Goal: Task Accomplishment & Management: Manage account settings

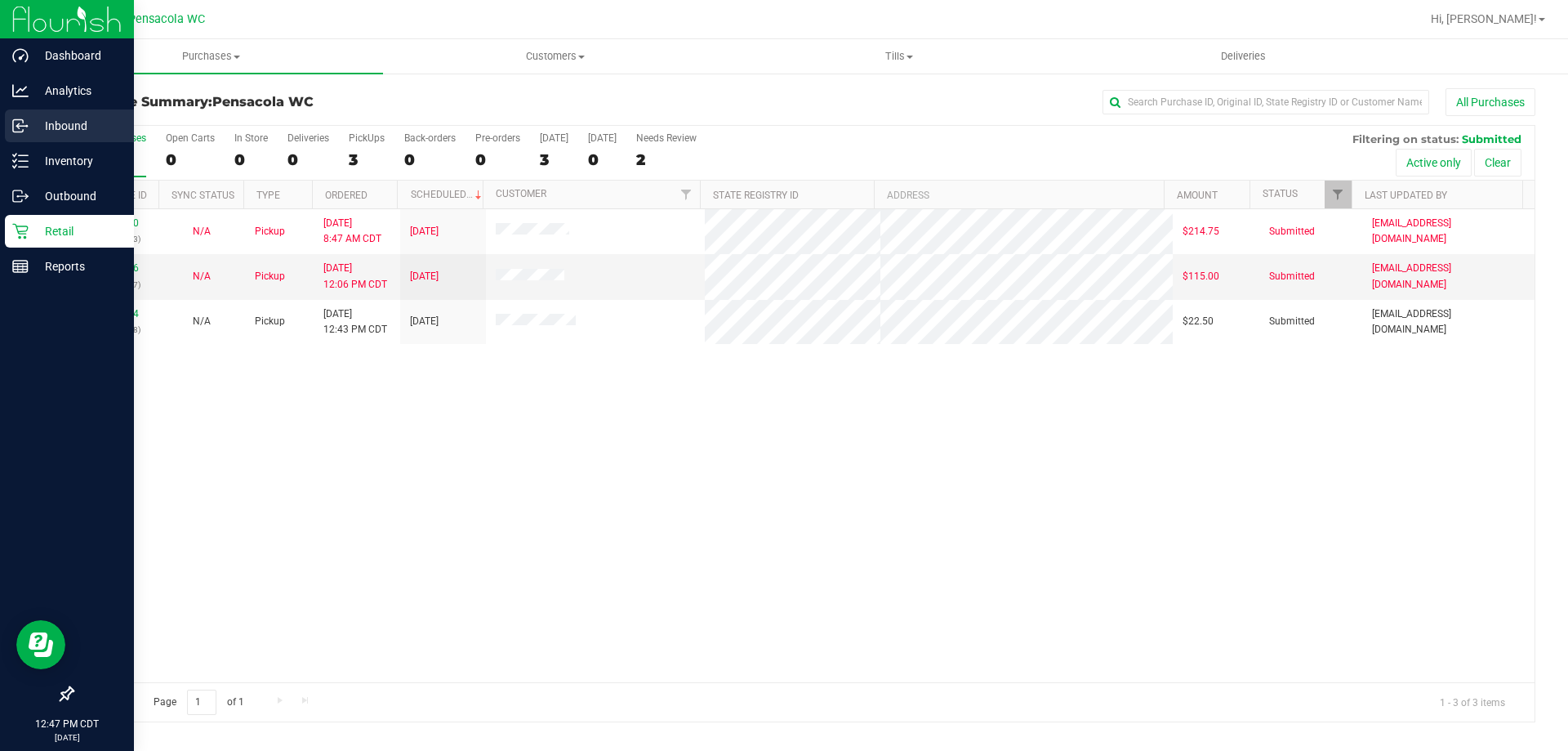
click at [31, 118] on p "Inbound" at bounding box center [77, 125] width 98 height 20
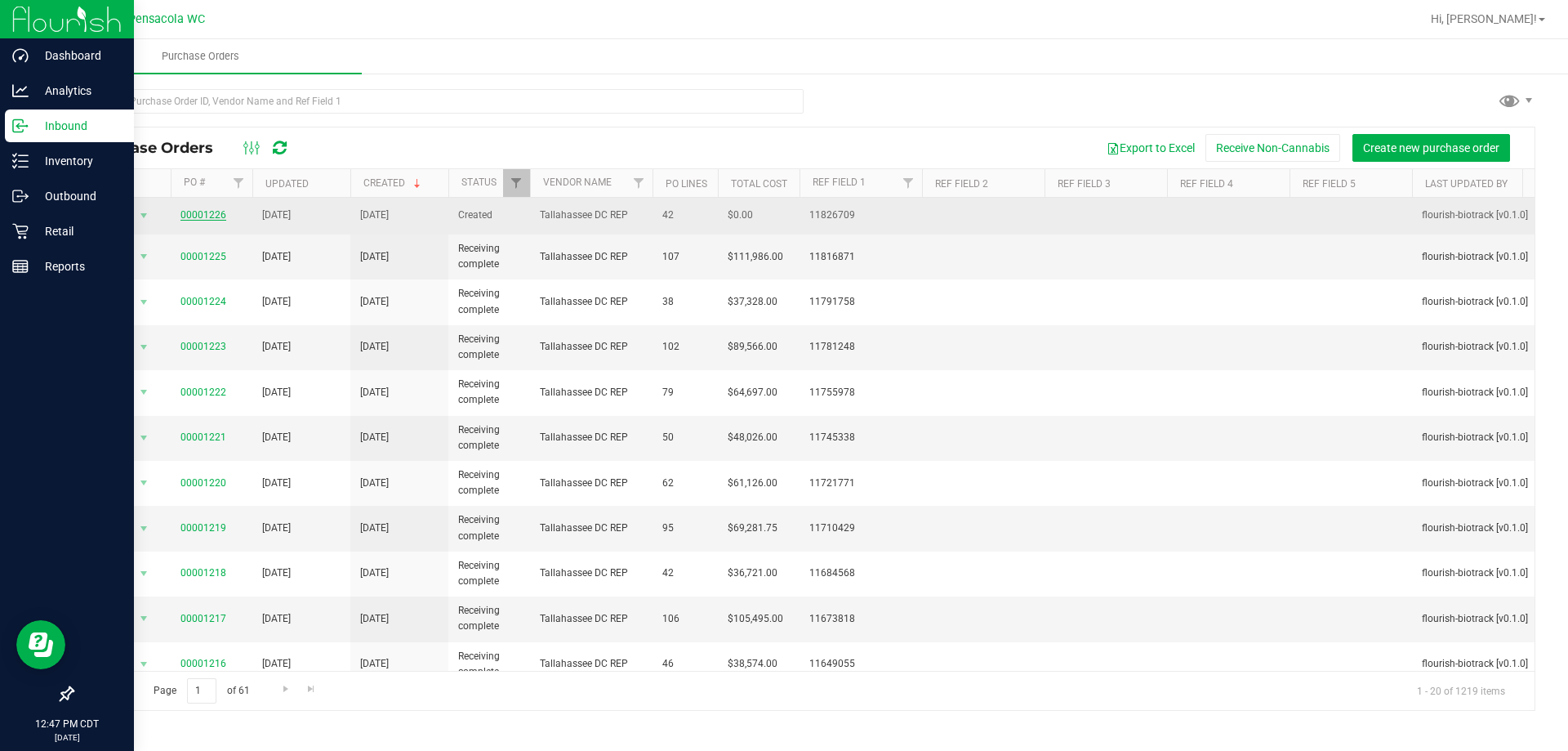
click at [213, 218] on link "00001226" at bounding box center [203, 215] width 46 height 12
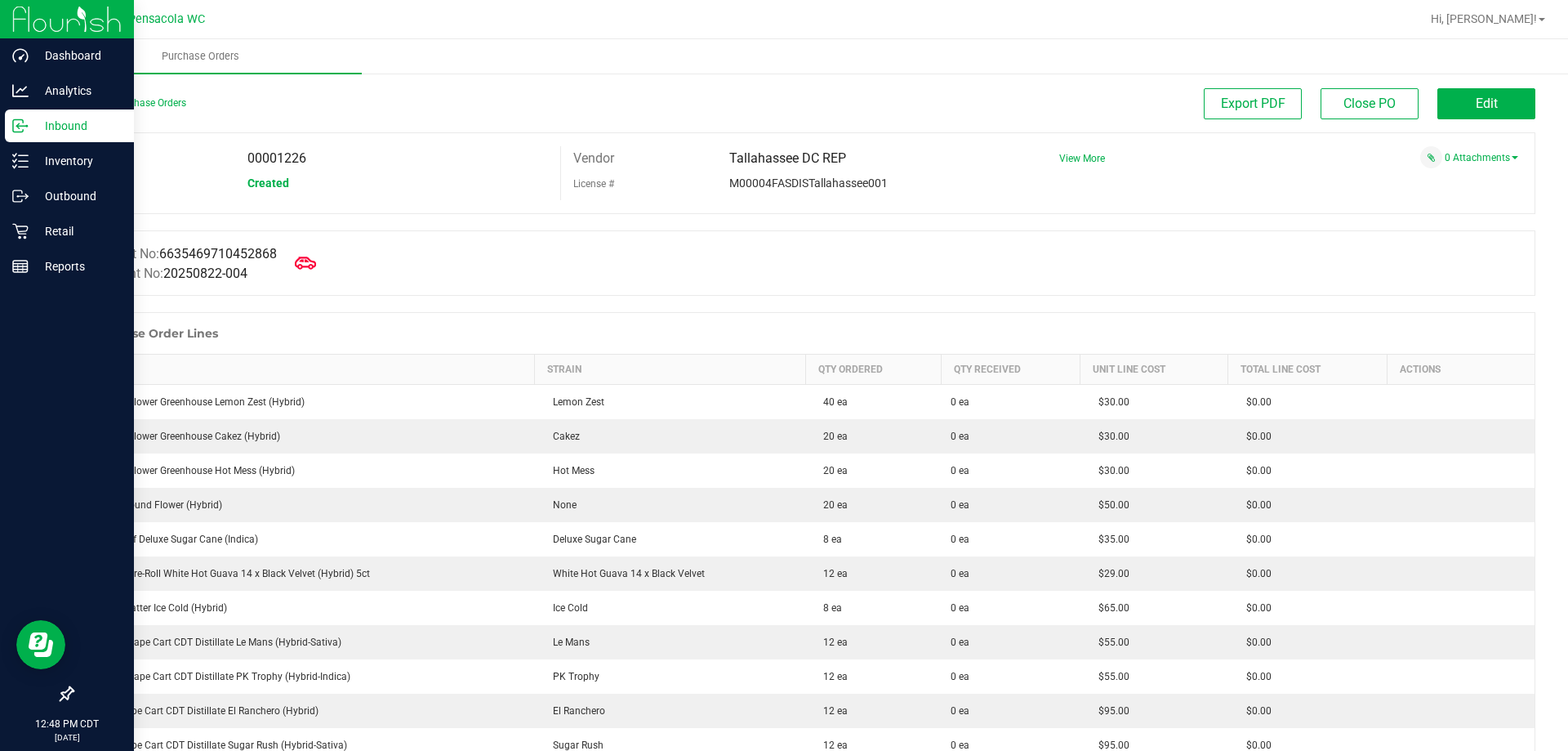
click at [316, 265] on icon at bounding box center [306, 263] width 22 height 12
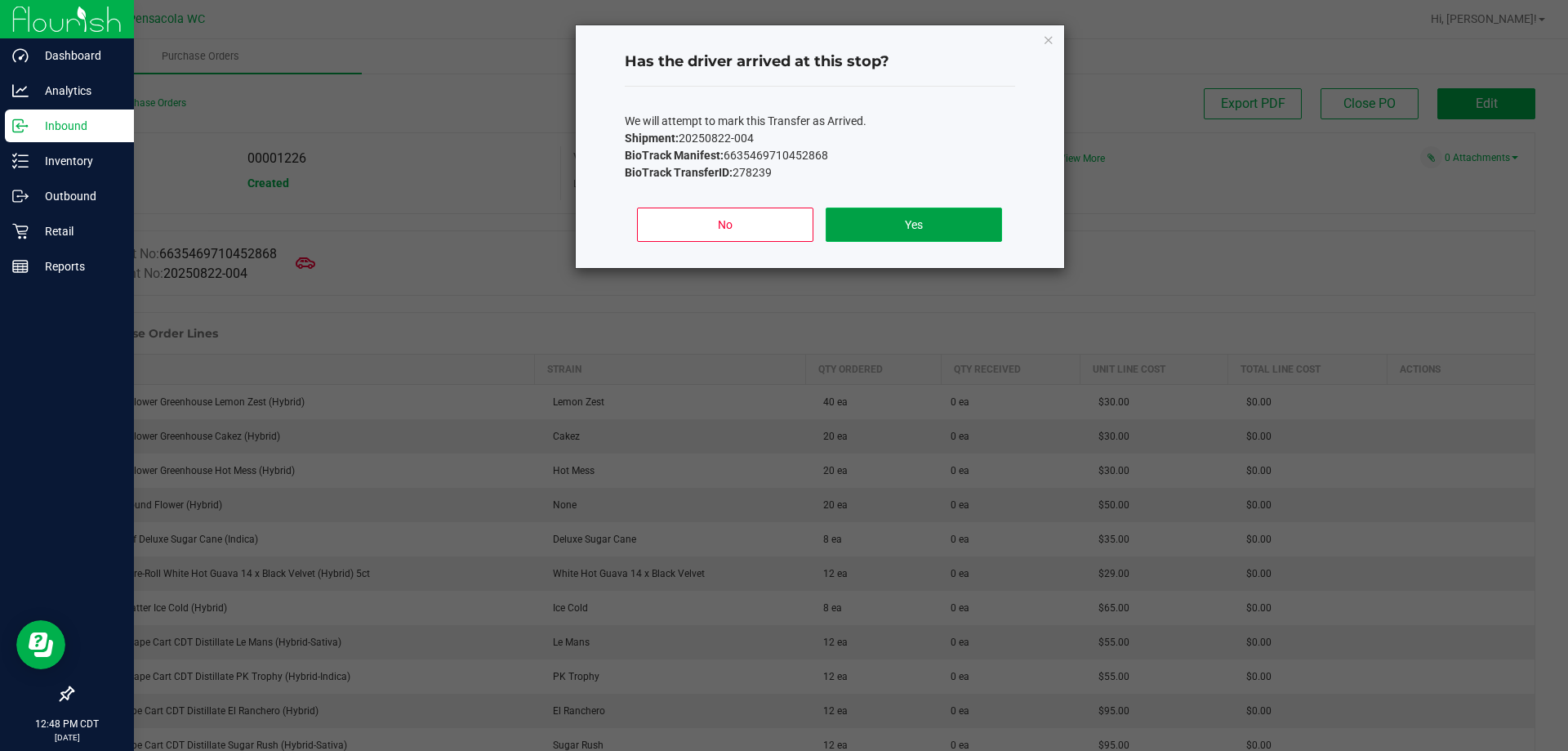
click at [858, 223] on button "Yes" at bounding box center [913, 225] width 176 height 34
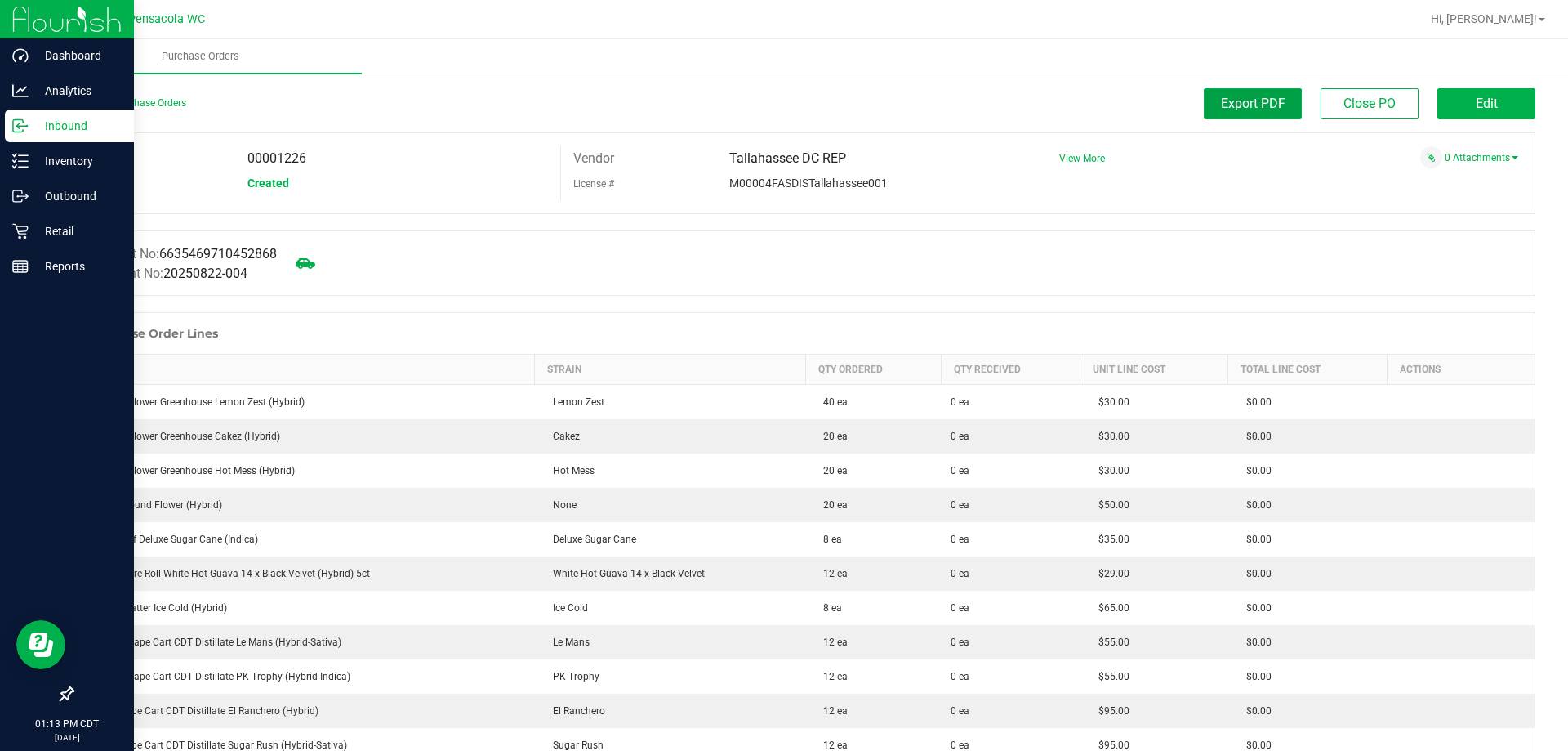
drag, startPoint x: 1240, startPoint y: 112, endPoint x: 1369, endPoint y: 133, distance: 130.7
click at [1243, 124] on div "Back to Purchase Orders Export PDF Close PO Edit" at bounding box center [803, 110] width 1464 height 44
click at [1469, 118] on button "Edit" at bounding box center [1487, 104] width 98 height 31
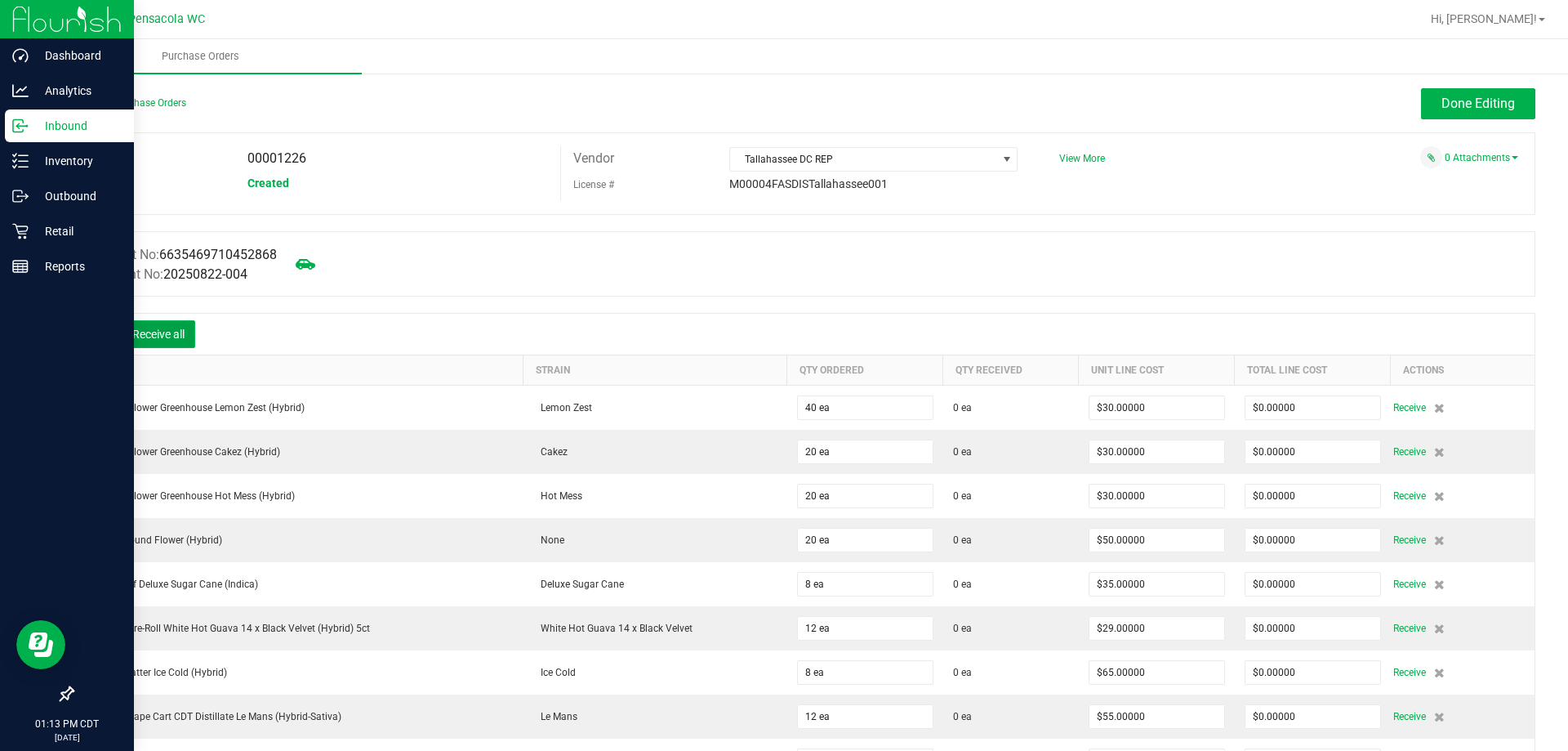
click at [151, 332] on button "Receive all" at bounding box center [158, 334] width 74 height 27
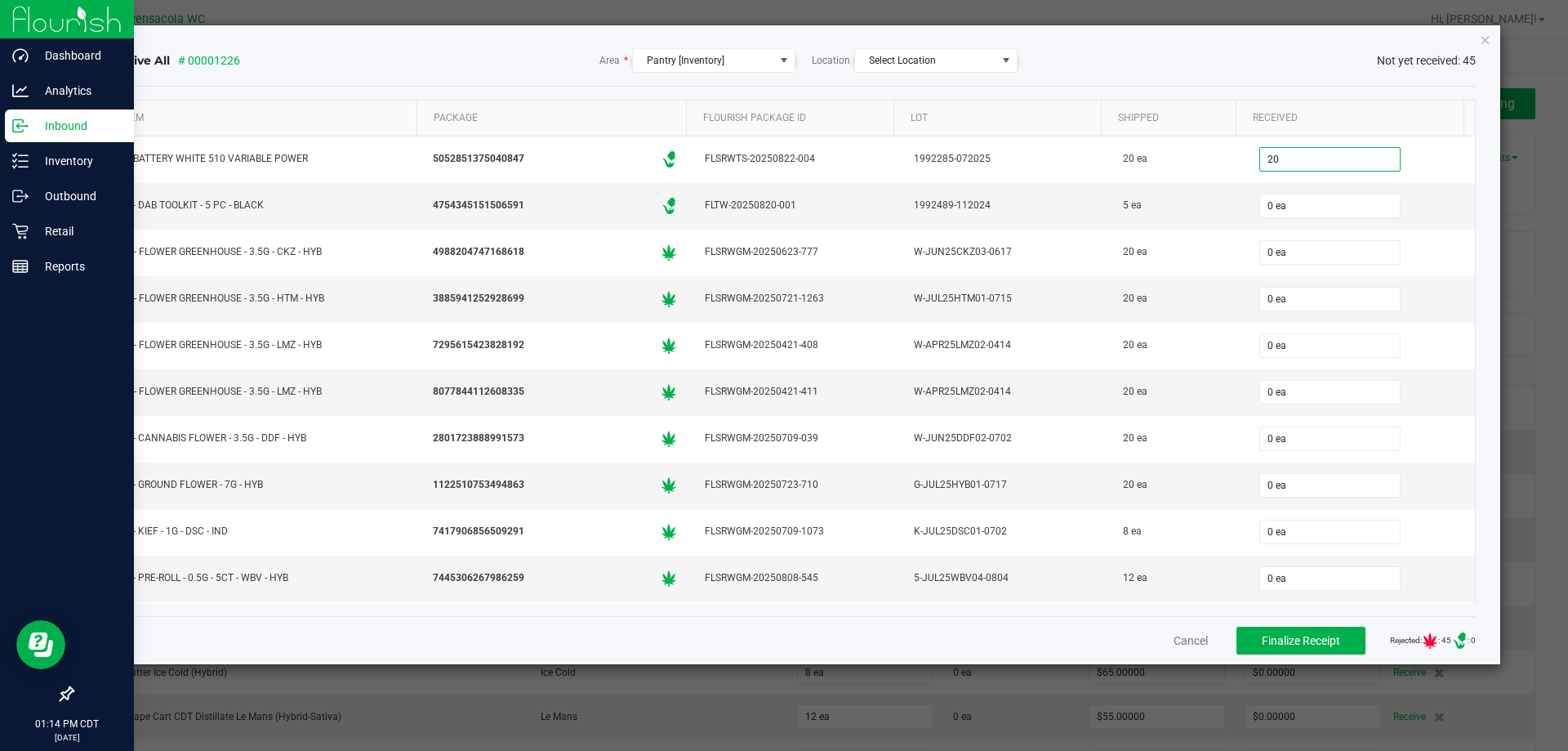
type input "20 ea"
type input "5 ea"
type input "20 ea"
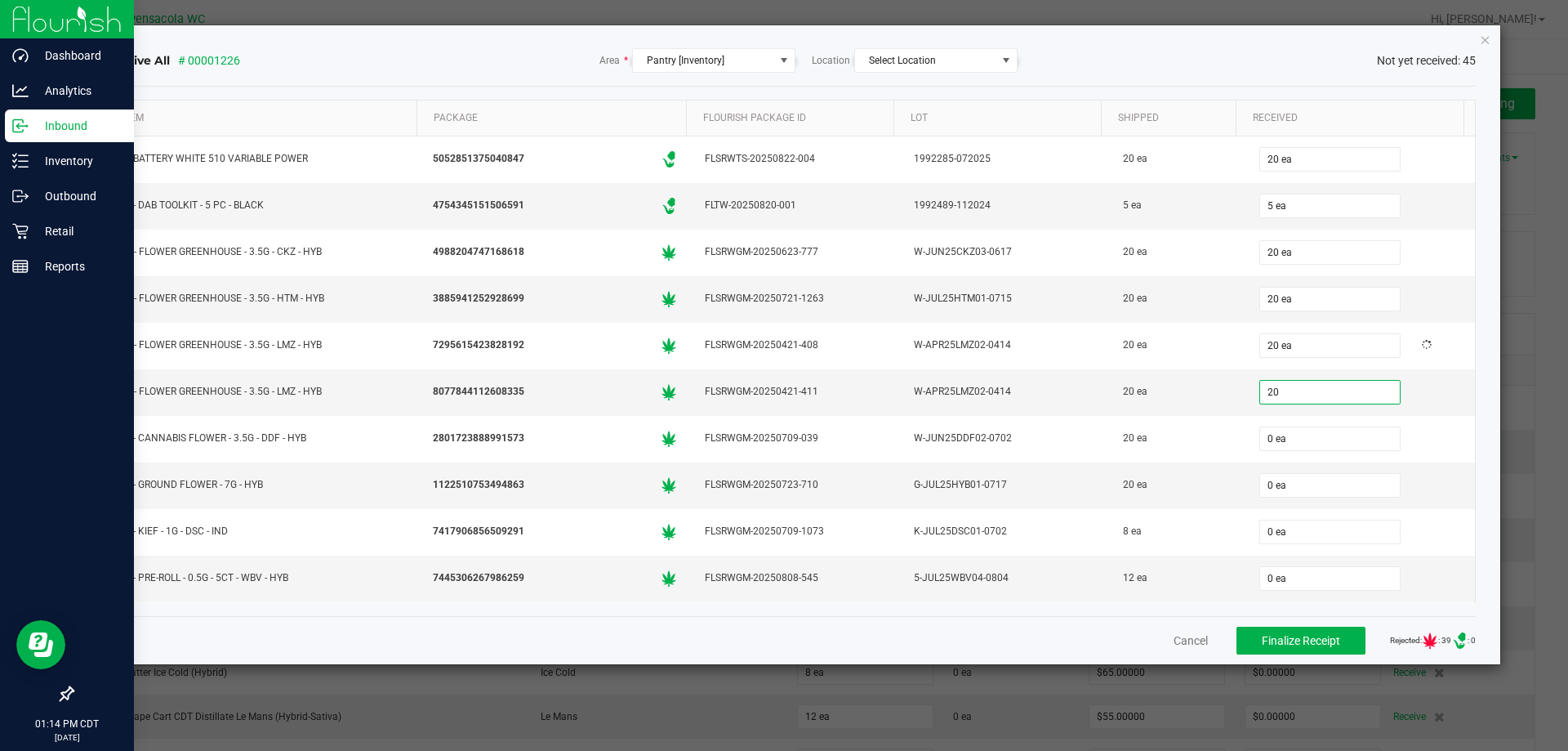
type input "20 ea"
type input "8 ea"
type input "12 ea"
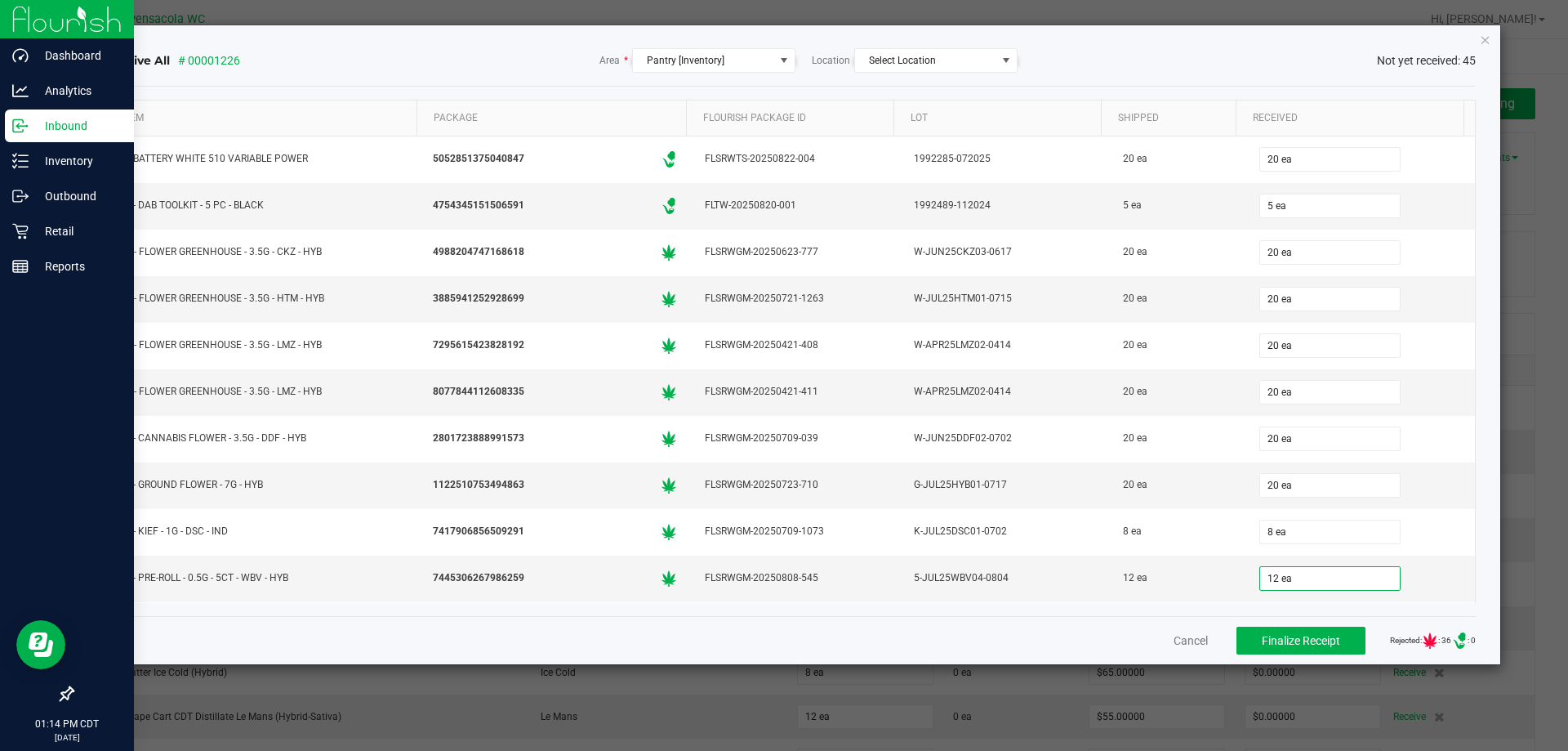
scroll to position [274, 0]
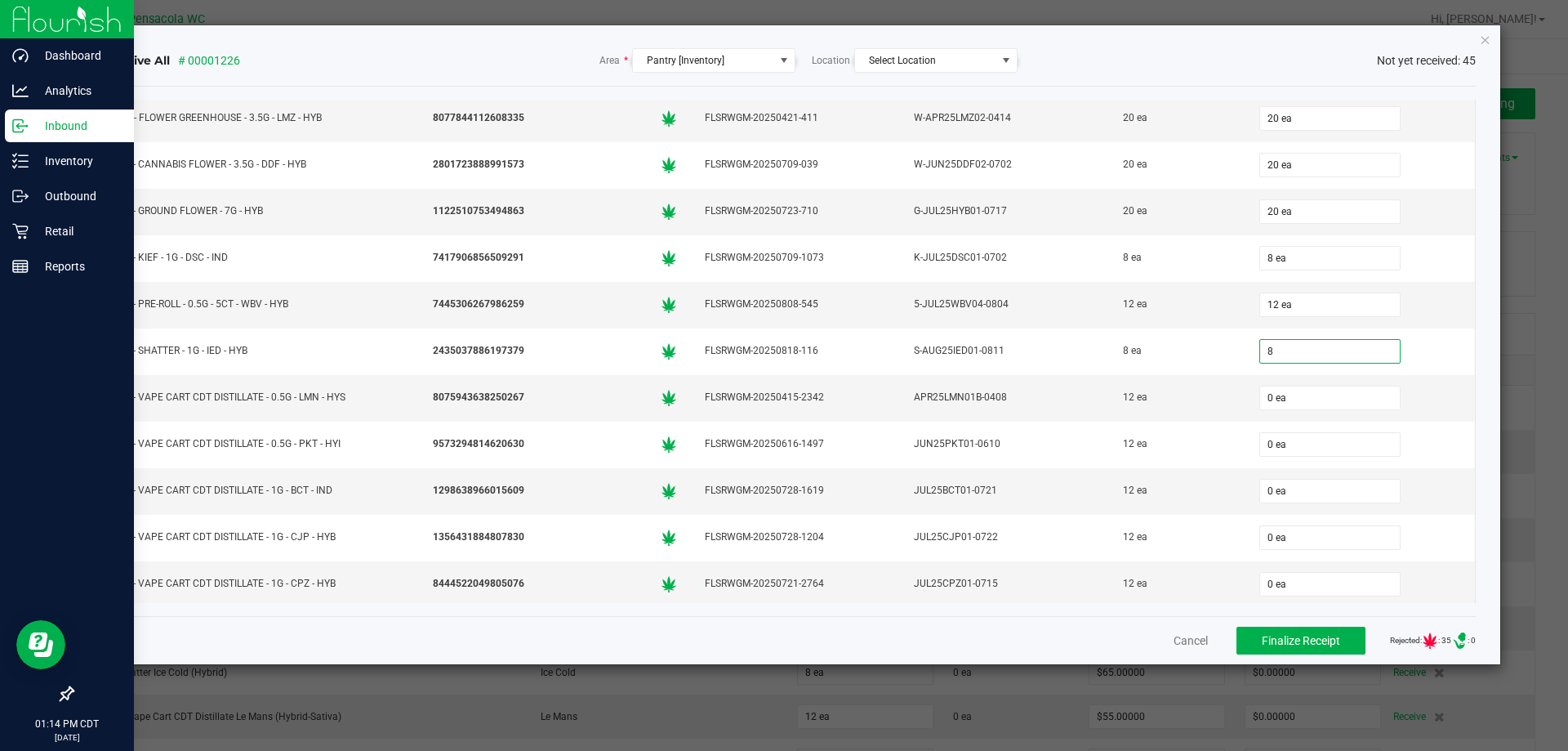
type input "8 ea"
type input "12 ea"
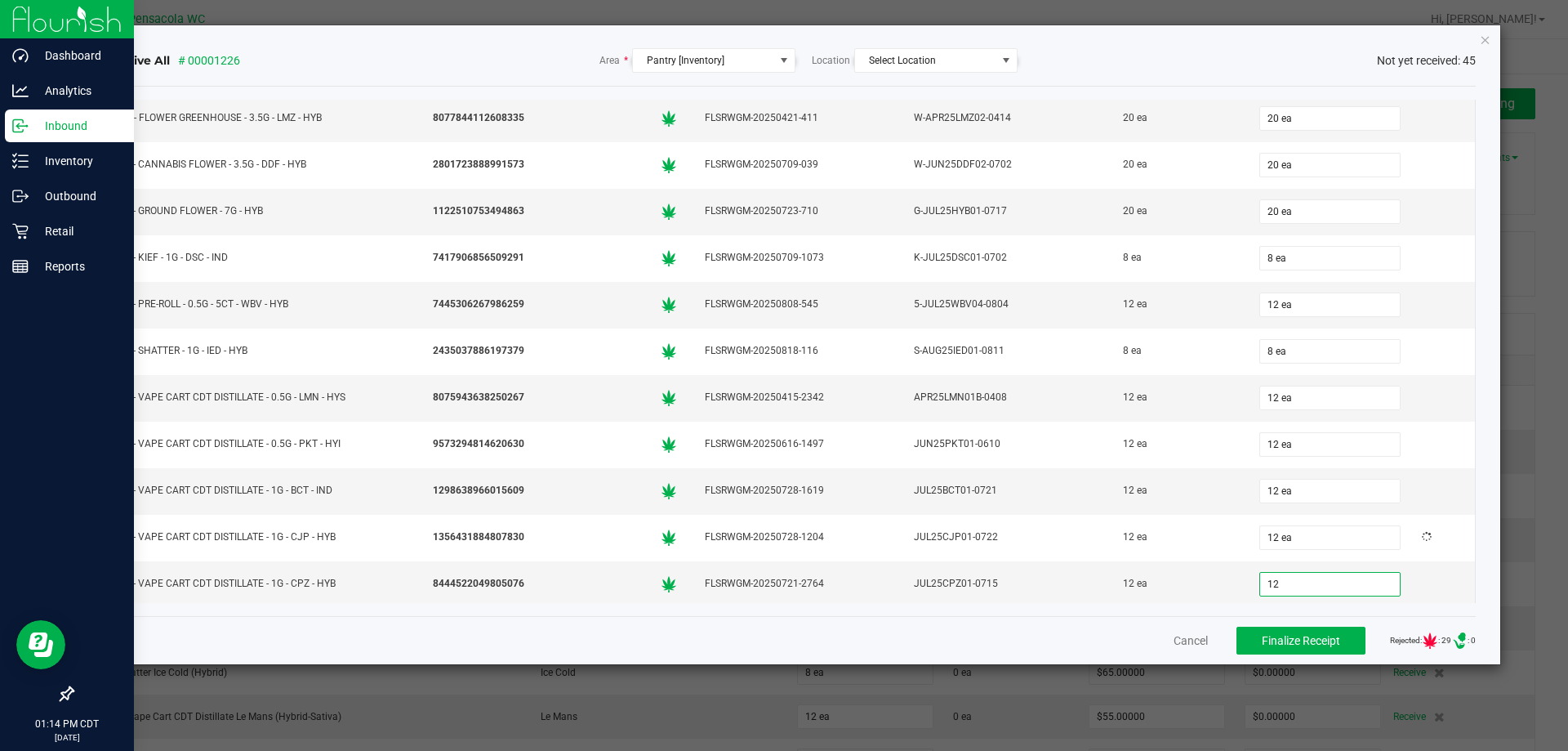
type input "12 ea"
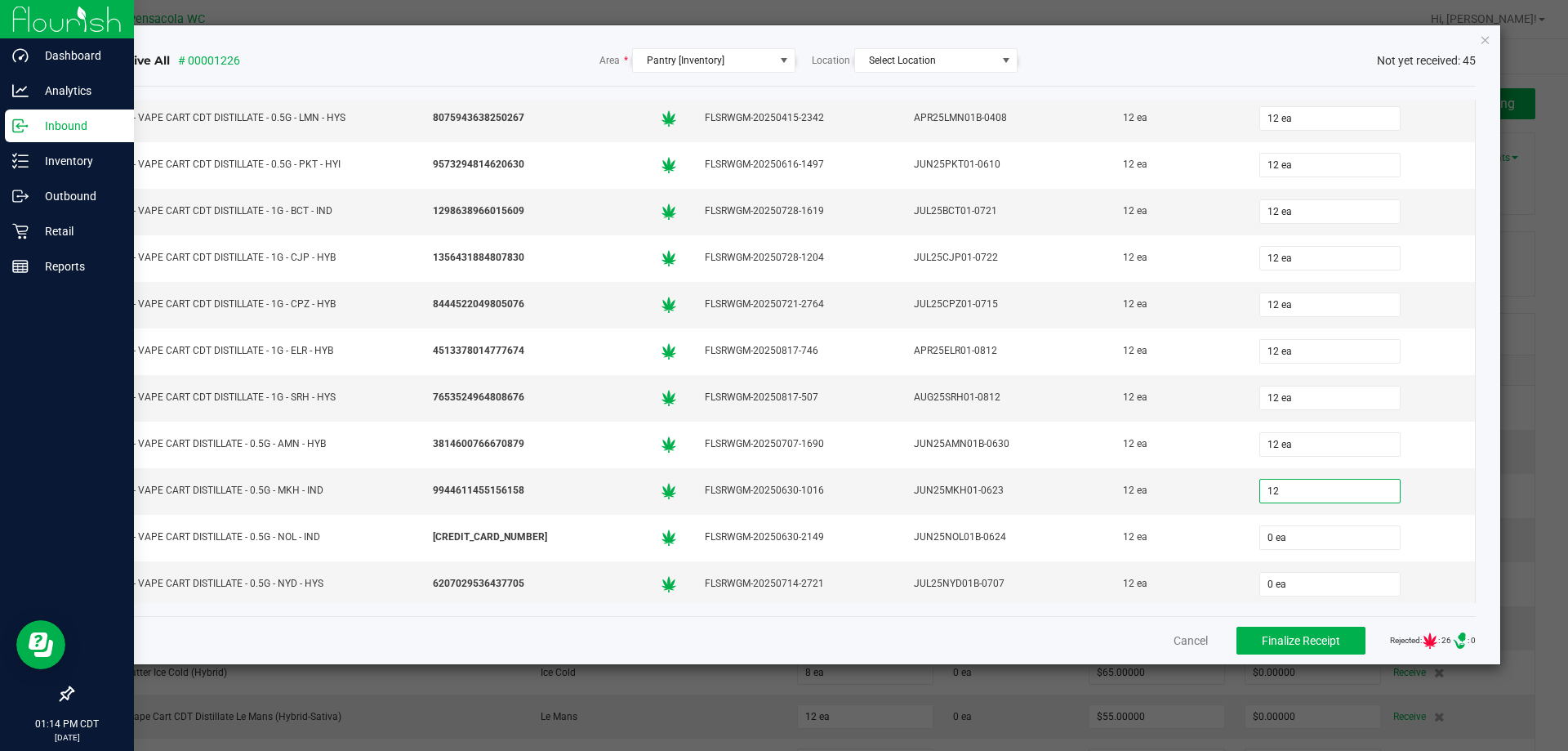
type input "12 ea"
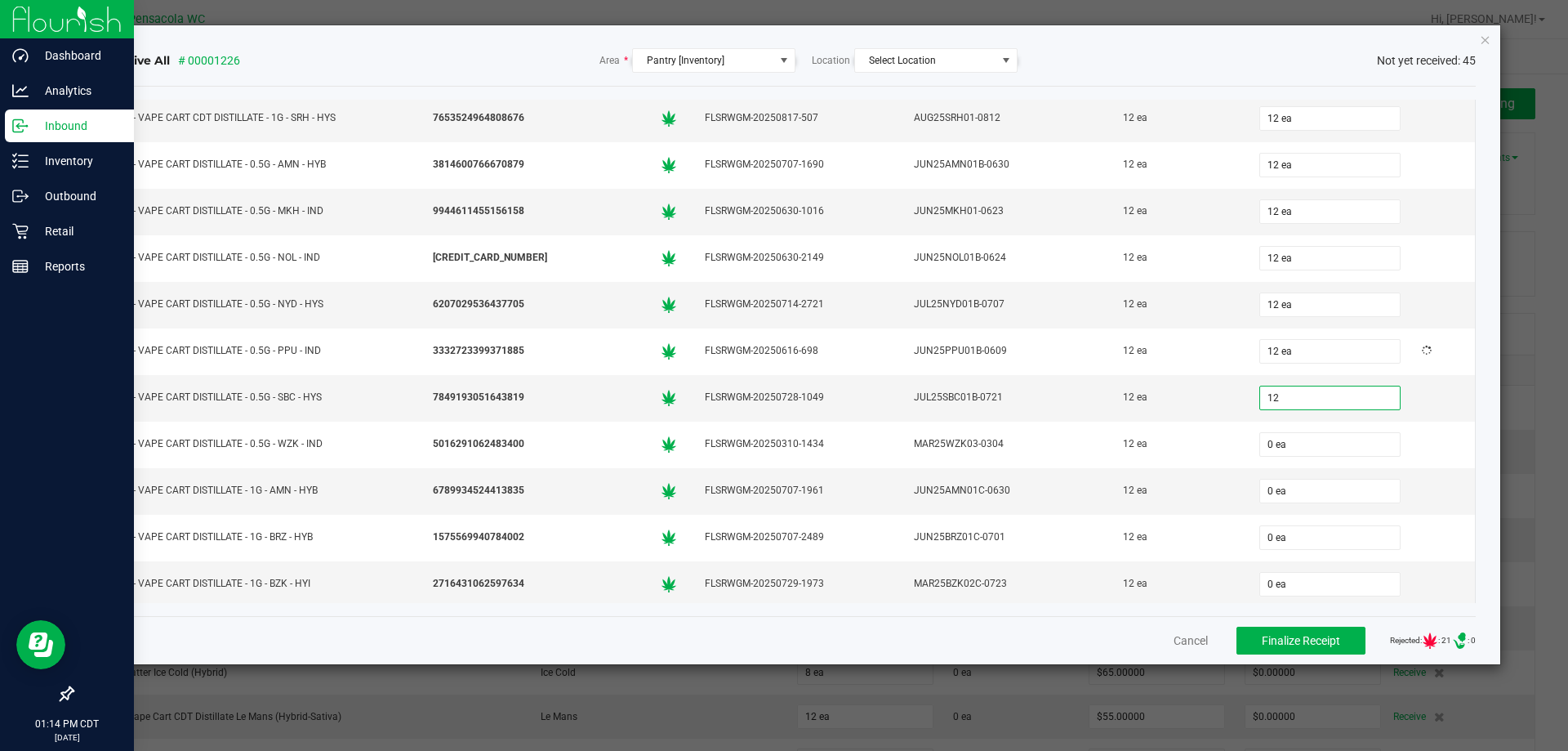
type input "12 ea"
type input "12"
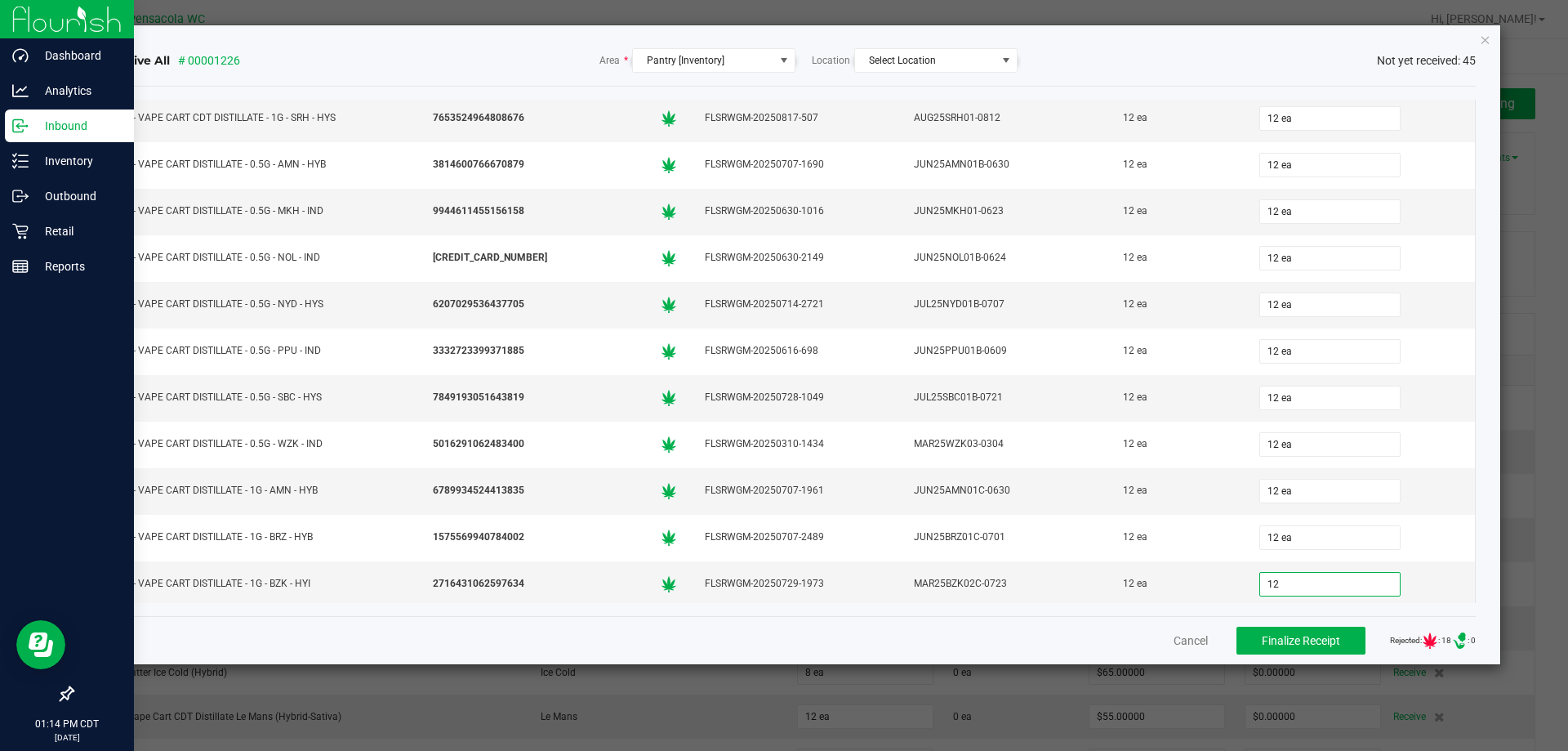
type input "0"
type input "12 ea"
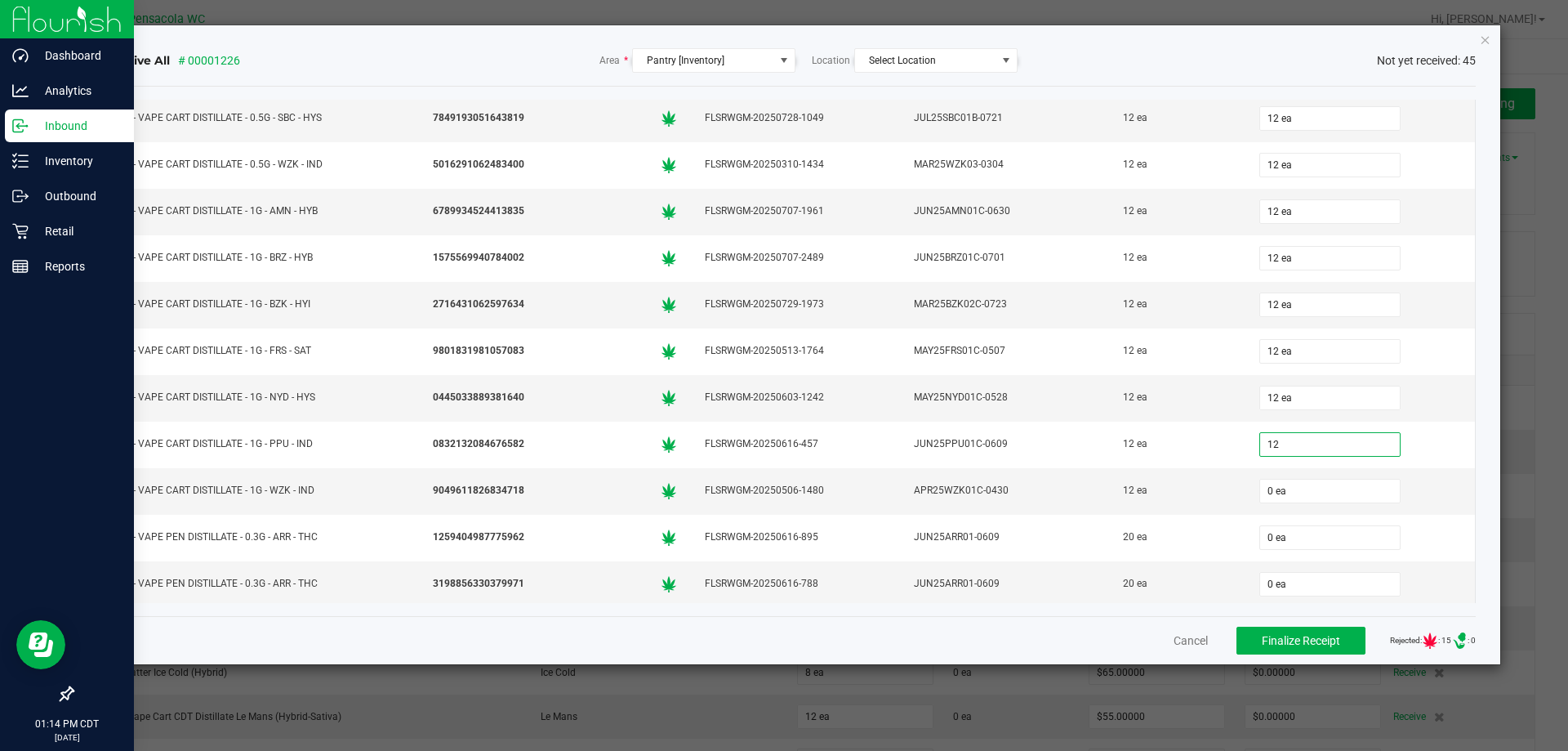
type input "12 ea"
type input "20 ea"
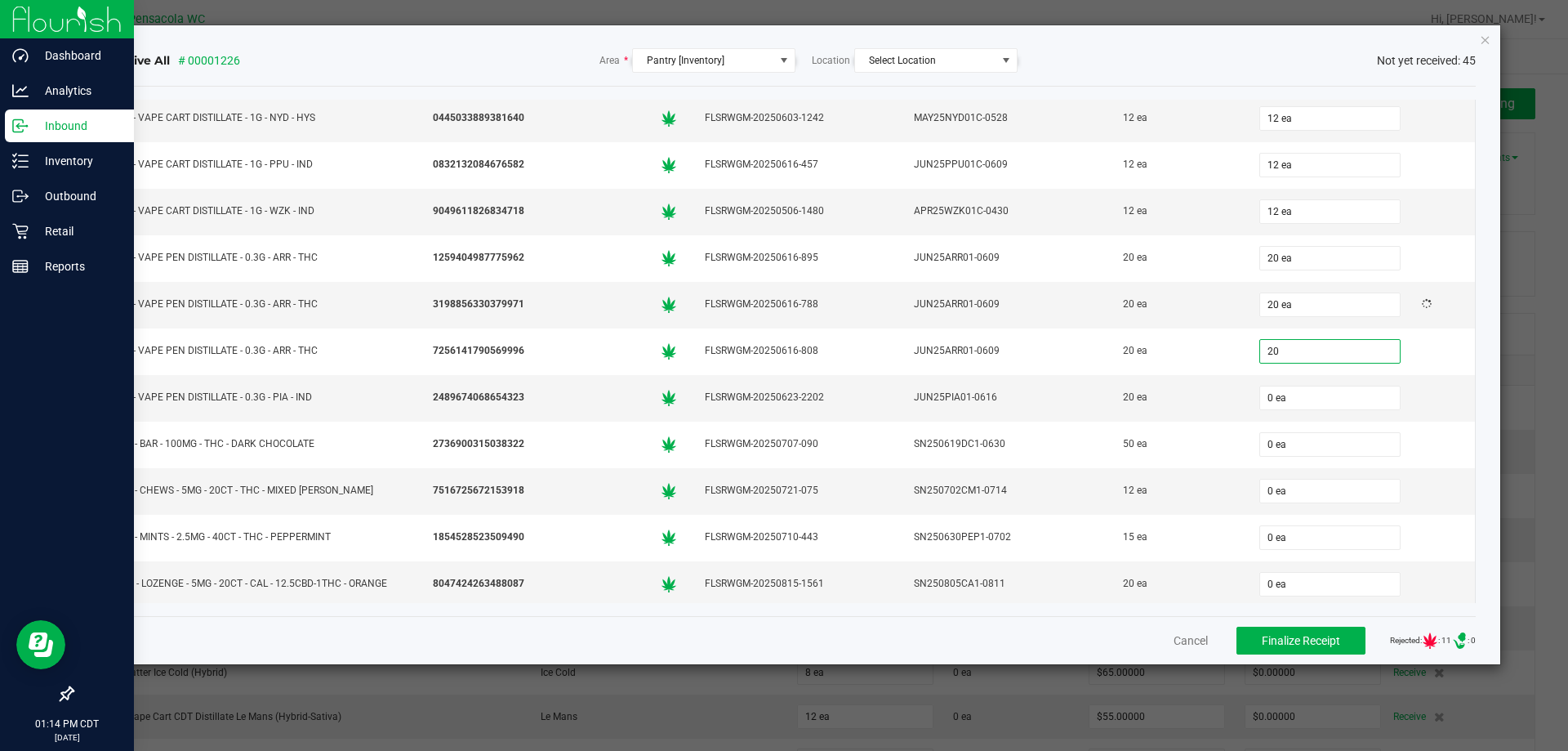
type input "20 ea"
type input "20"
type input "20 ea"
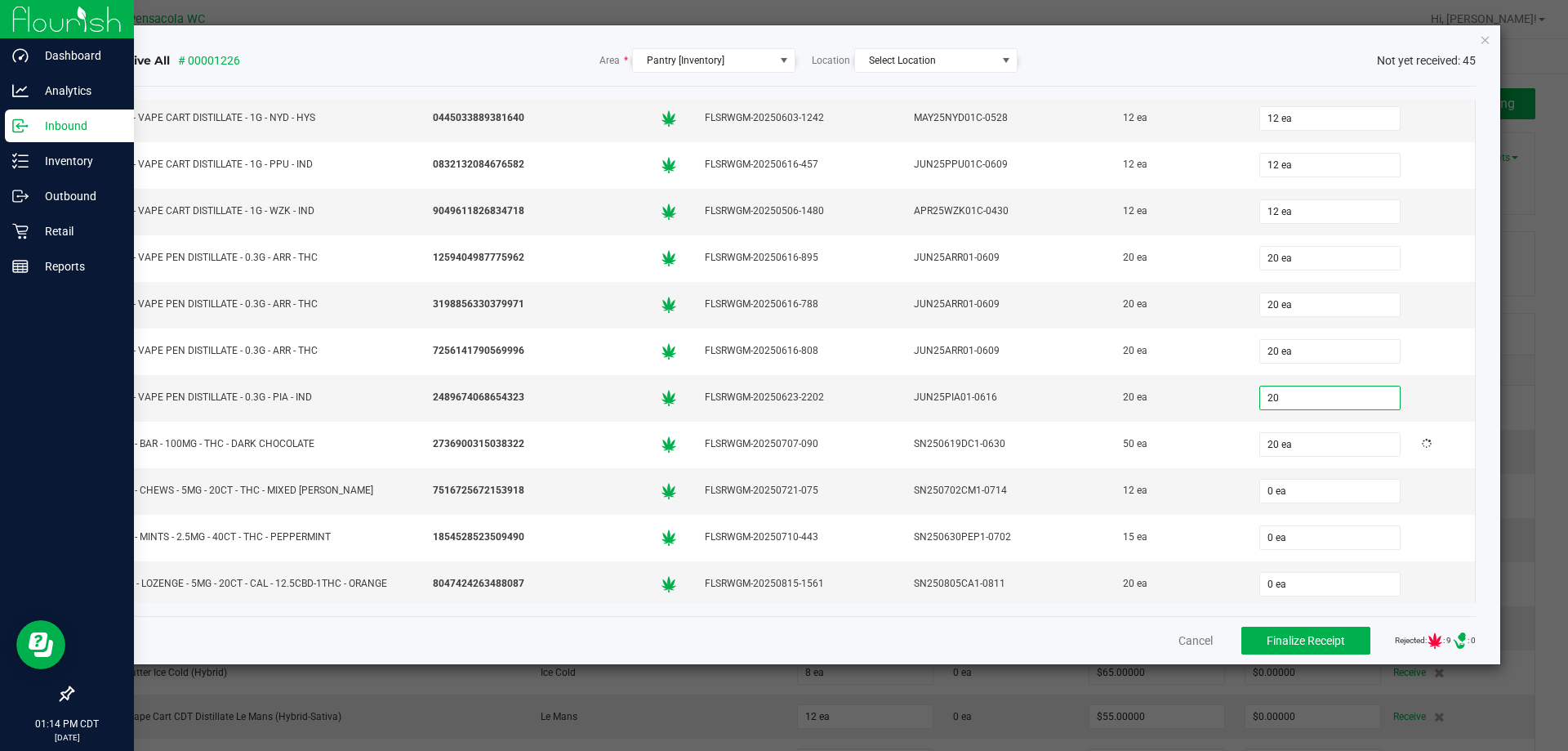
type input "20 ea"
type input "50 ea"
type input "12 ea"
type input "15 ea"
type input "20 ea"
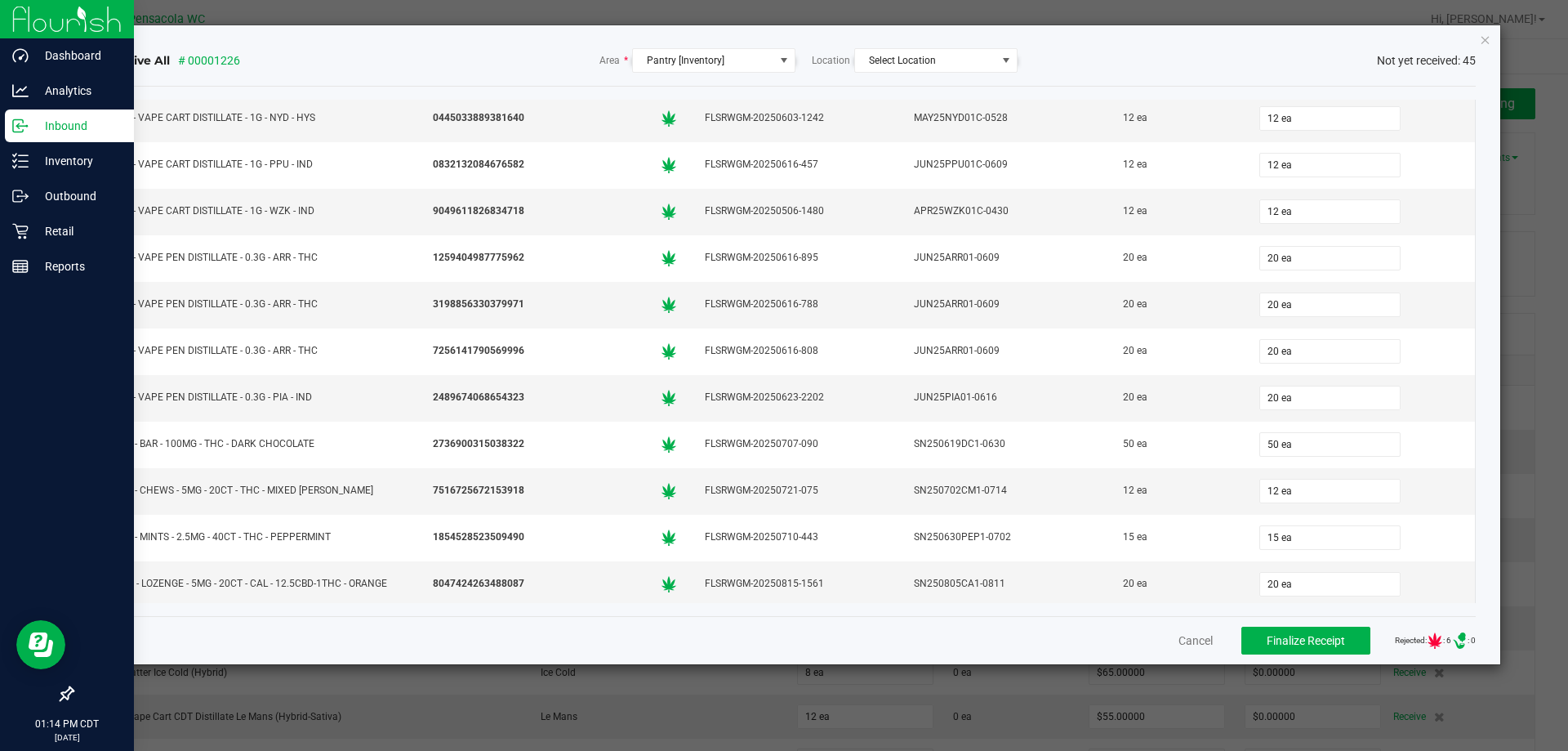
scroll to position [1628, 0]
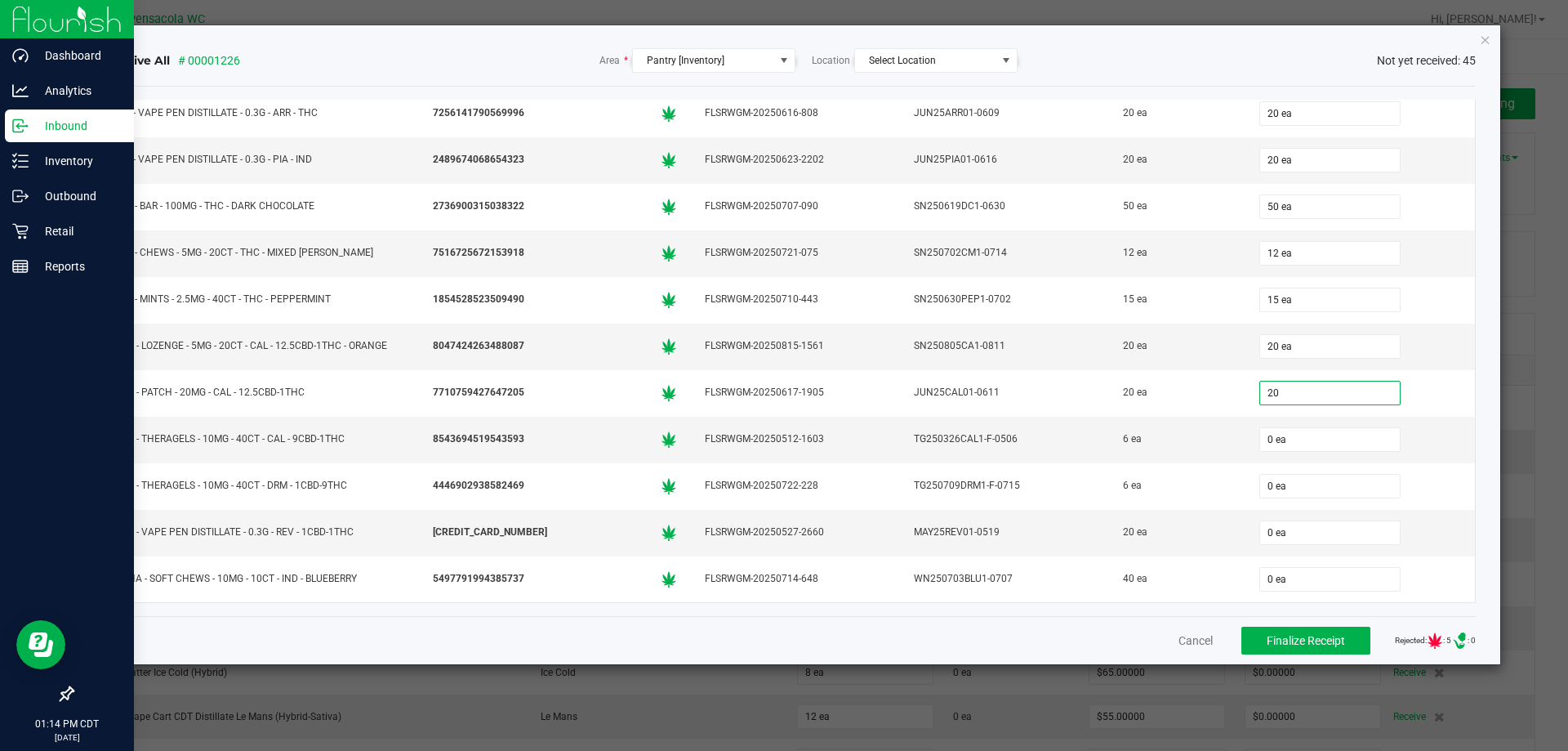
type input "20 ea"
type input "6"
type input "0"
type input "6 ea"
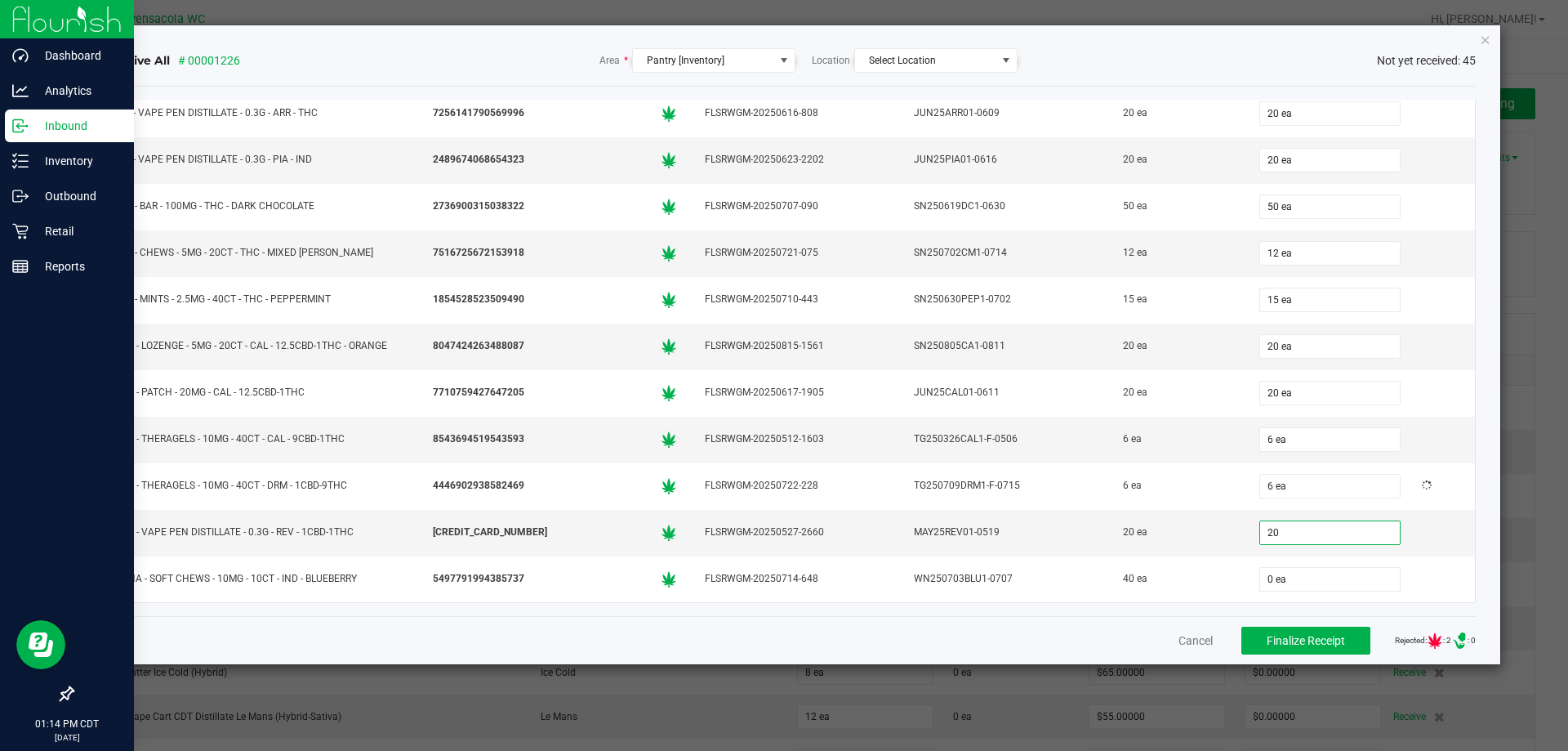
type input "20 ea"
type input "40 ea"
click at [1252, 649] on button "Finalize Receipt" at bounding box center [1306, 640] width 129 height 27
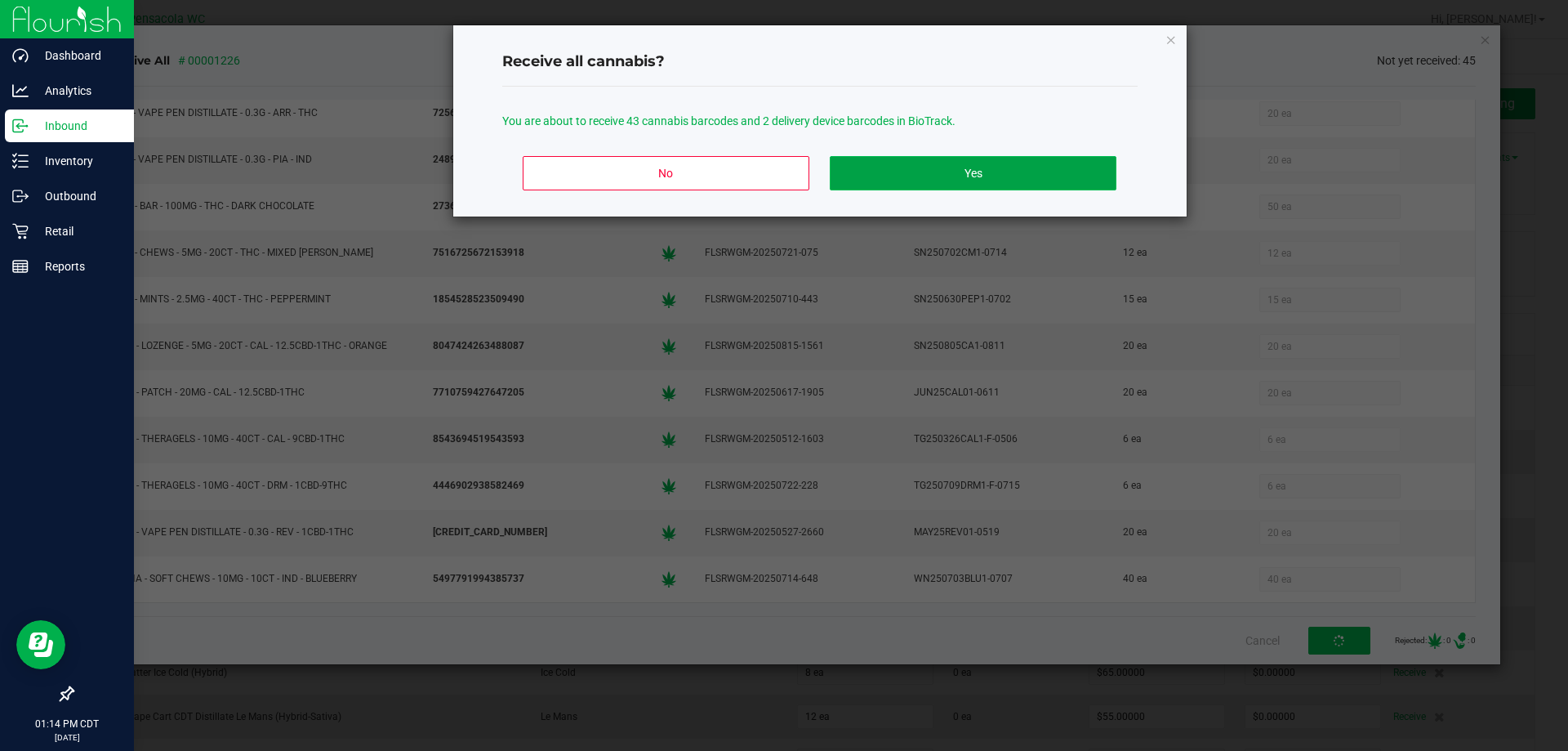
click at [1000, 170] on button "Yes" at bounding box center [973, 173] width 286 height 34
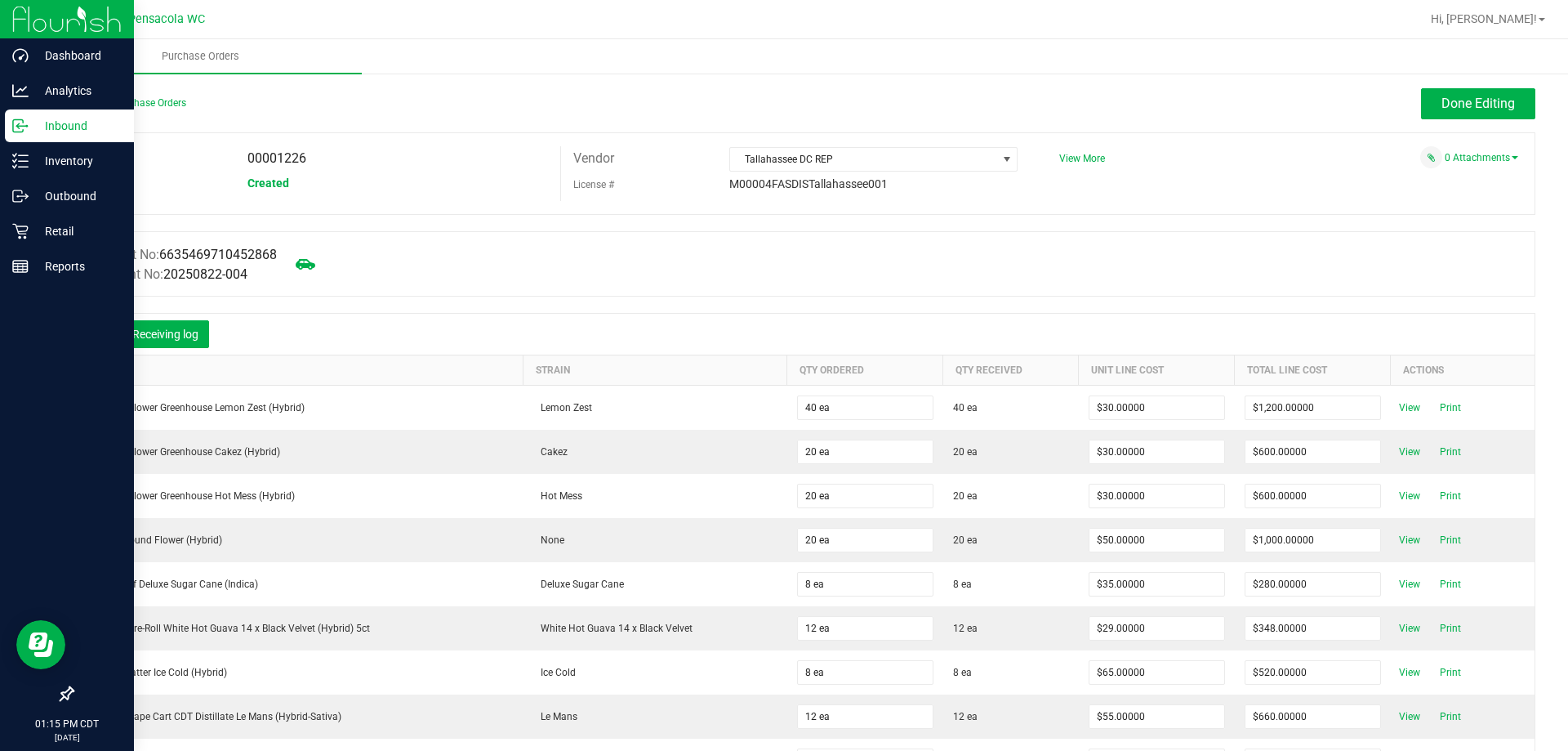
click at [436, 303] on div at bounding box center [803, 304] width 1464 height 17
click at [92, 106] on link "Back to Purchase Orders" at bounding box center [128, 103] width 115 height 12
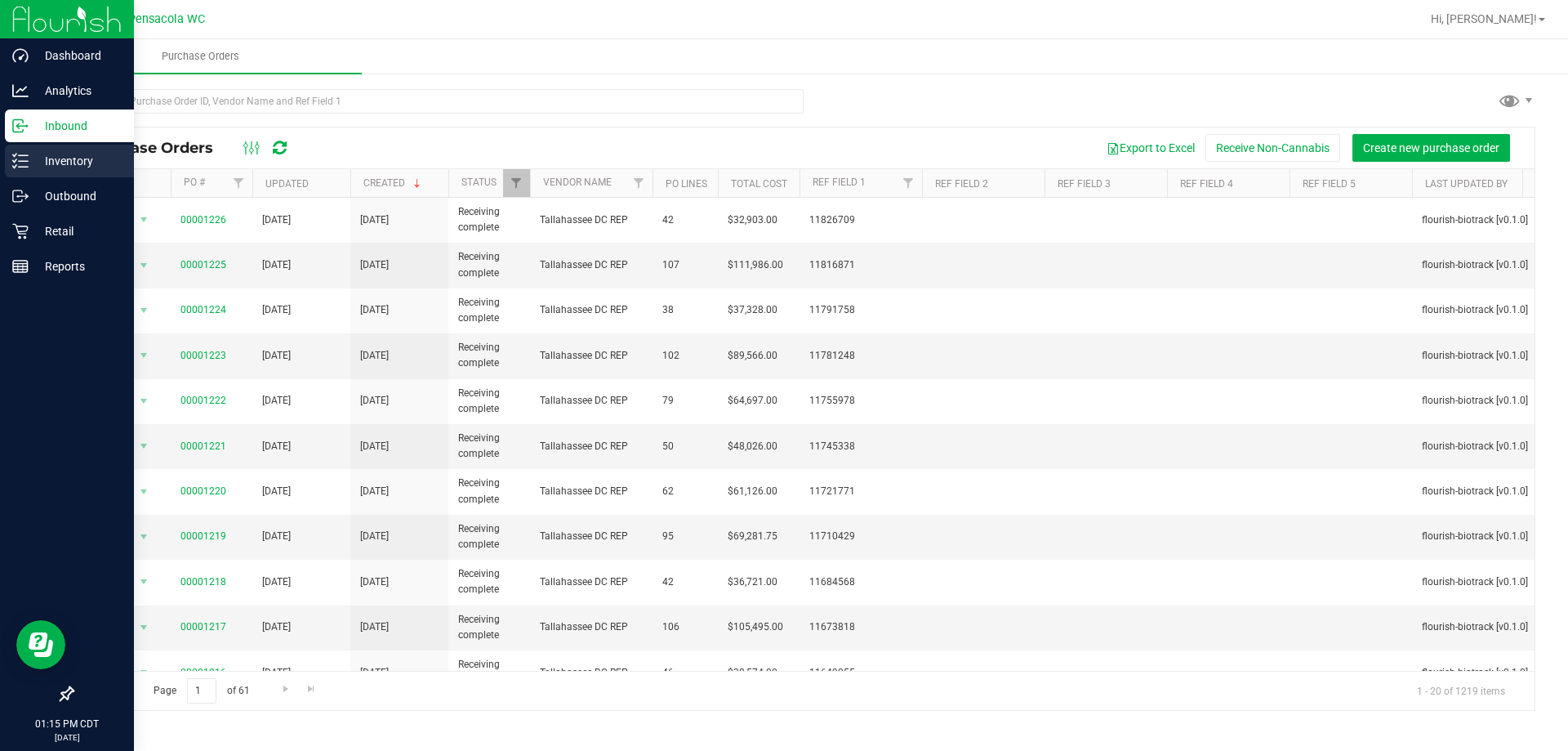
click at [63, 151] on p "Inventory" at bounding box center [77, 161] width 98 height 20
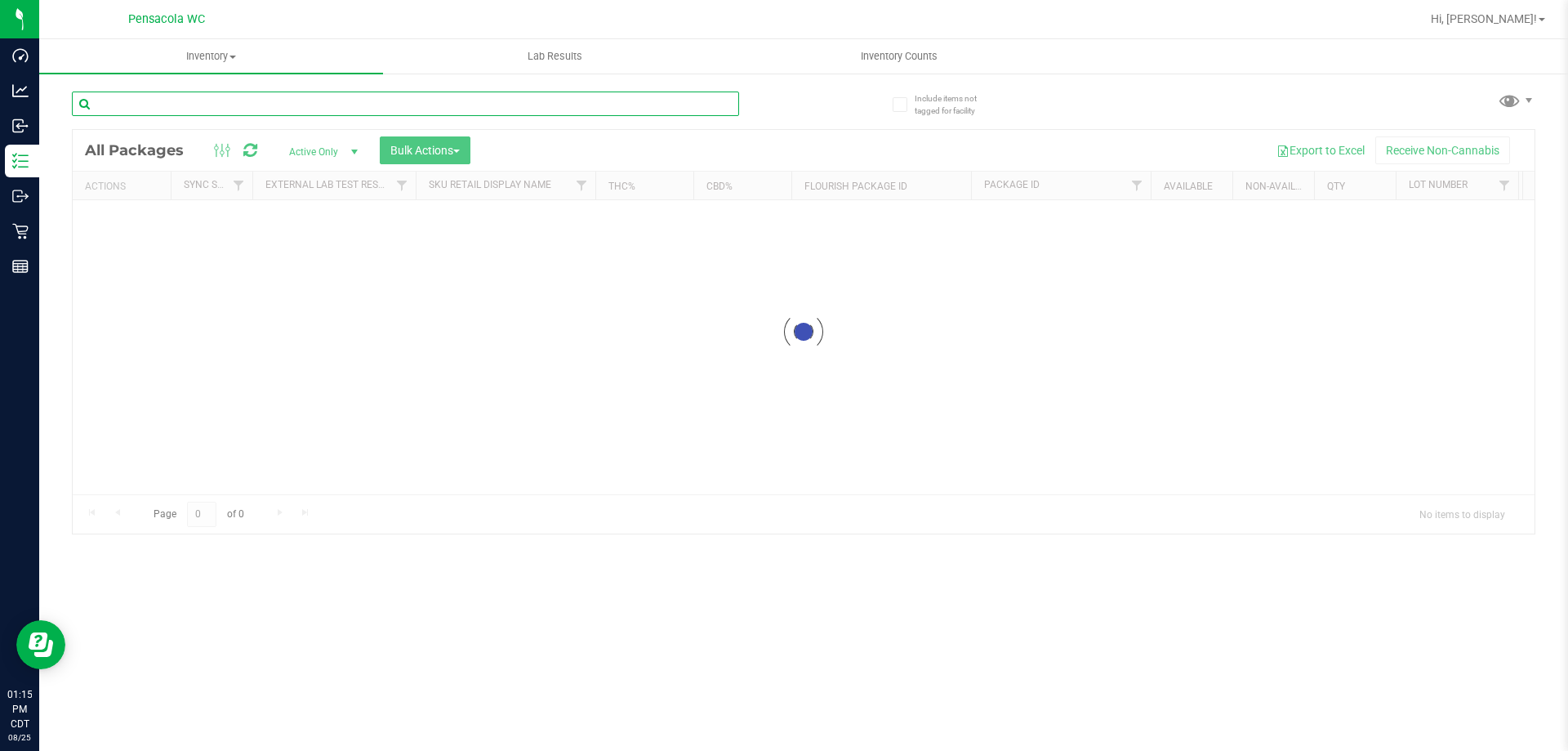
click at [194, 95] on input "text" at bounding box center [405, 103] width 668 height 25
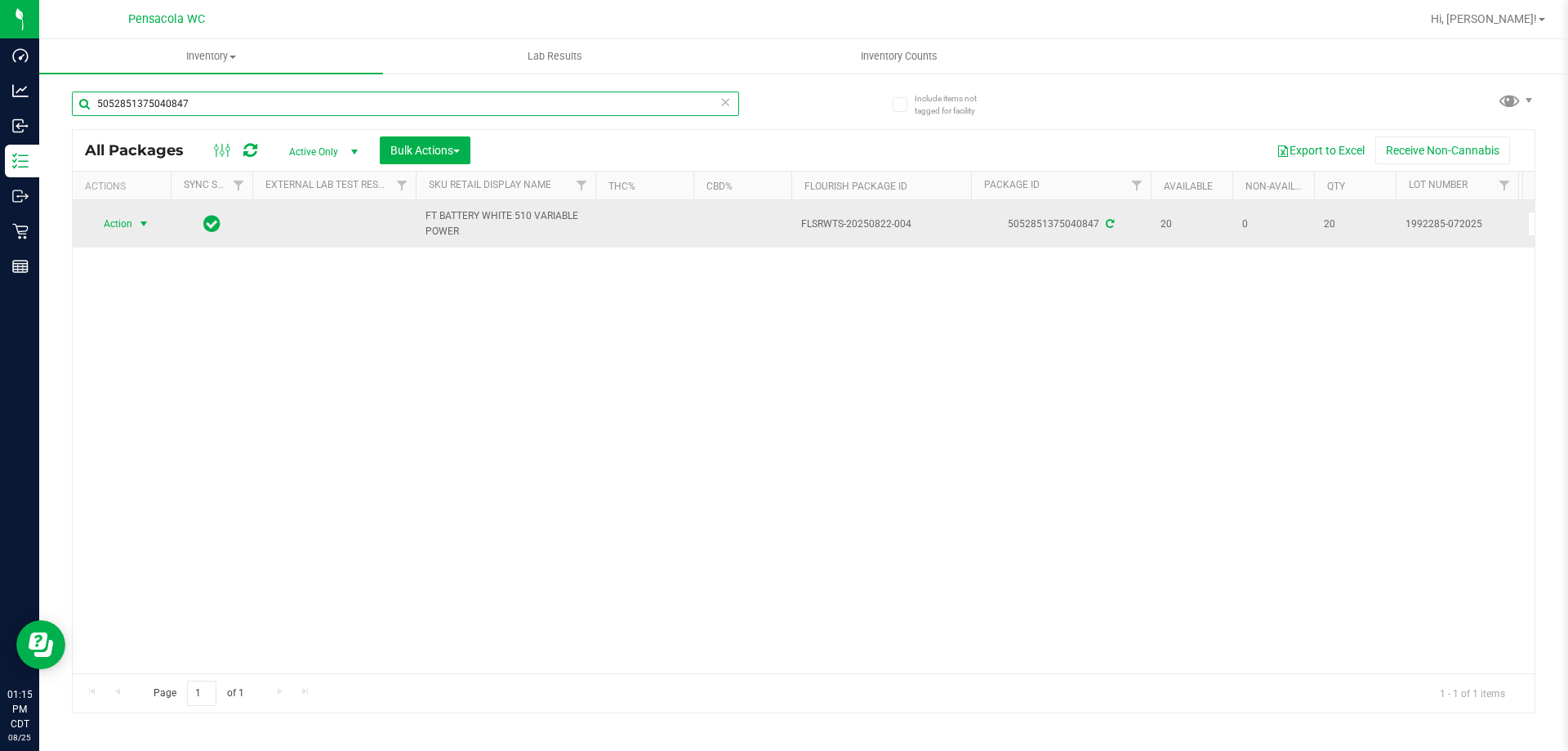
type input "5052851375040847"
click at [105, 218] on span "Action" at bounding box center [111, 224] width 44 height 23
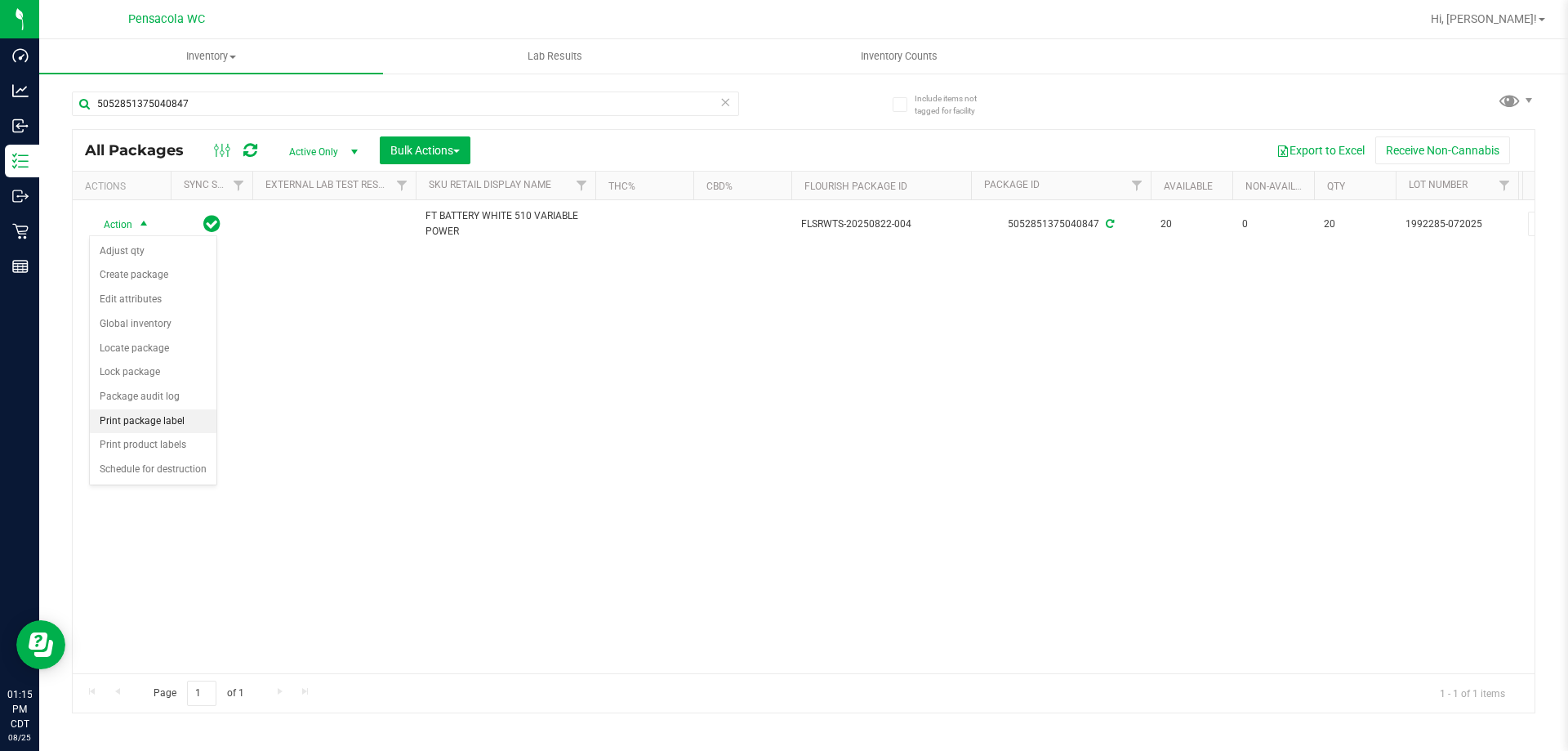
click at [163, 421] on li "Print package label" at bounding box center [153, 421] width 126 height 25
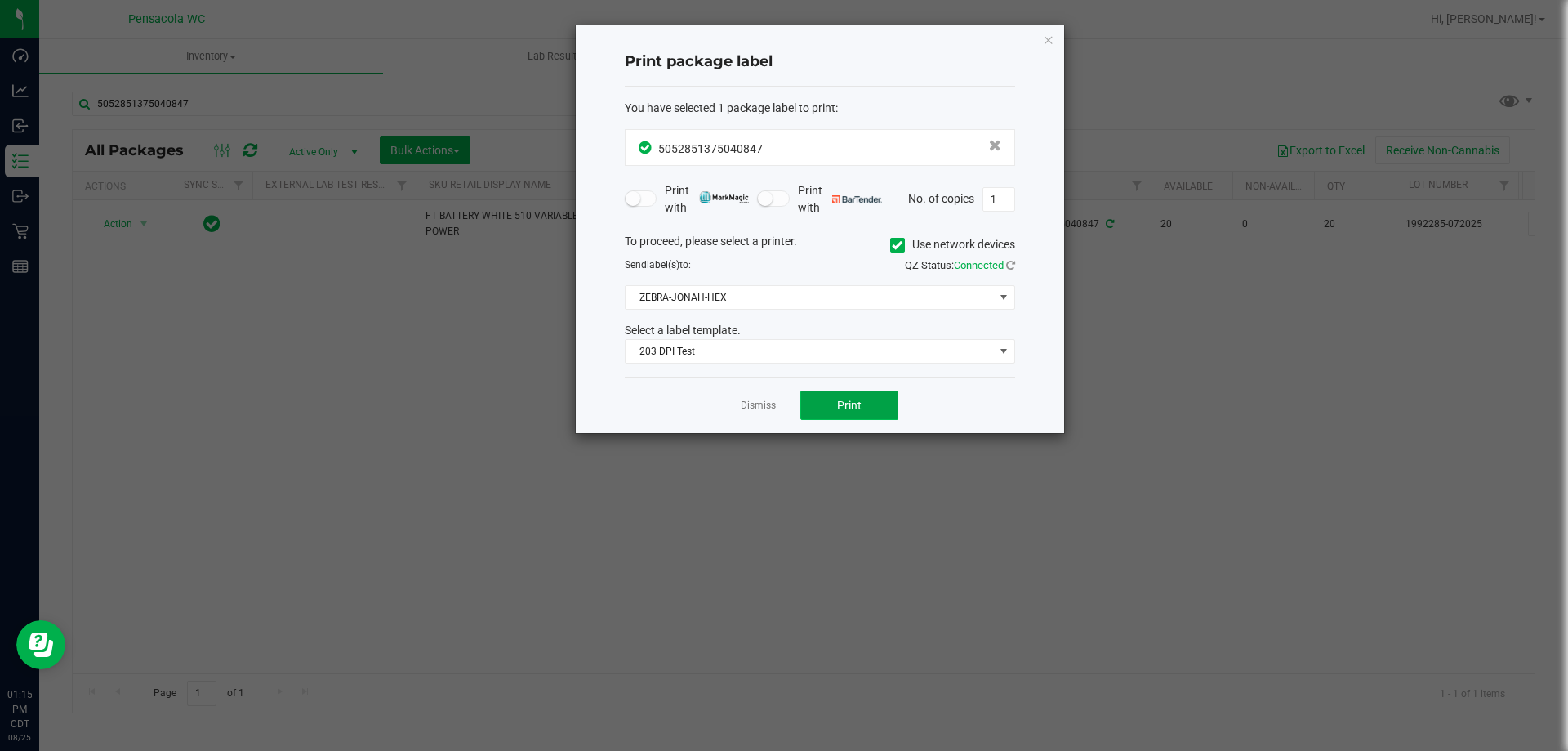
click at [842, 400] on span "Print" at bounding box center [849, 405] width 25 height 13
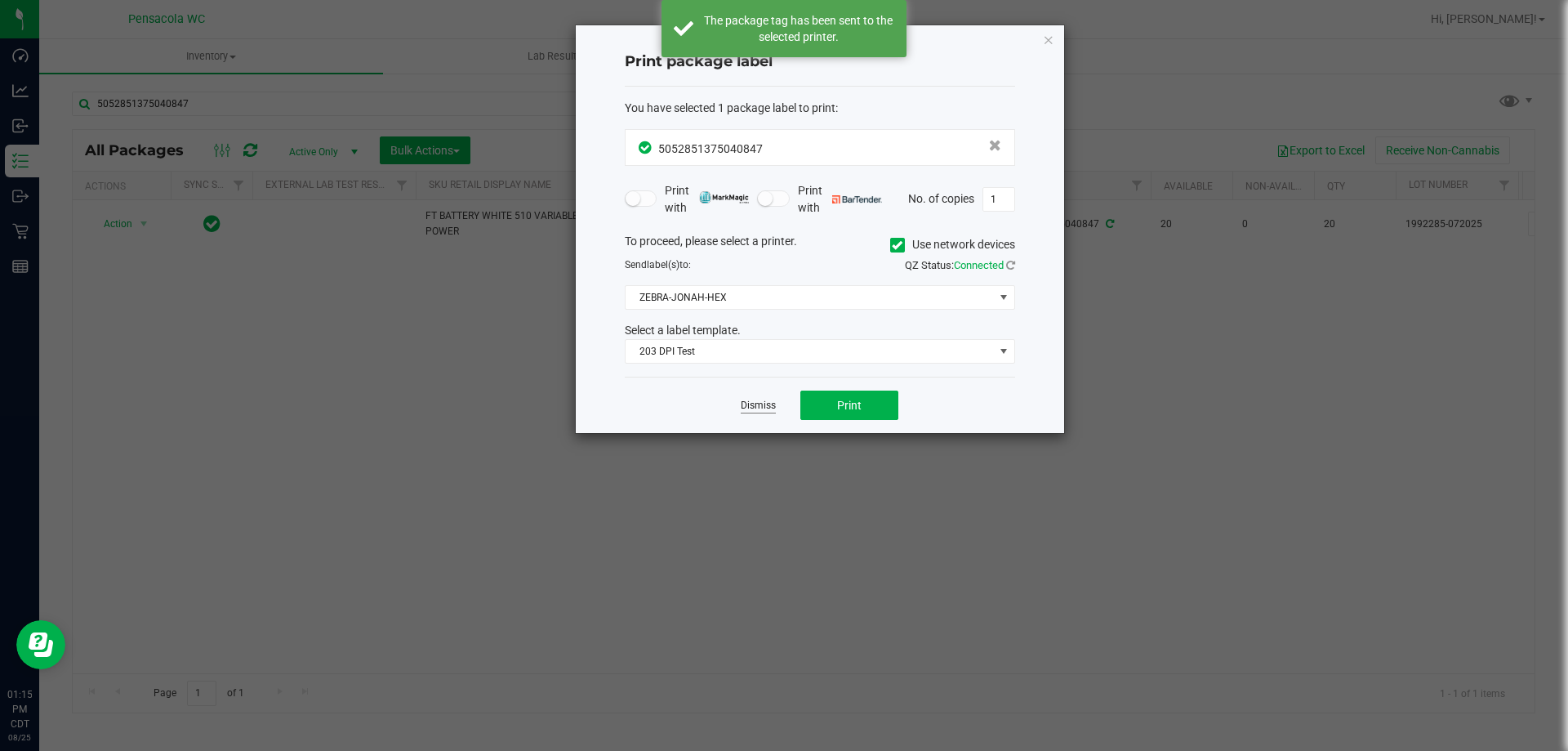
click at [760, 403] on link "Dismiss" at bounding box center [759, 406] width 35 height 14
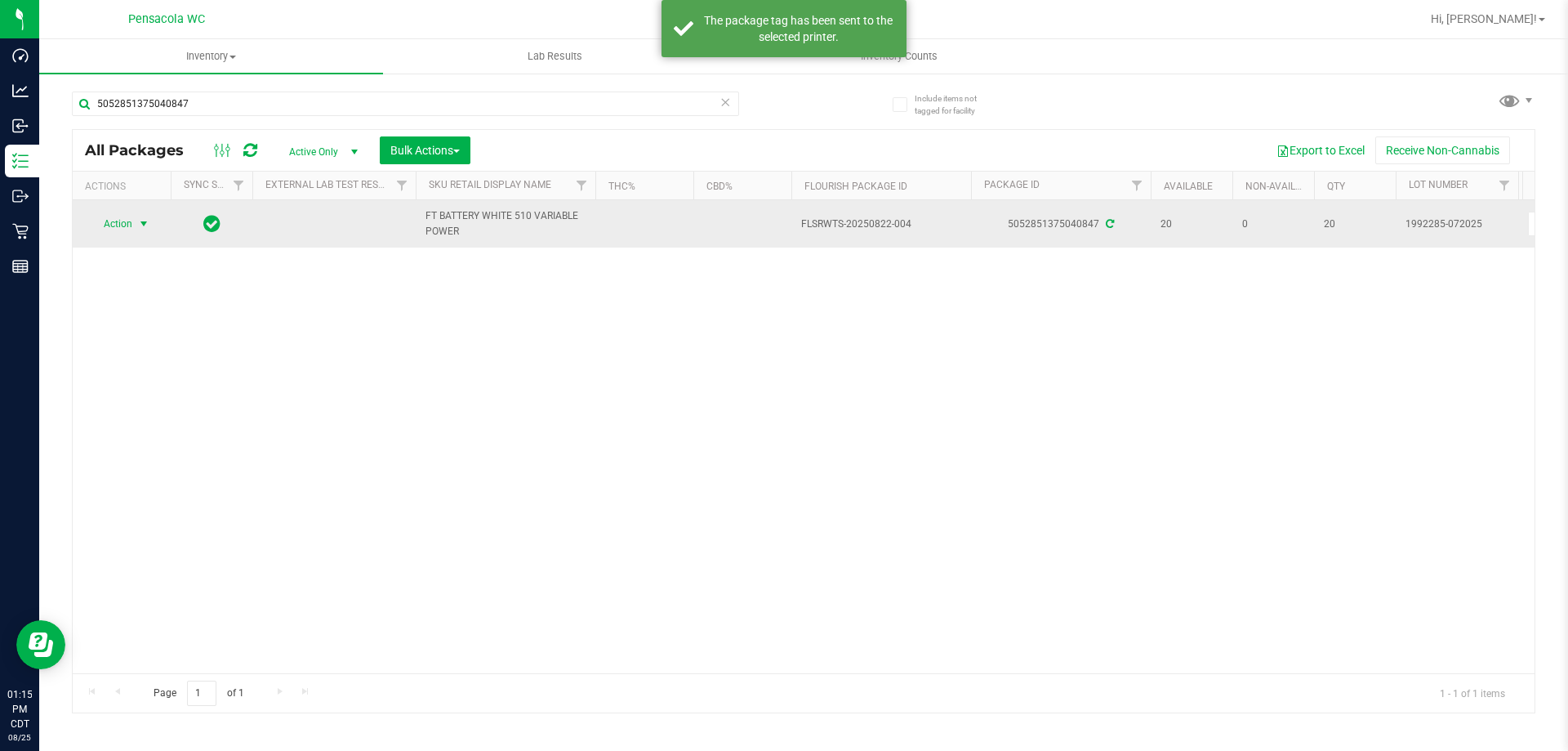
click at [147, 228] on span "select" at bounding box center [143, 224] width 13 height 13
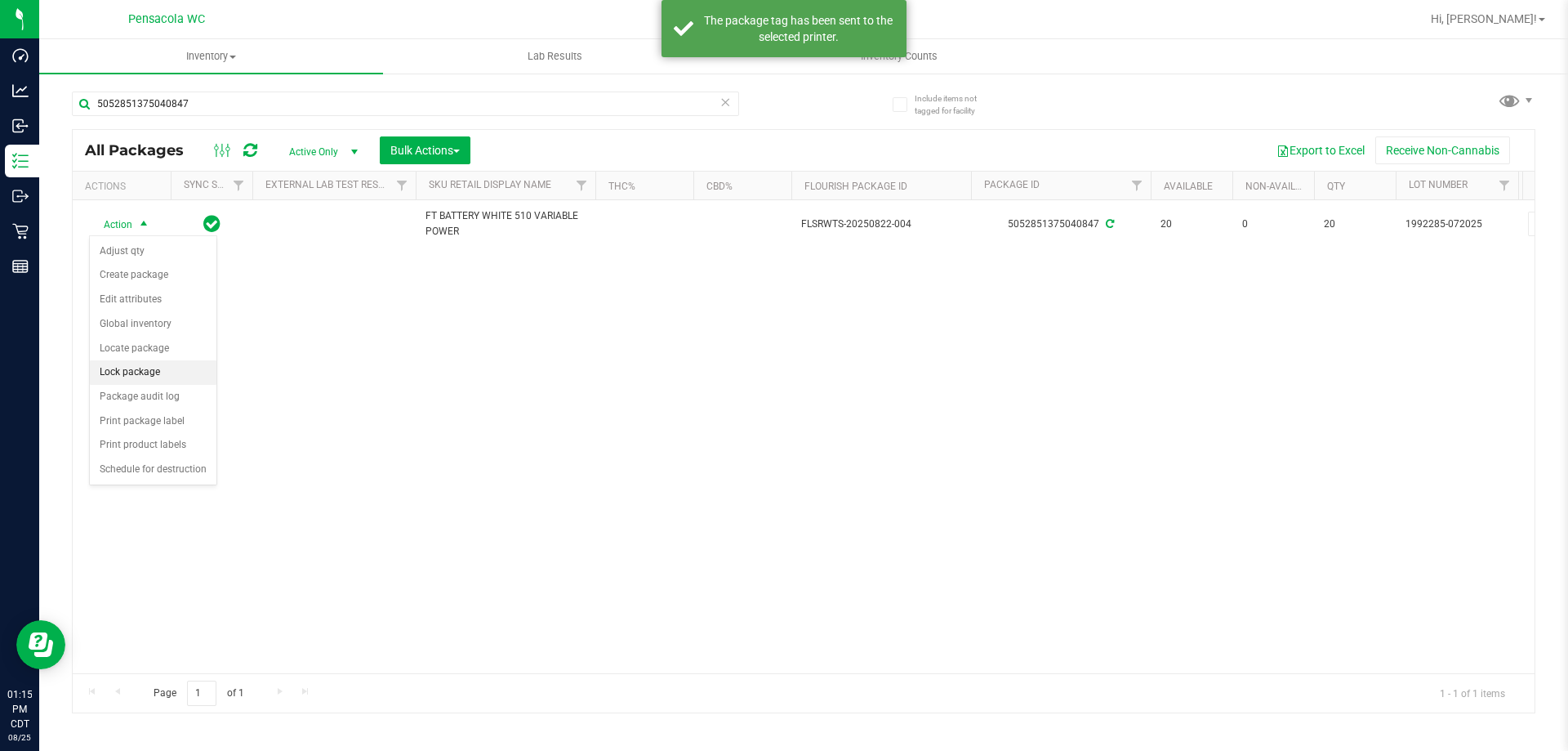
click at [173, 379] on li "Lock package" at bounding box center [153, 372] width 126 height 25
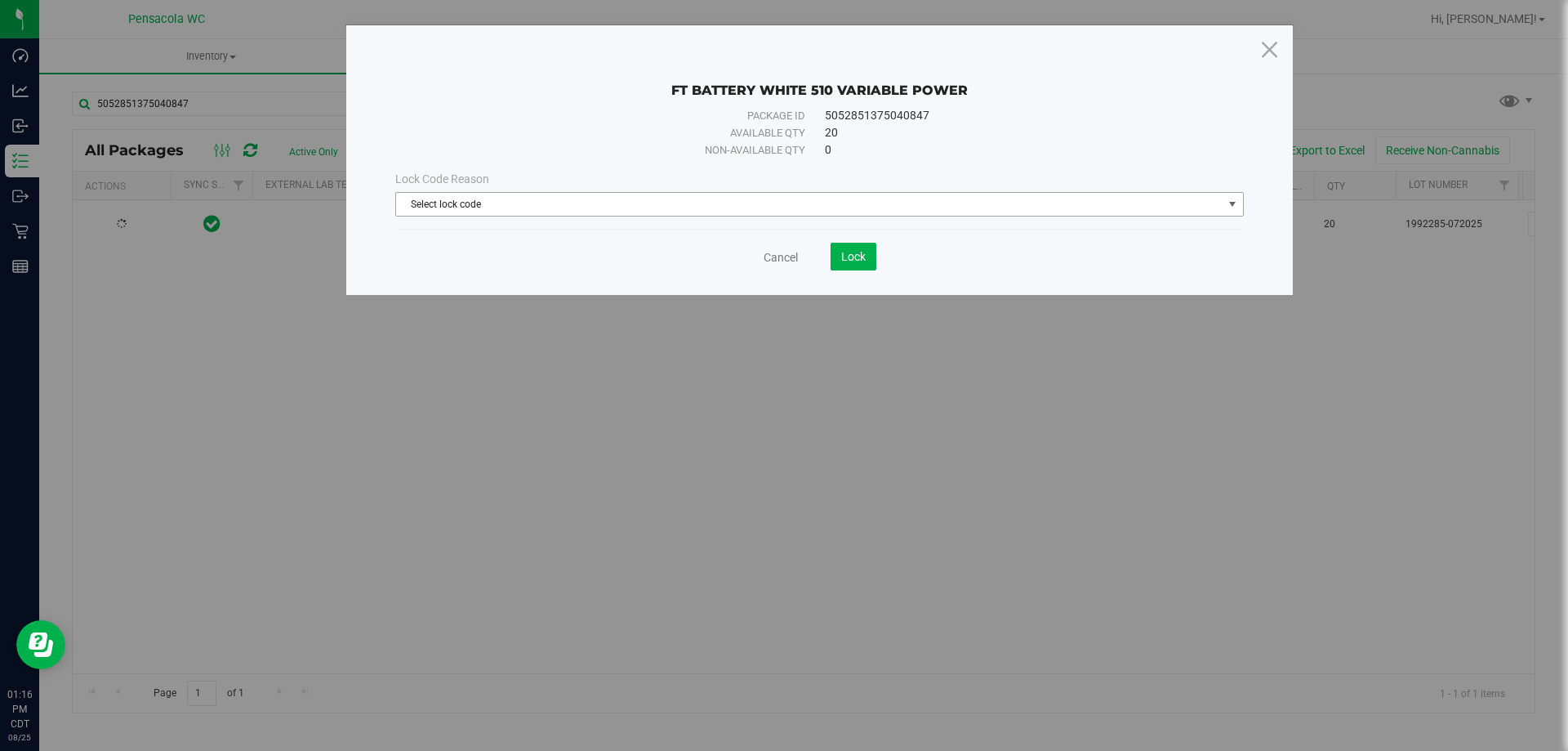
click at [470, 209] on span "Select lock code" at bounding box center [809, 204] width 827 height 23
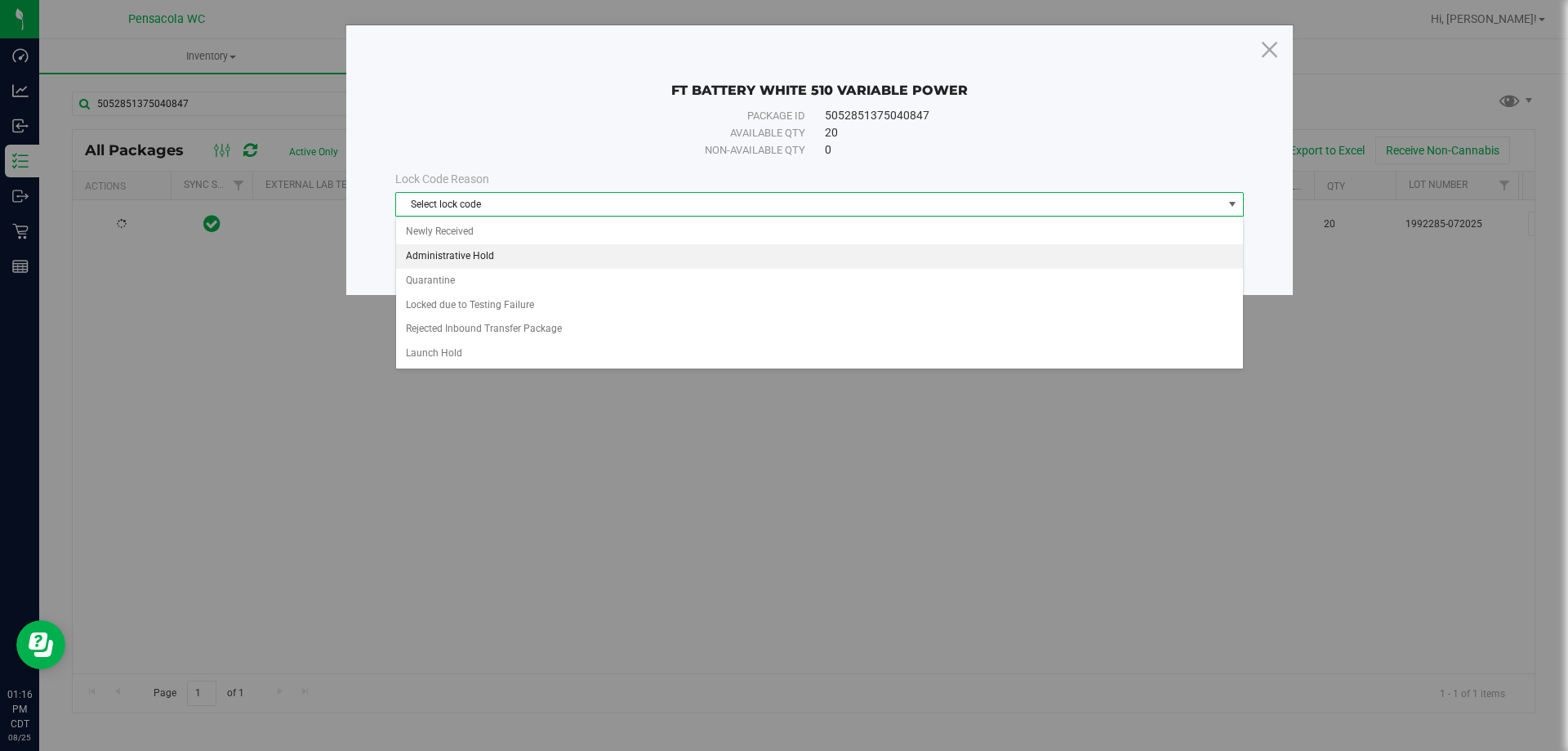
click at [473, 262] on li "Administrative Hold" at bounding box center [820, 256] width 847 height 25
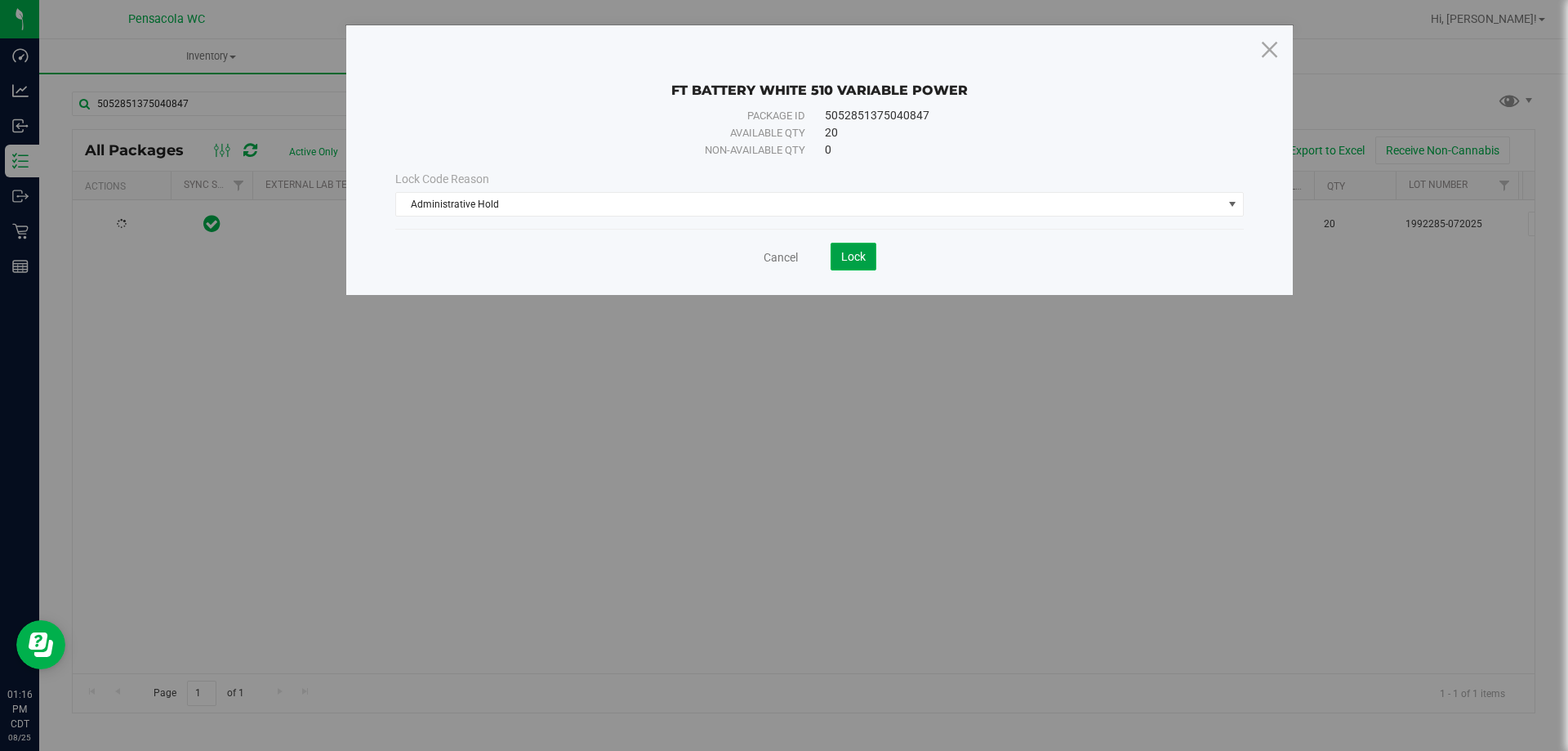
click at [871, 255] on button "Lock" at bounding box center [853, 256] width 46 height 27
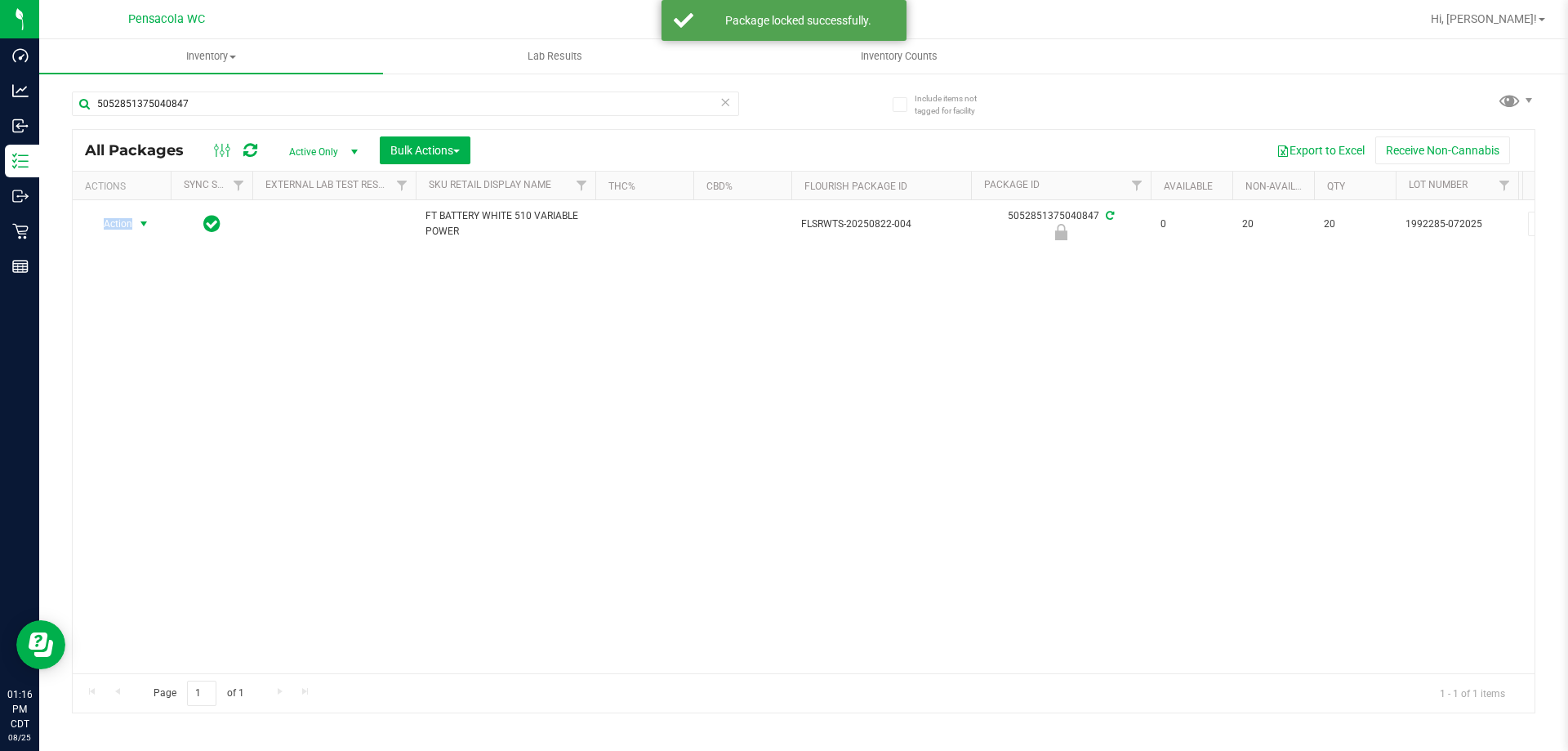
click at [123, 221] on span "Action" at bounding box center [111, 224] width 44 height 23
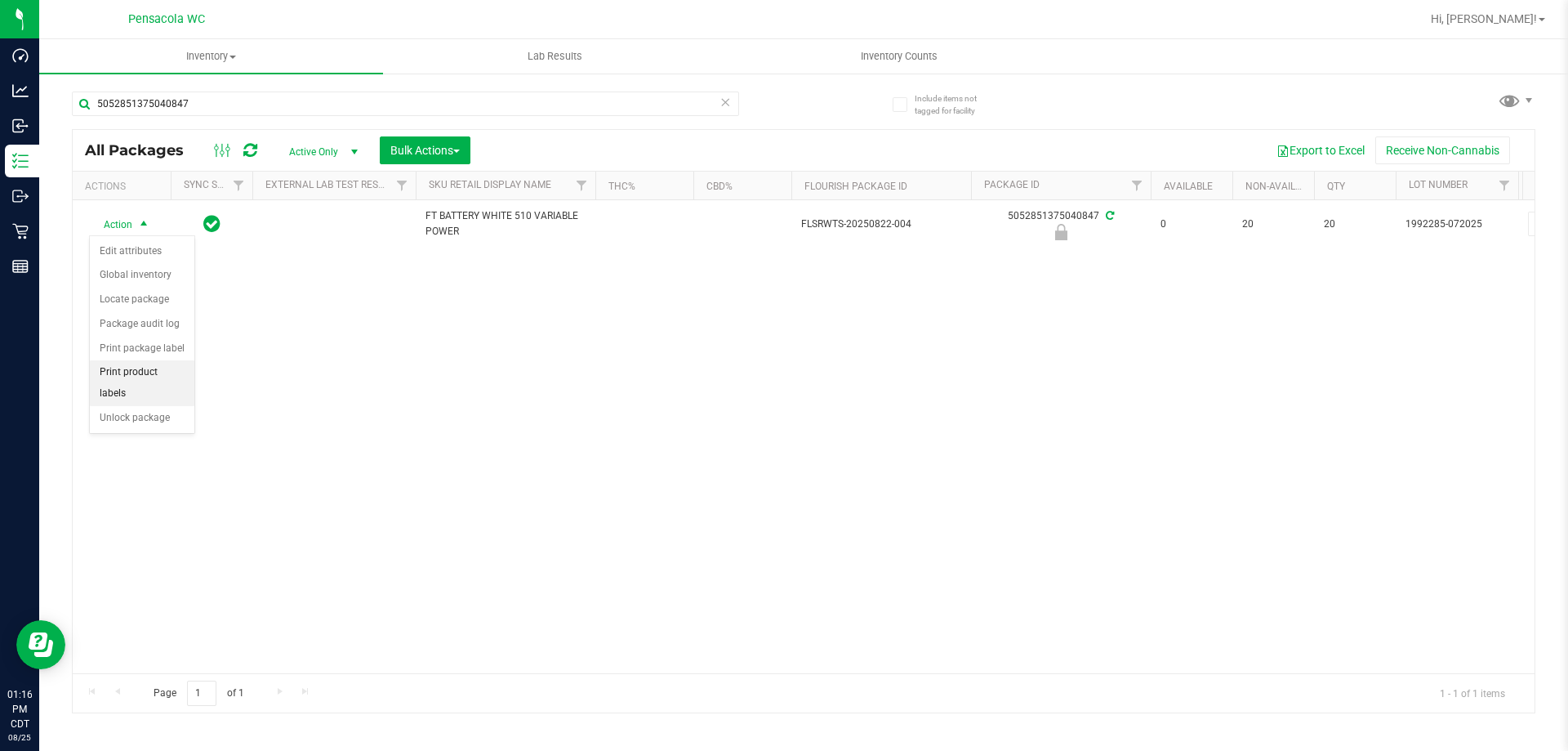
click at [121, 371] on li "Print product labels" at bounding box center [142, 382] width 105 height 45
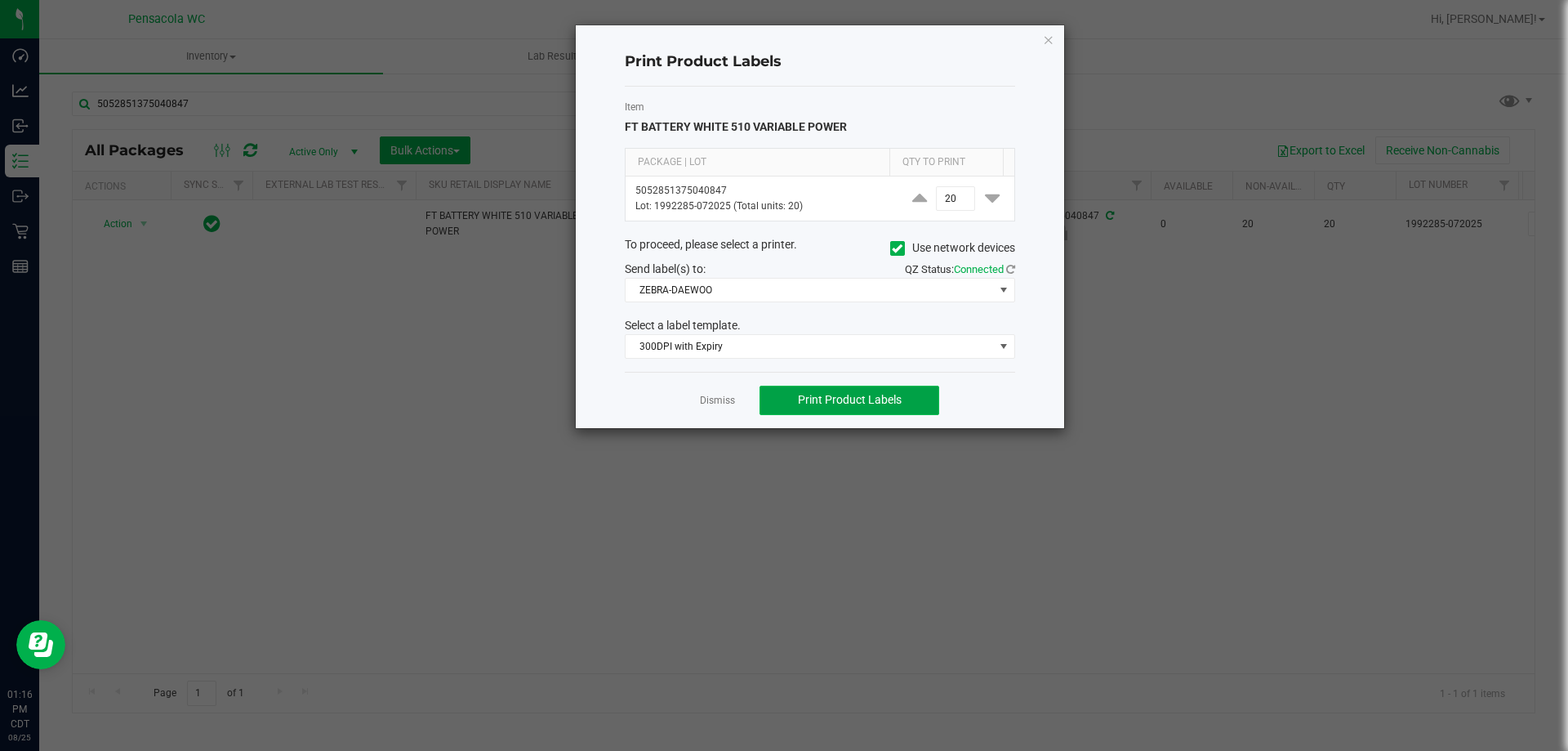
click at [818, 395] on span "Print Product Labels" at bounding box center [850, 399] width 104 height 13
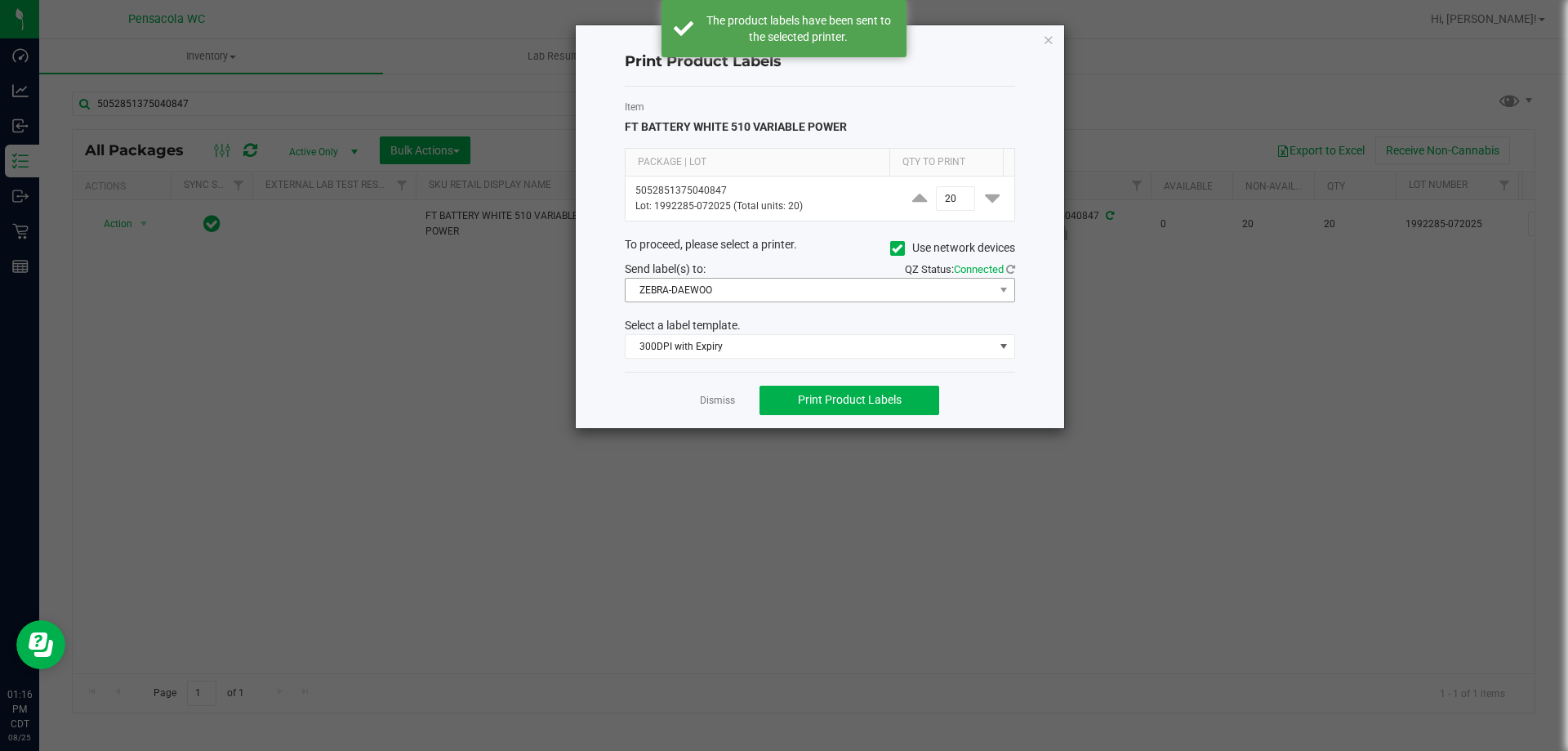
drag, startPoint x: 732, startPoint y: 402, endPoint x: 706, endPoint y: 283, distance: 121.8
click at [706, 283] on div "Print Product Labels Item FT BATTERY WHITE 510 VARIABLE POWER Package | Lot Qty…" at bounding box center [820, 226] width 488 height 403
click at [706, 283] on span "ZEBRA-DAEWOO" at bounding box center [810, 289] width 369 height 23
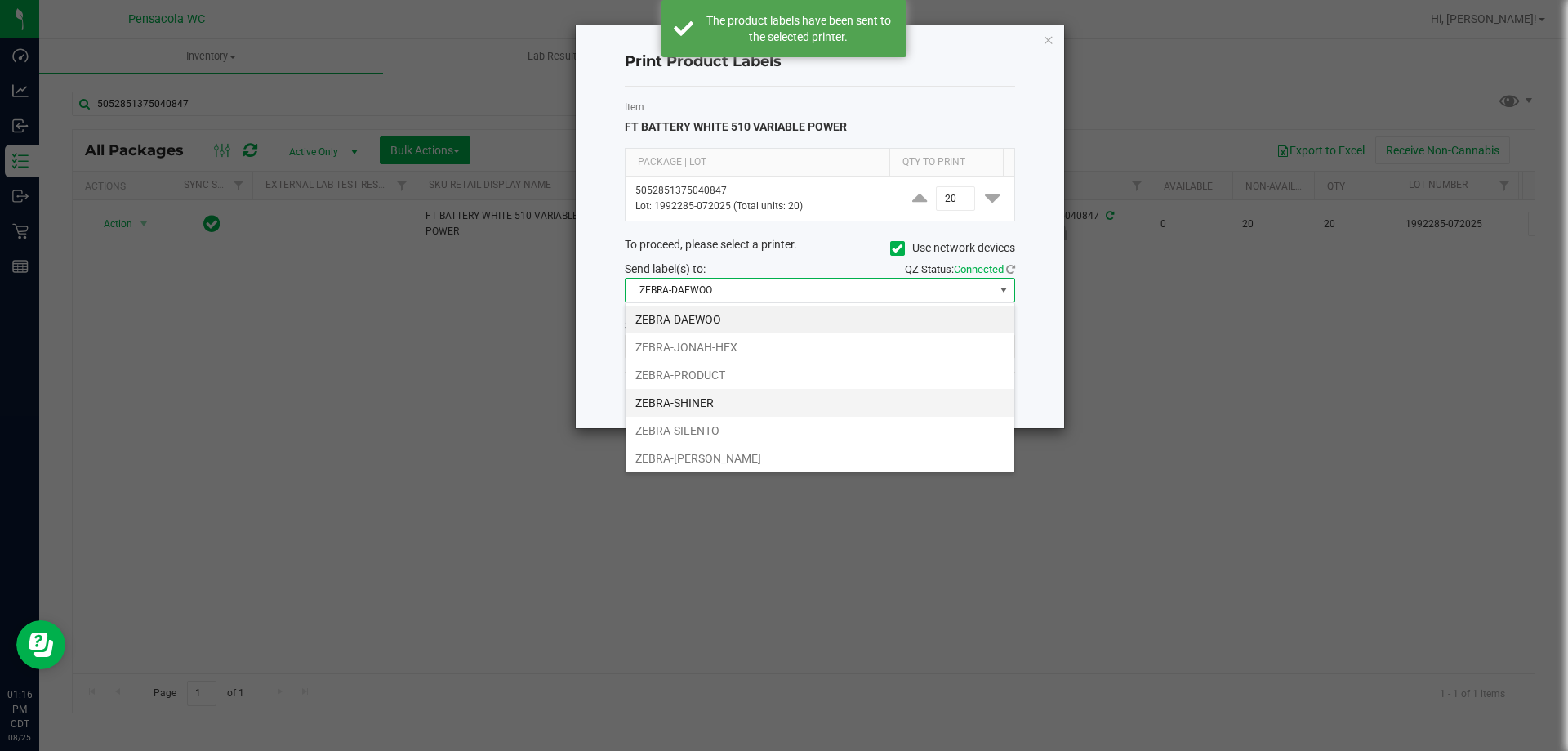
scroll to position [3, 0]
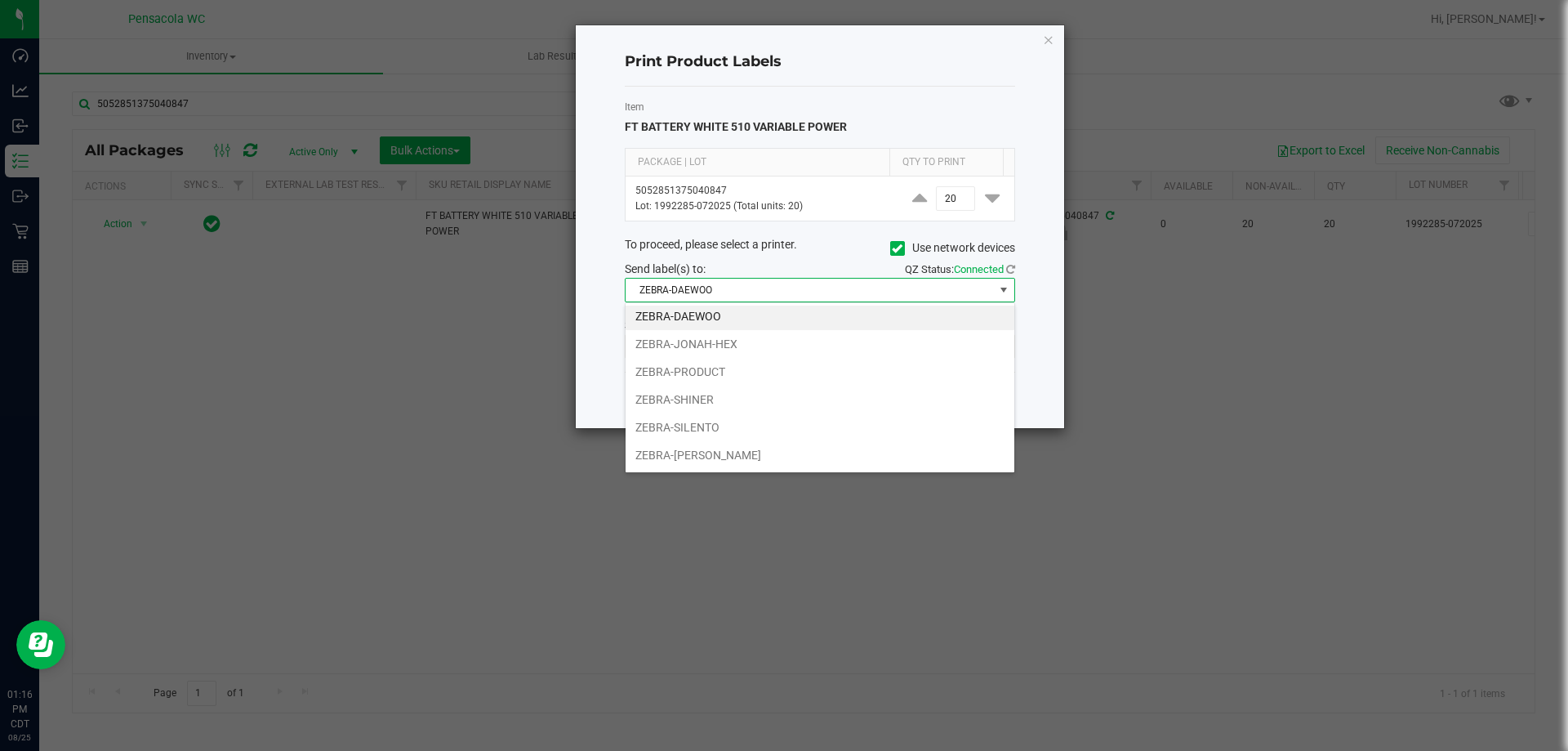
click at [716, 255] on div "To proceed, please select a printer. Use network devices" at bounding box center [820, 248] width 415 height 25
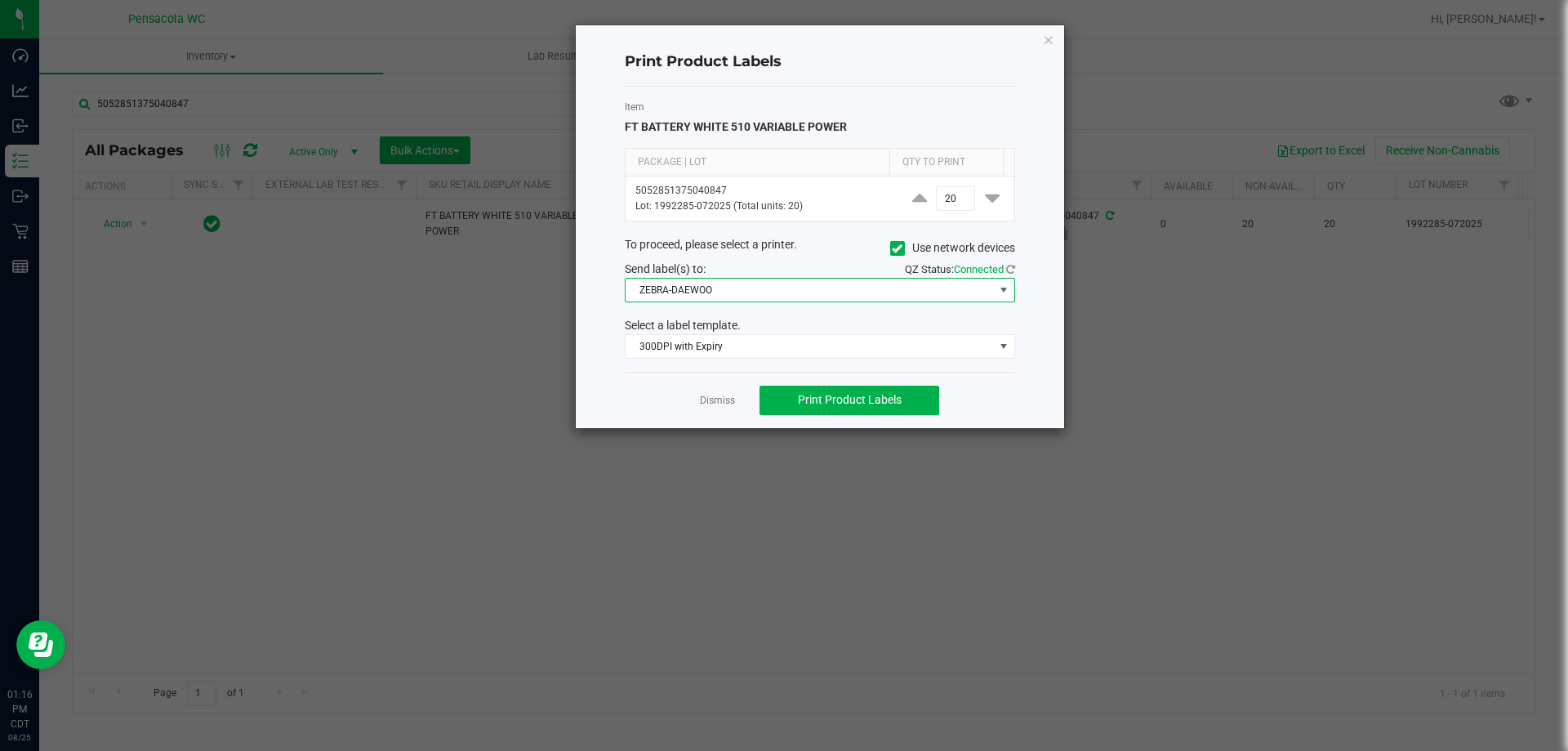
click at [704, 281] on span "ZEBRA-DAEWOO" at bounding box center [810, 289] width 369 height 23
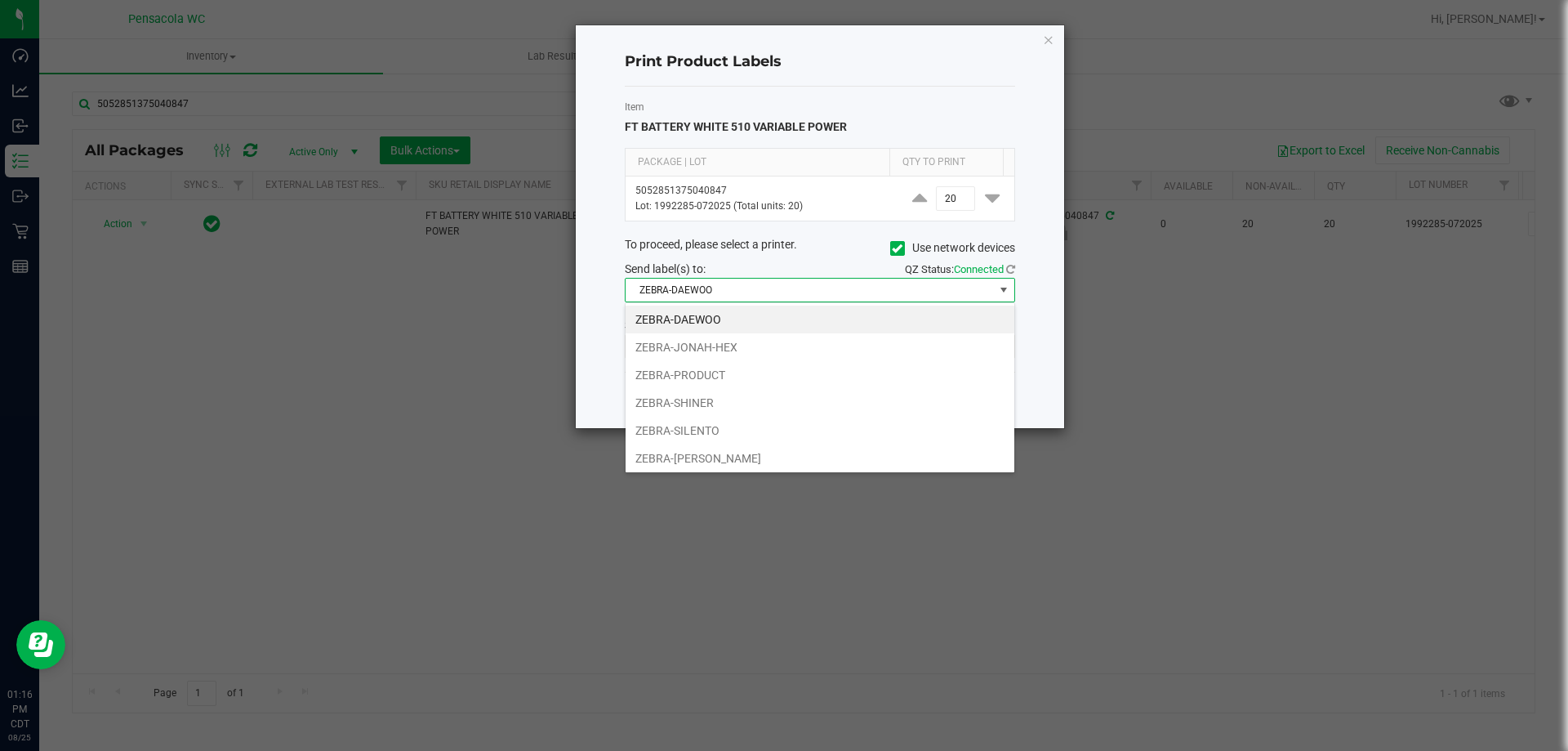
scroll to position [25, 390]
click at [709, 379] on li "ZEBRA-PRODUCT" at bounding box center [820, 375] width 389 height 27
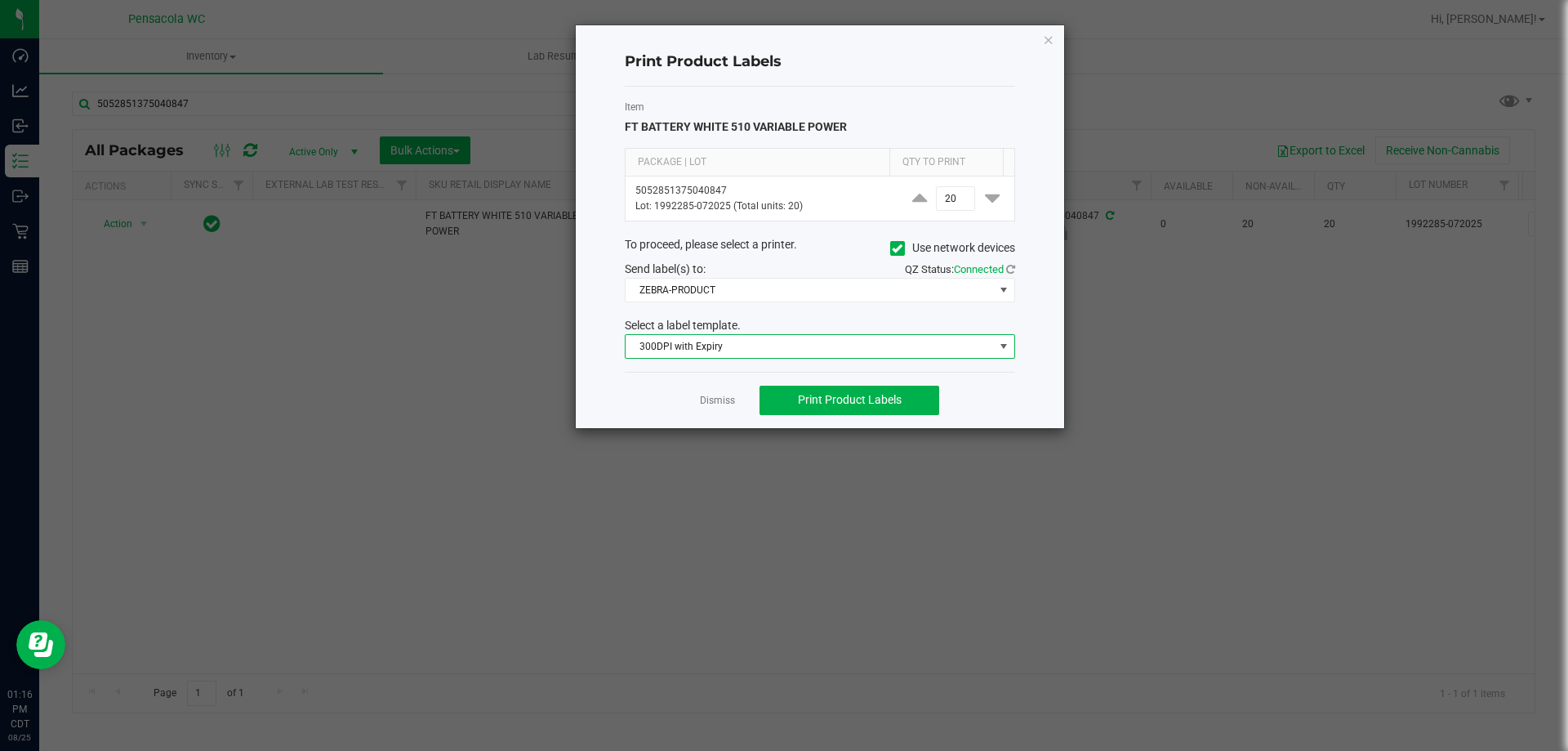
click at [776, 352] on span "300DPI with Expiry" at bounding box center [810, 346] width 369 height 23
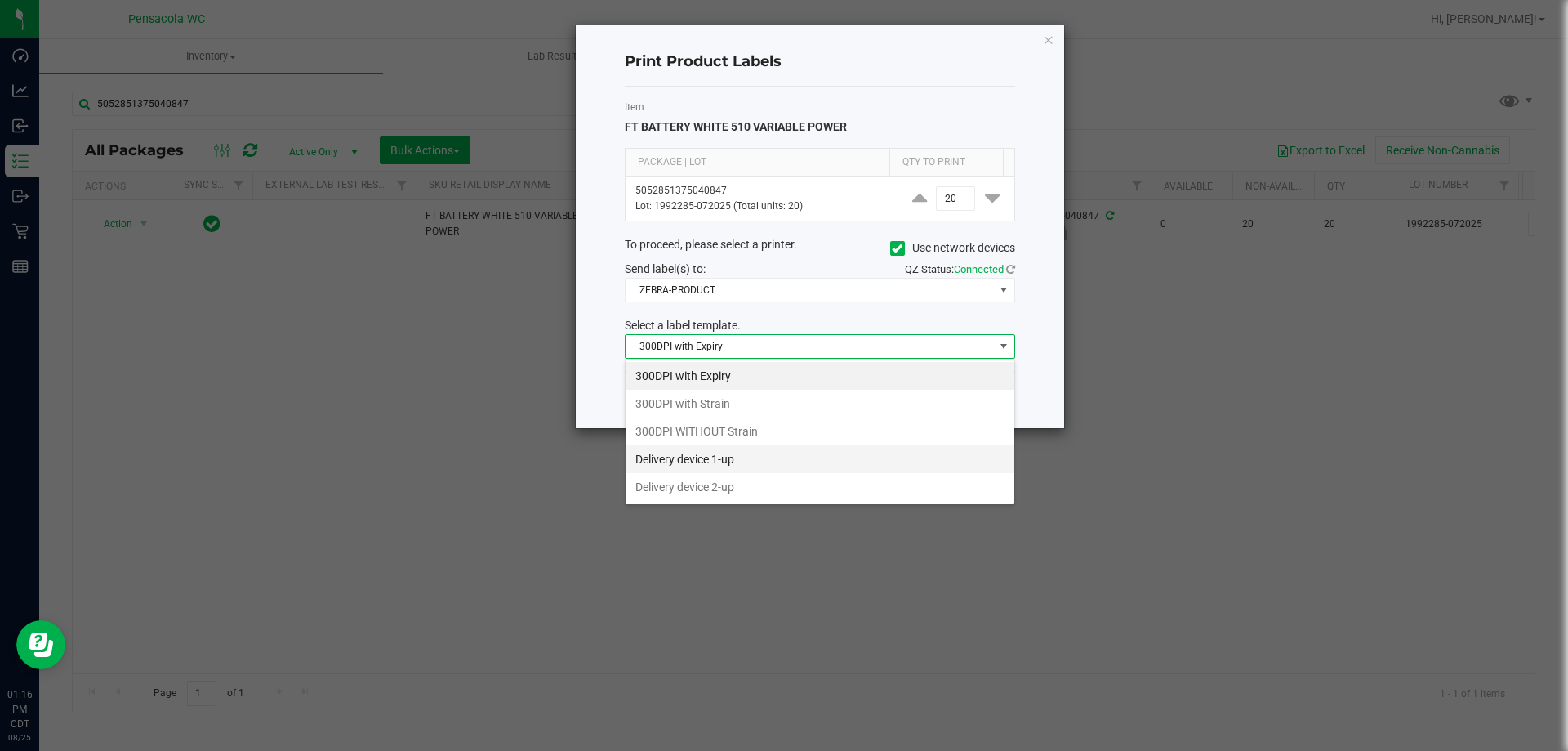
click at [756, 454] on li "Delivery device 1-up" at bounding box center [820, 459] width 389 height 27
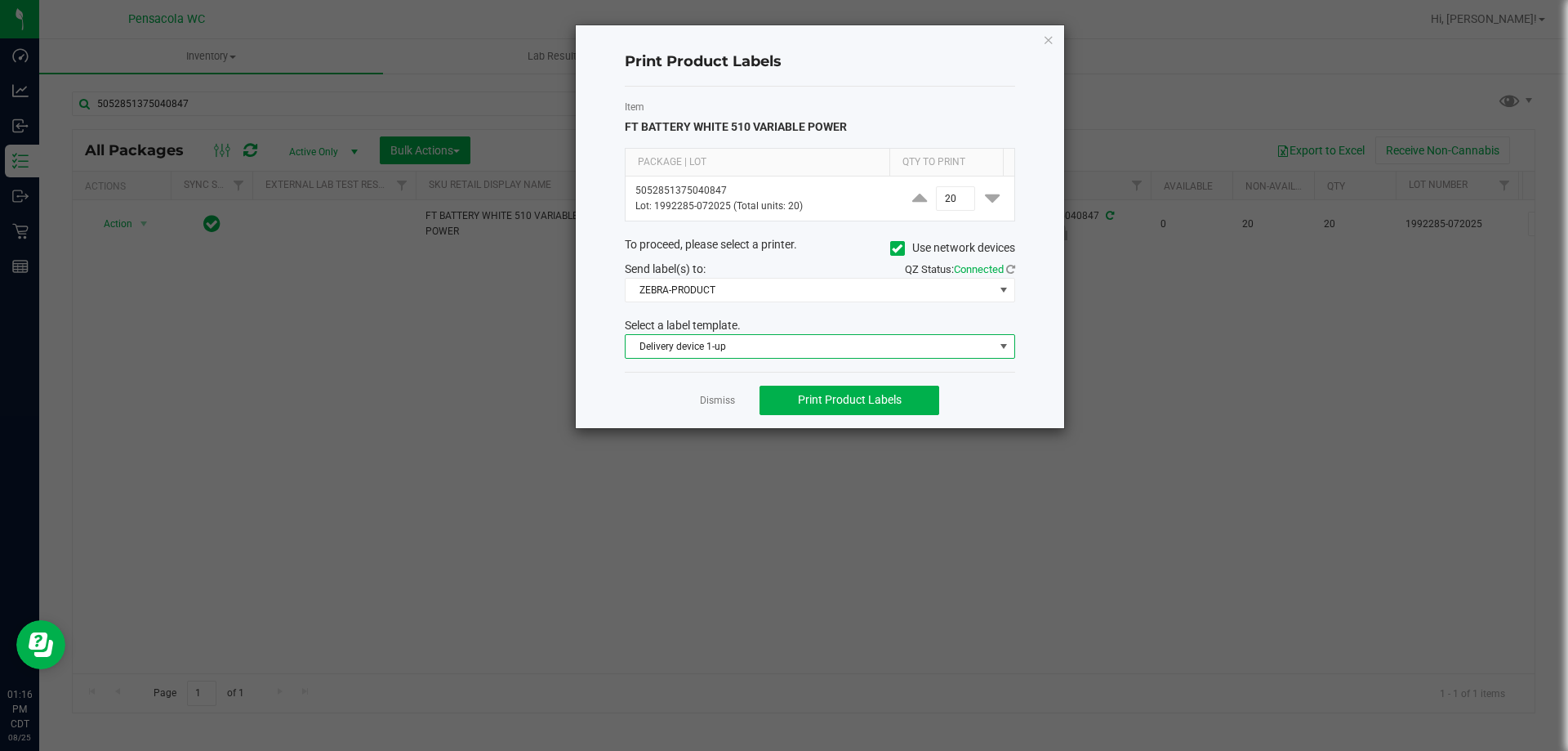
drag, startPoint x: 784, startPoint y: 342, endPoint x: 783, endPoint y: 356, distance: 14.0
click at [784, 344] on span "Delivery device 1-up" at bounding box center [810, 346] width 369 height 23
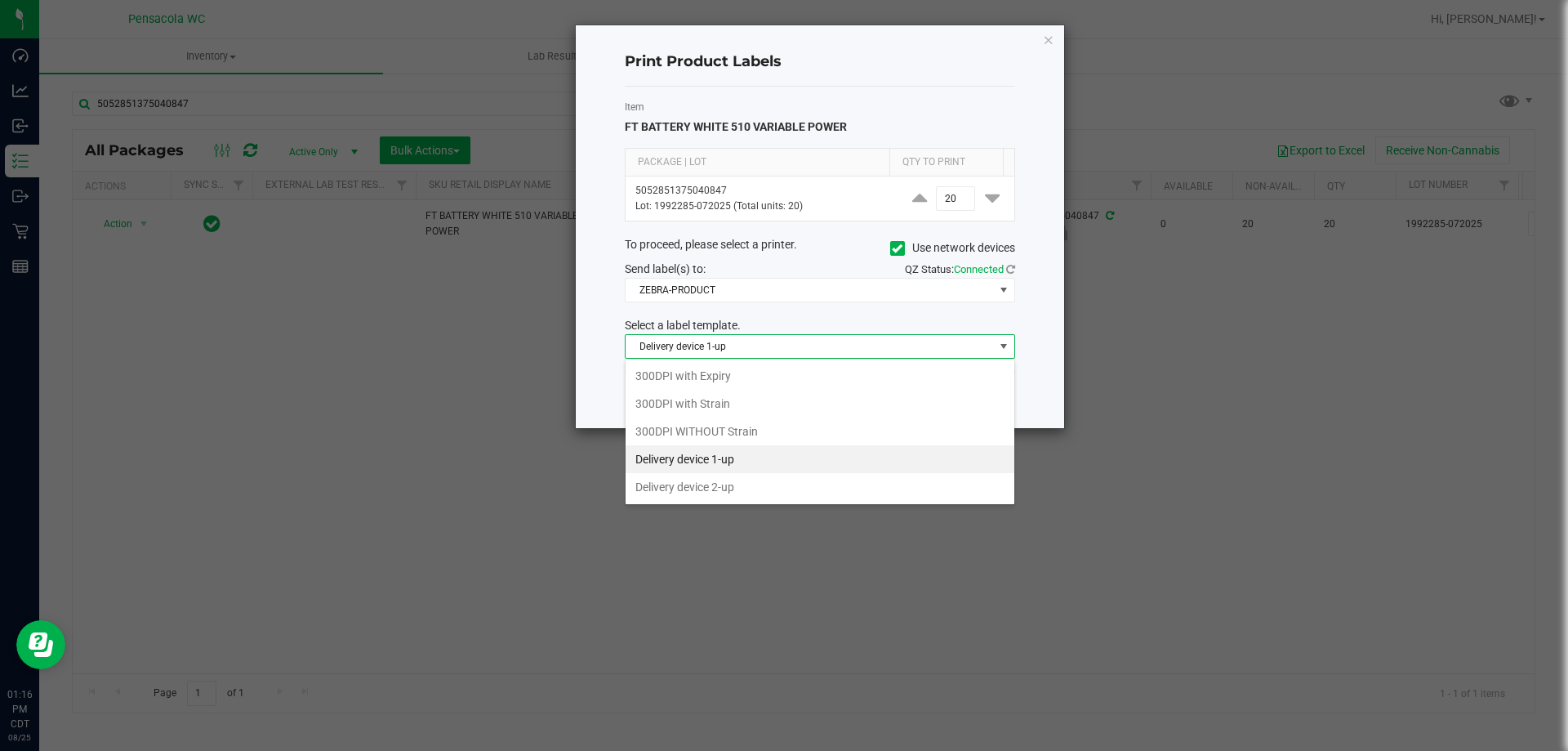
drag, startPoint x: 728, startPoint y: 481, endPoint x: 735, endPoint y: 469, distance: 13.9
click at [728, 481] on li "Delivery device 2-up" at bounding box center [820, 486] width 389 height 27
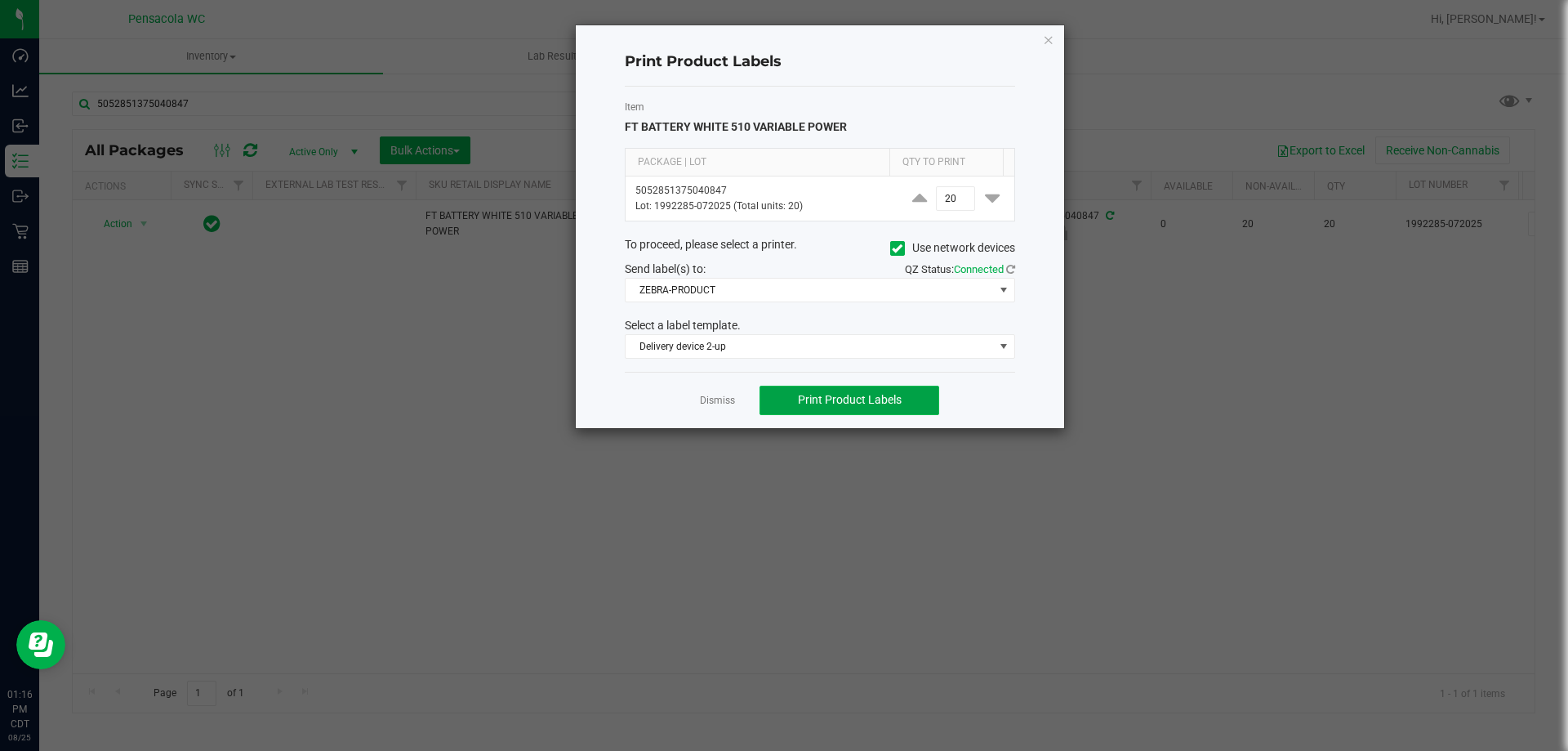
click at [803, 399] on span "Print Product Labels" at bounding box center [850, 399] width 104 height 13
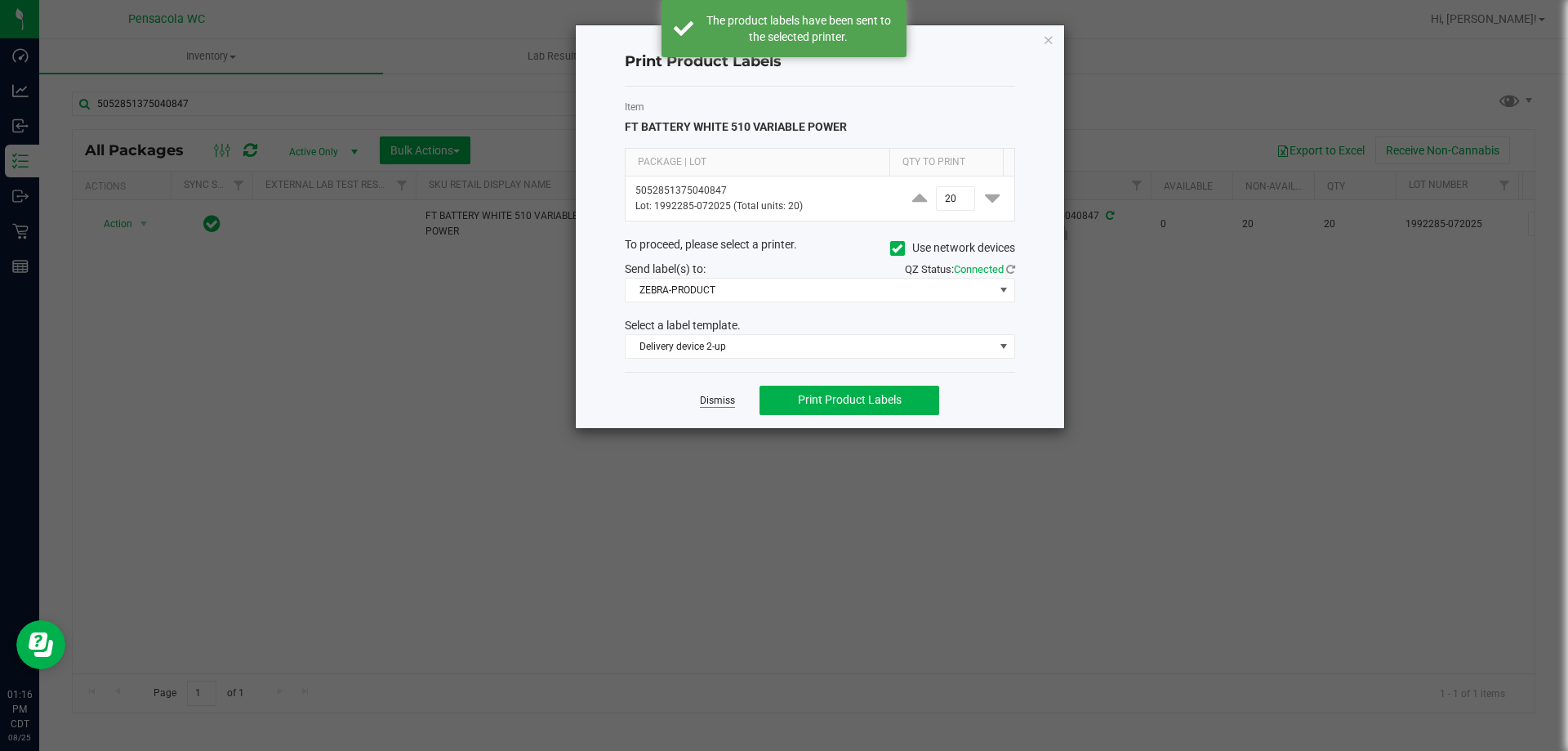
click at [728, 394] on link "Dismiss" at bounding box center [718, 401] width 35 height 14
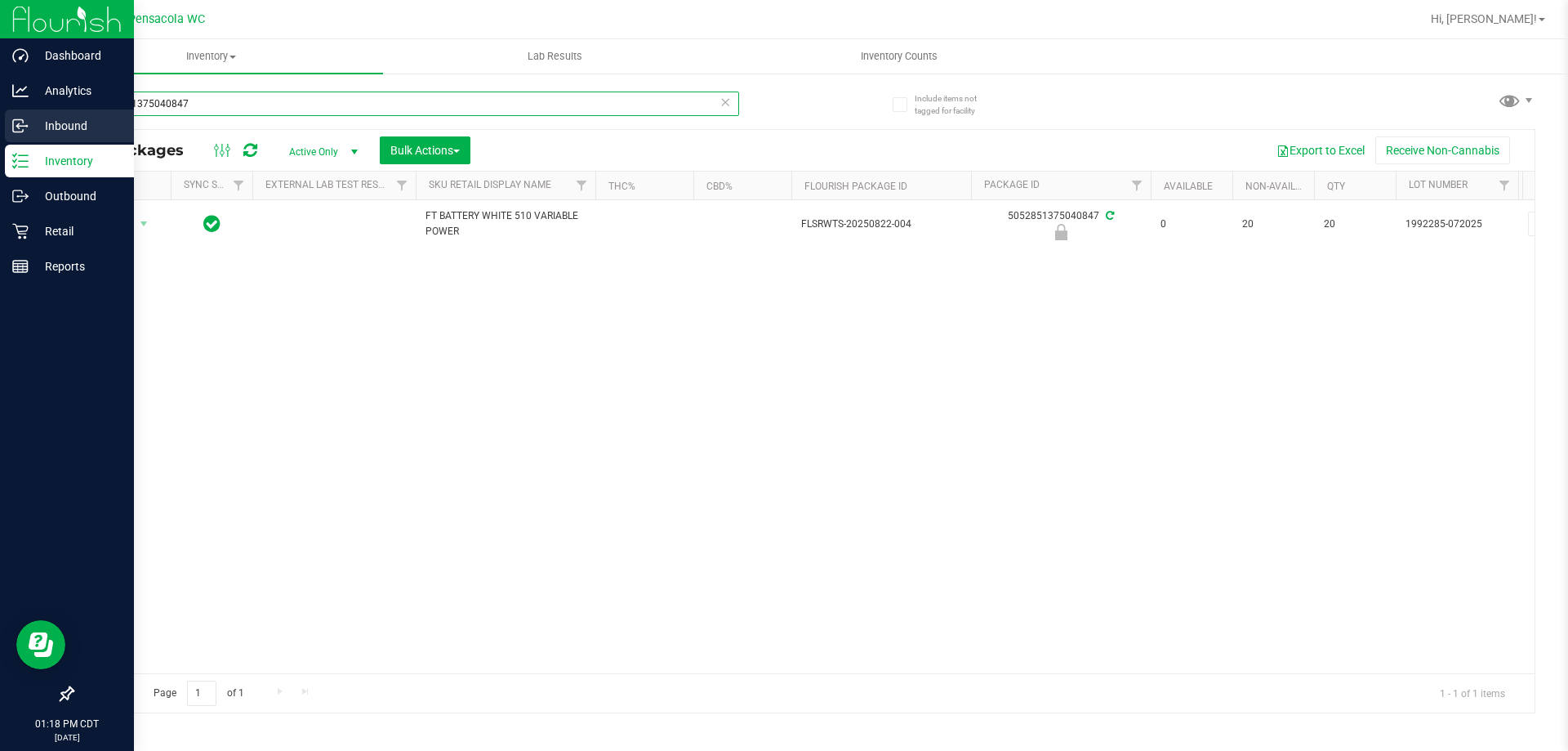
drag, startPoint x: 208, startPoint y: 104, endPoint x: 0, endPoint y: 120, distance: 208.6
click at [0, 120] on div "Dashboard Analytics Inbound Inventory Outbound Retail Reports 01:18 PM CDT [DAT…" at bounding box center [784, 376] width 1568 height 751
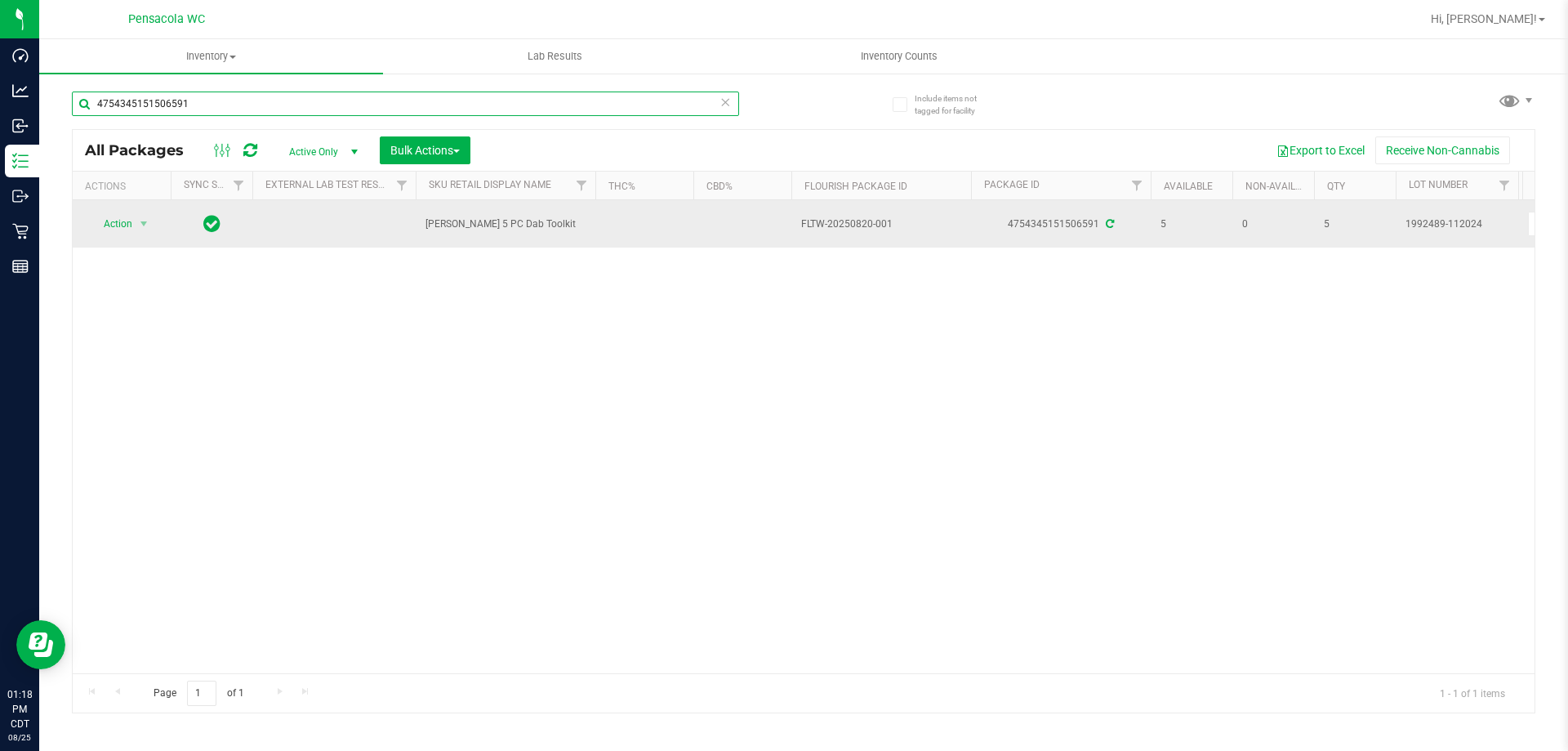
type input "4754345151506591"
click at [106, 225] on span "Action" at bounding box center [111, 224] width 44 height 23
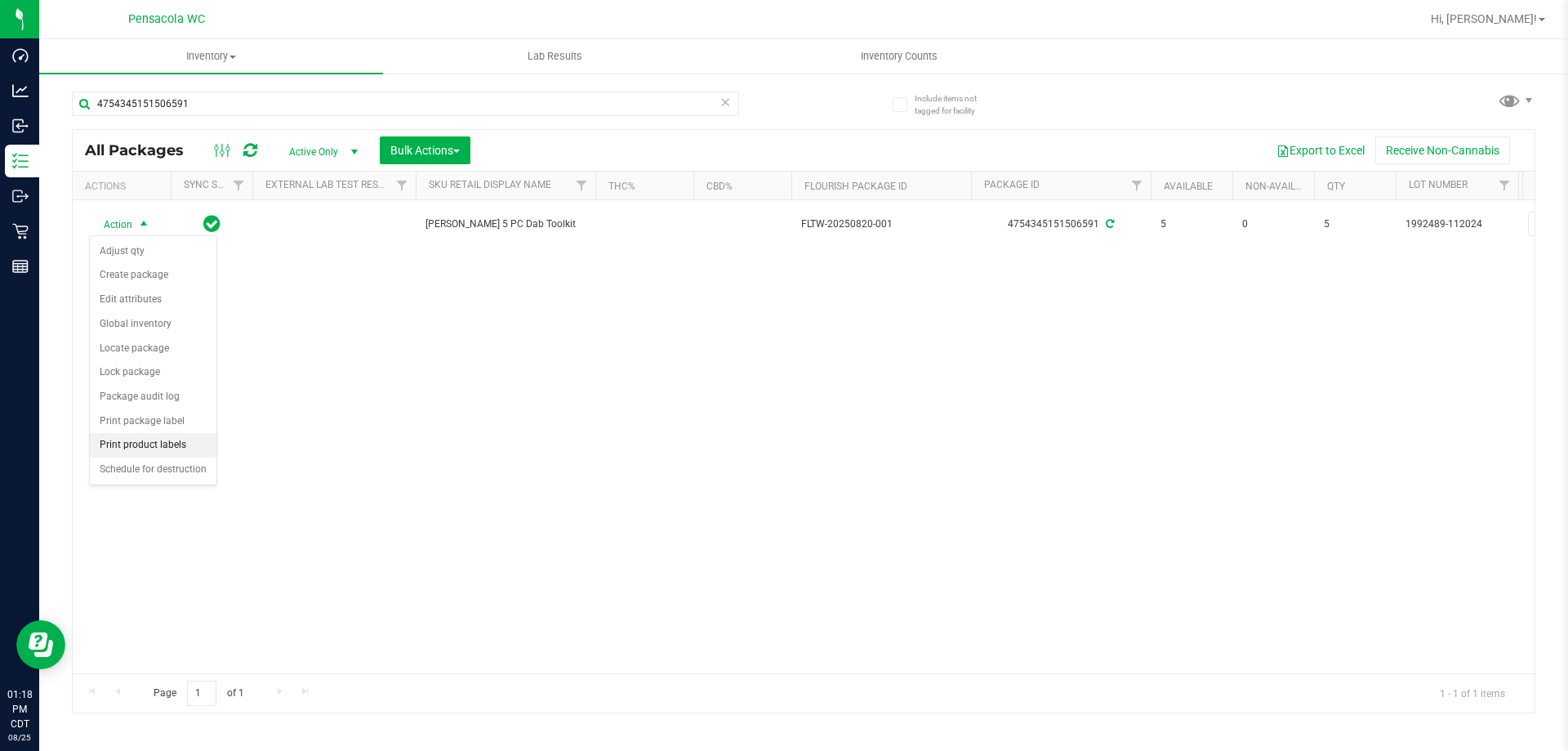
click at [164, 446] on li "Print product labels" at bounding box center [153, 444] width 126 height 25
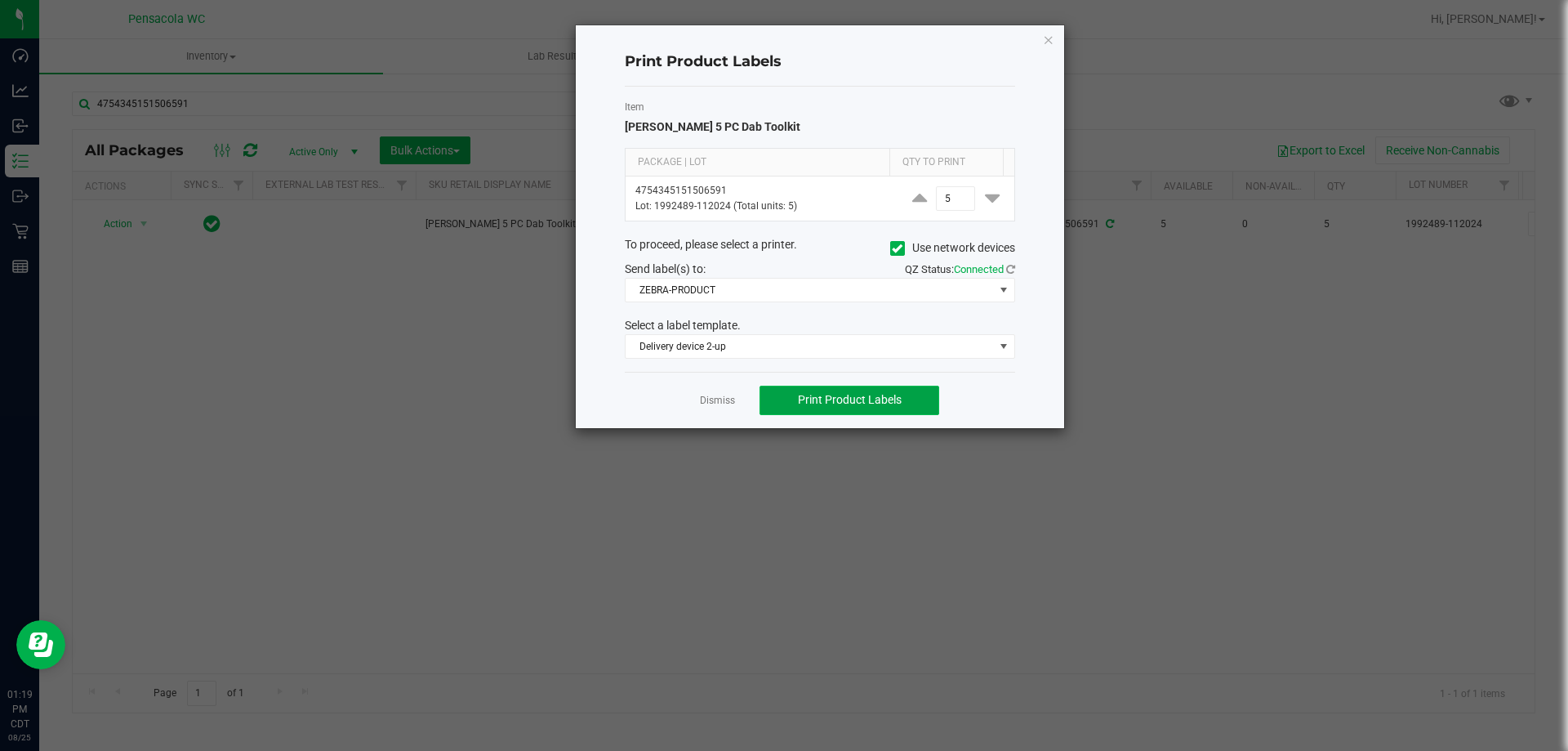
drag, startPoint x: 809, startPoint y: 388, endPoint x: 769, endPoint y: 391, distance: 40.1
click at [809, 388] on button "Print Product Labels" at bounding box center [849, 400] width 179 height 29
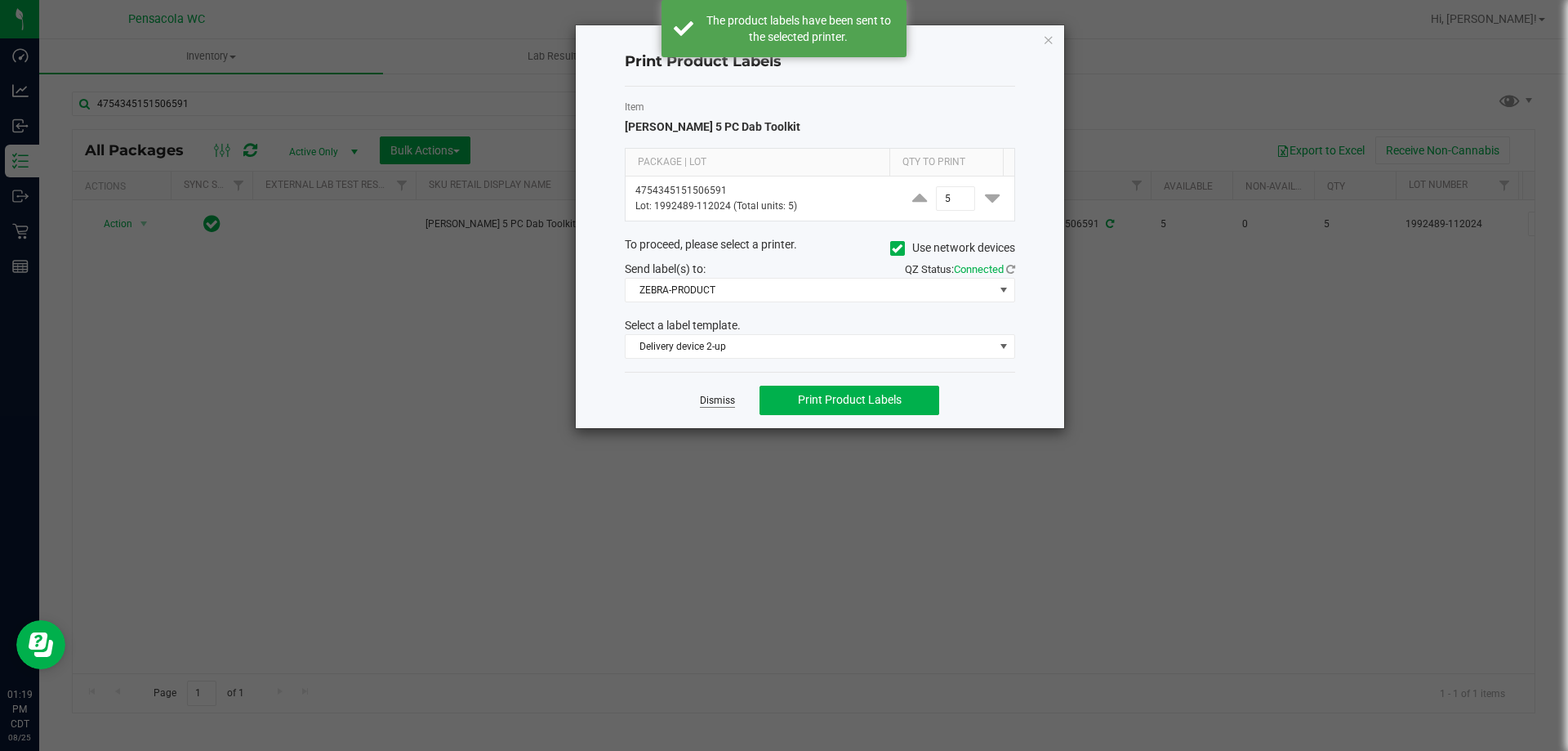
click at [717, 400] on link "Dismiss" at bounding box center [718, 401] width 35 height 14
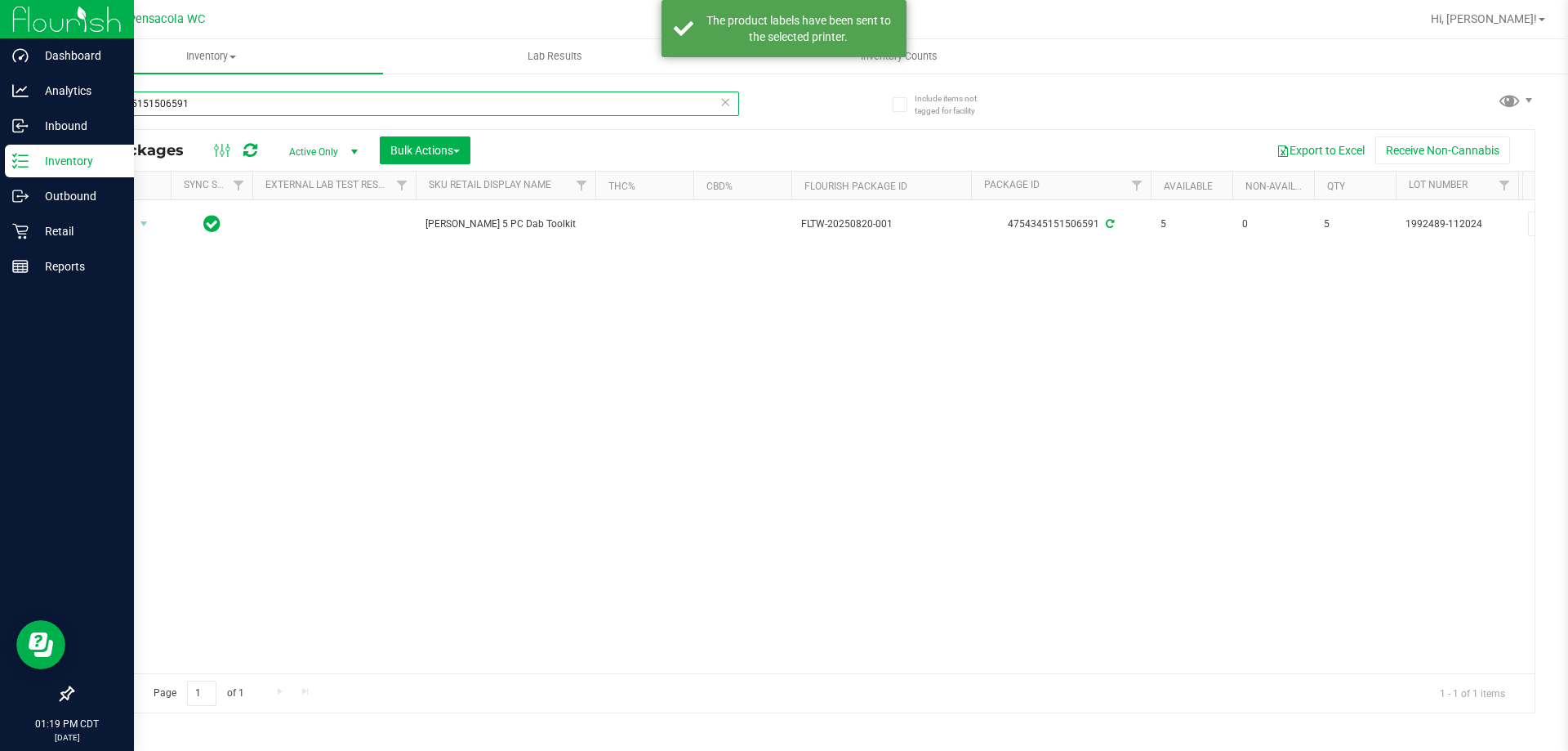
drag, startPoint x: 240, startPoint y: 103, endPoint x: 0, endPoint y: 164, distance: 247.6
click at [0, 164] on div "Dashboard Analytics Inbound Inventory Outbound Retail Reports 01:19 PM CDT [DAT…" at bounding box center [784, 376] width 1568 height 751
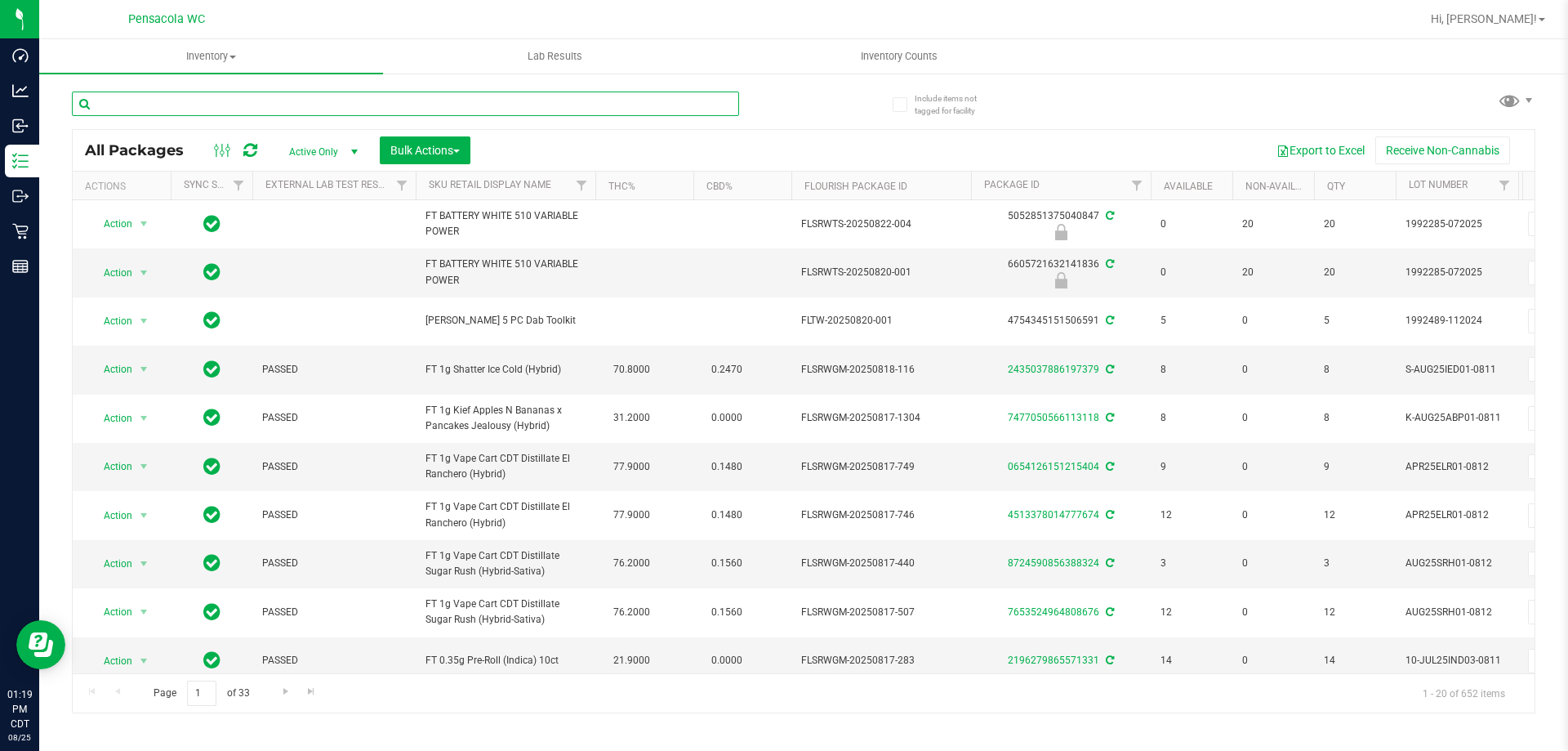
scroll to position [0, 1269]
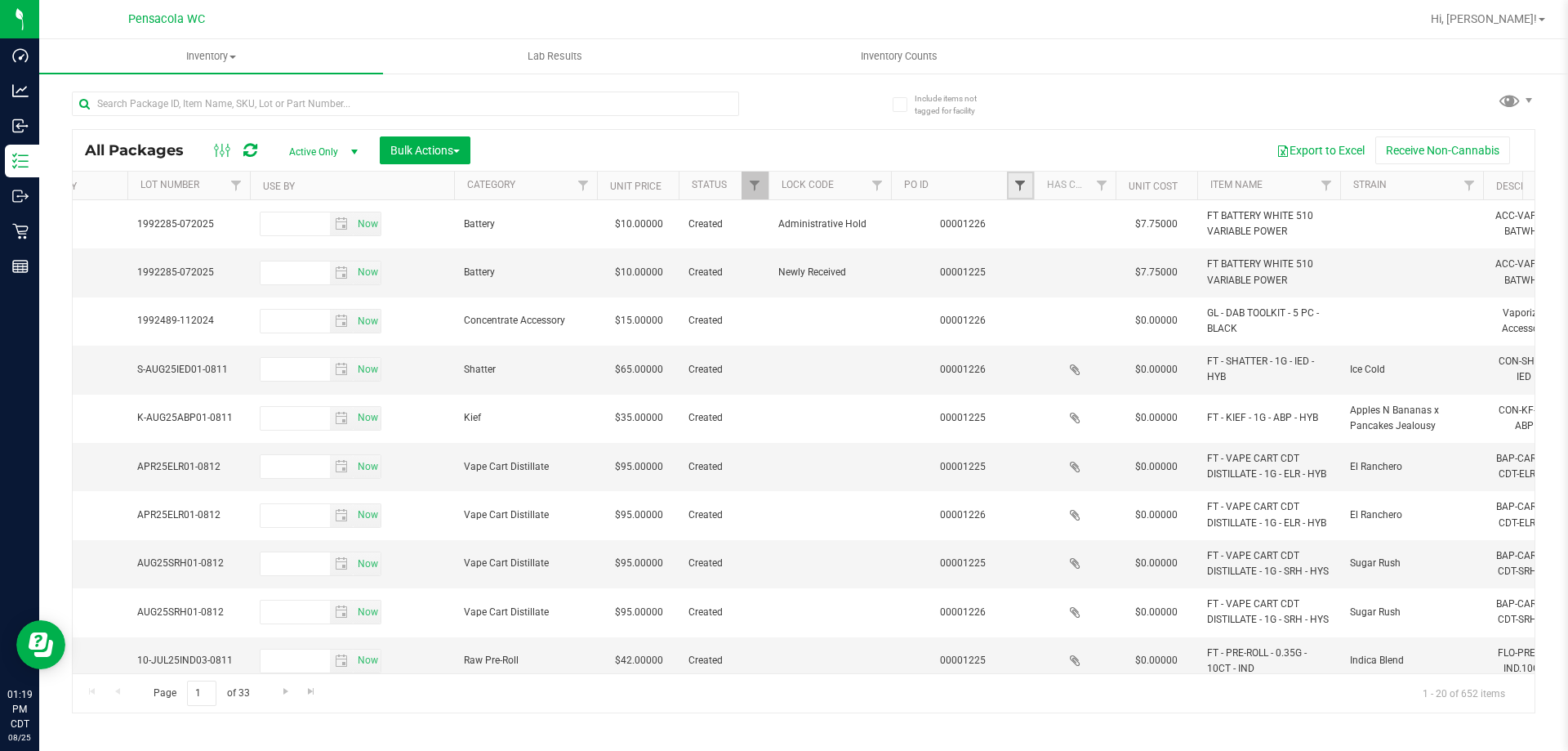
click at [1022, 184] on span "Filter" at bounding box center [1020, 184] width 13 height 13
click at [1057, 226] on input "text" at bounding box center [1101, 221] width 169 height 25
type input "1226"
click at [1017, 247] on button "Filter" at bounding box center [1056, 265] width 78 height 36
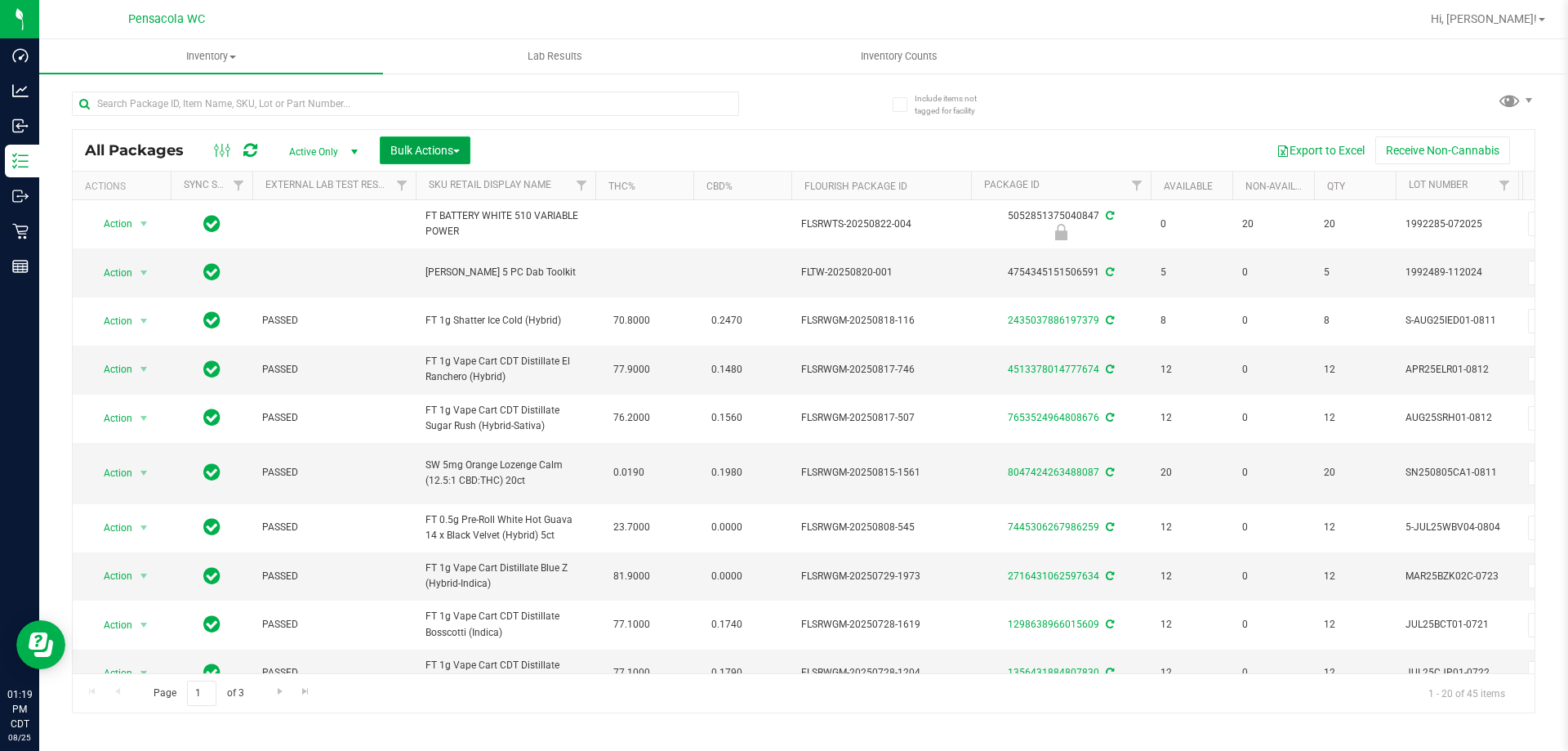
click at [408, 142] on button "Bulk Actions" at bounding box center [425, 150] width 90 height 27
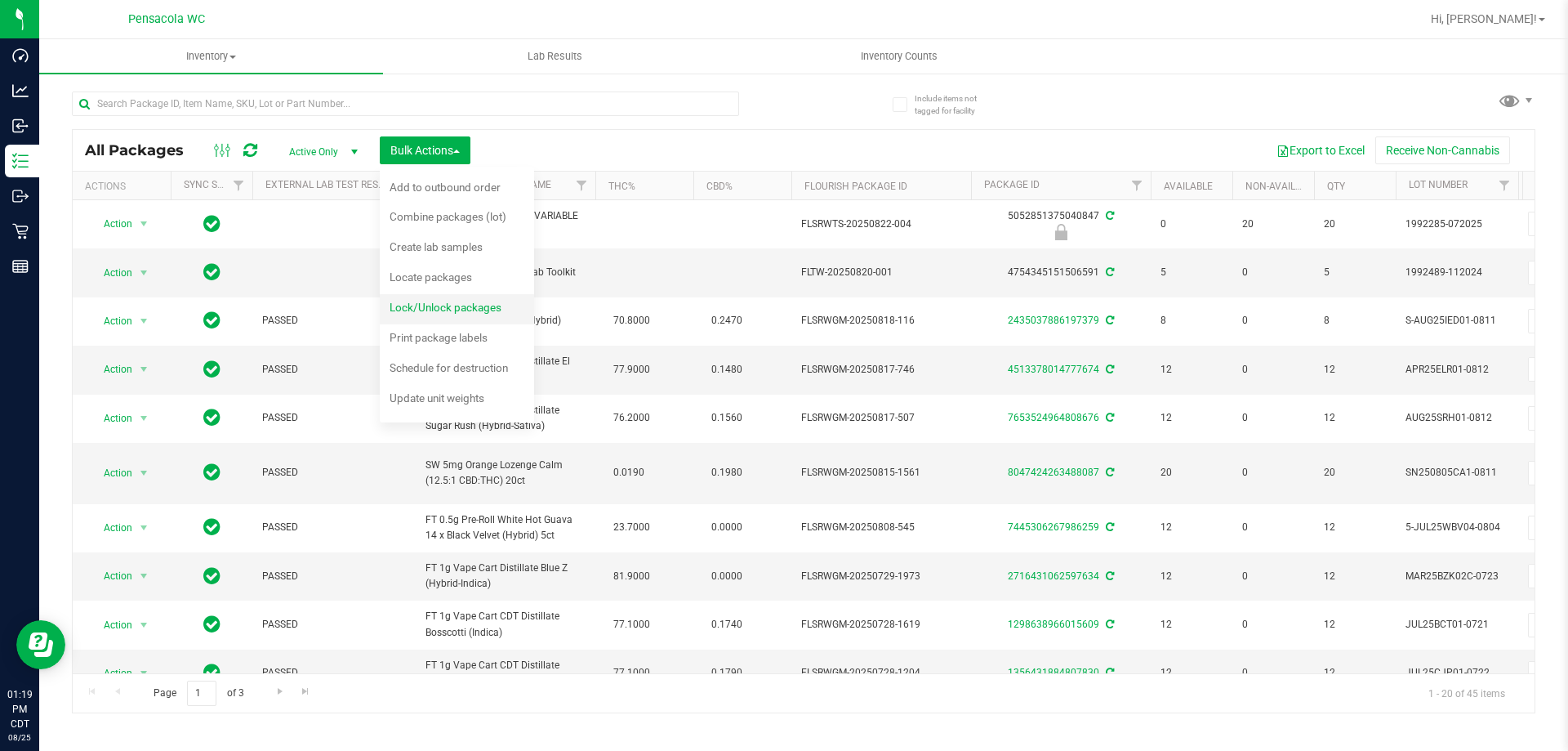
click at [457, 305] on span "Lock/Unlock packages" at bounding box center [445, 307] width 112 height 13
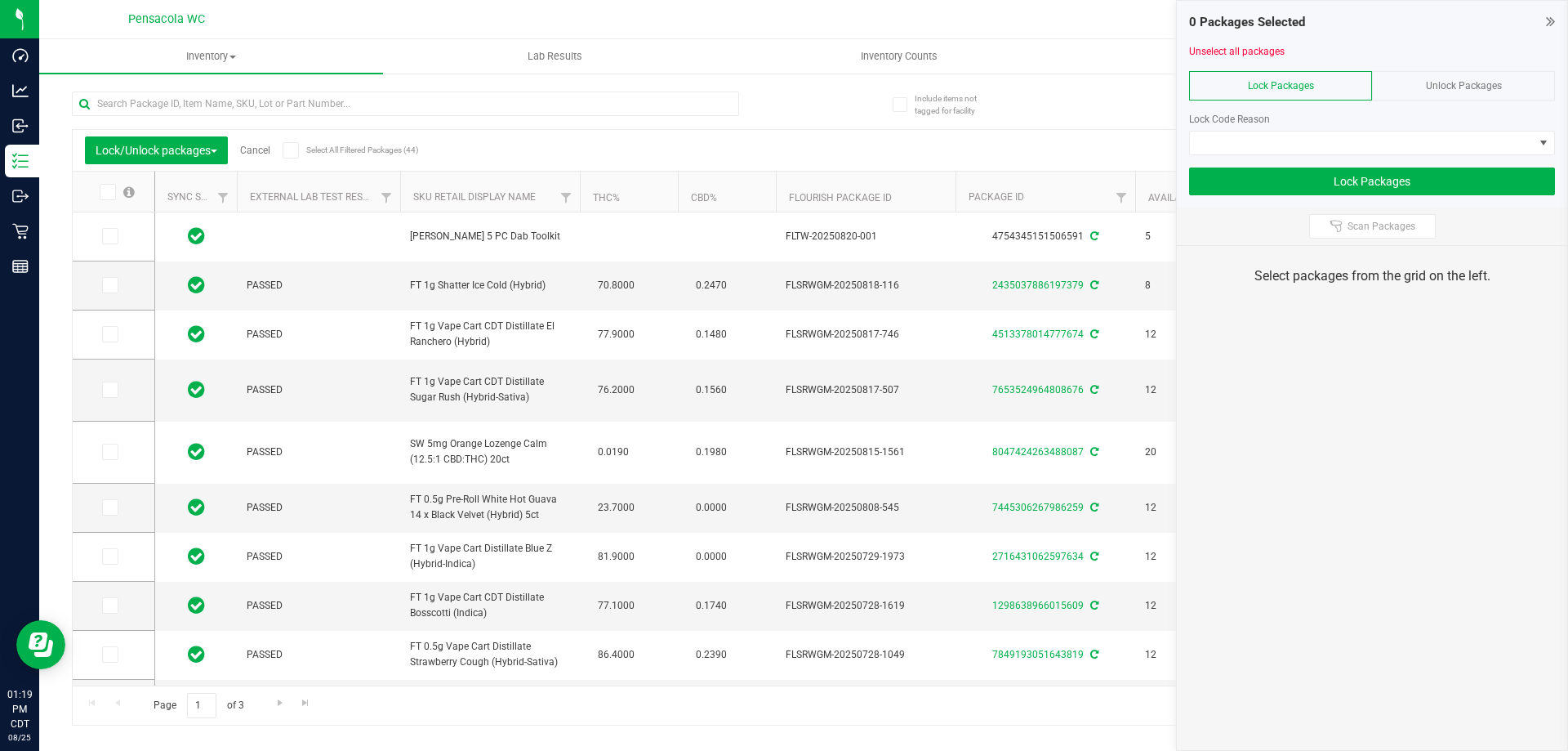
click at [106, 198] on span at bounding box center [108, 191] width 17 height 17
click at [0, 0] on input "checkbox" at bounding box center [0, 0] width 0 height 0
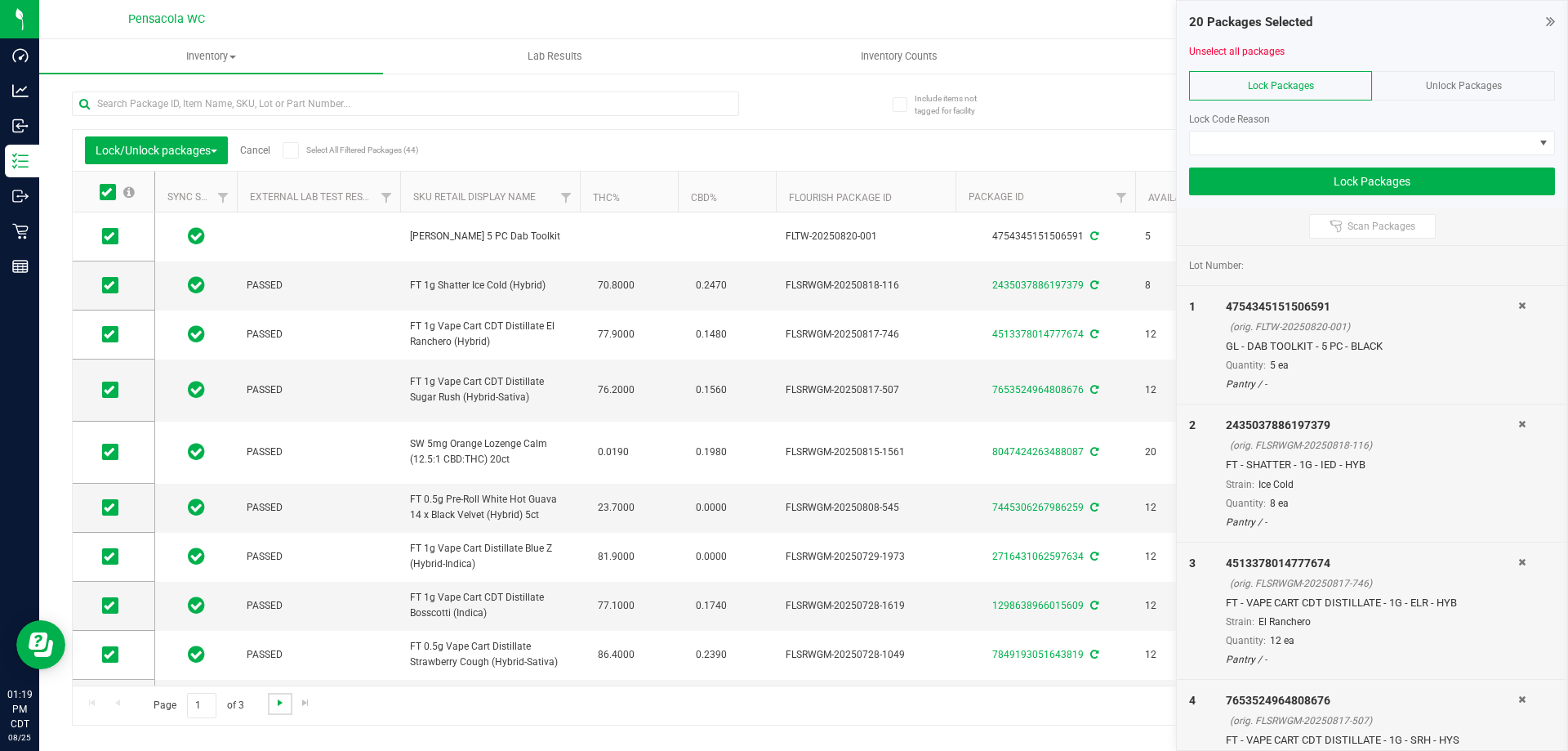
click at [276, 701] on span "Go to the next page" at bounding box center [279, 702] width 13 height 13
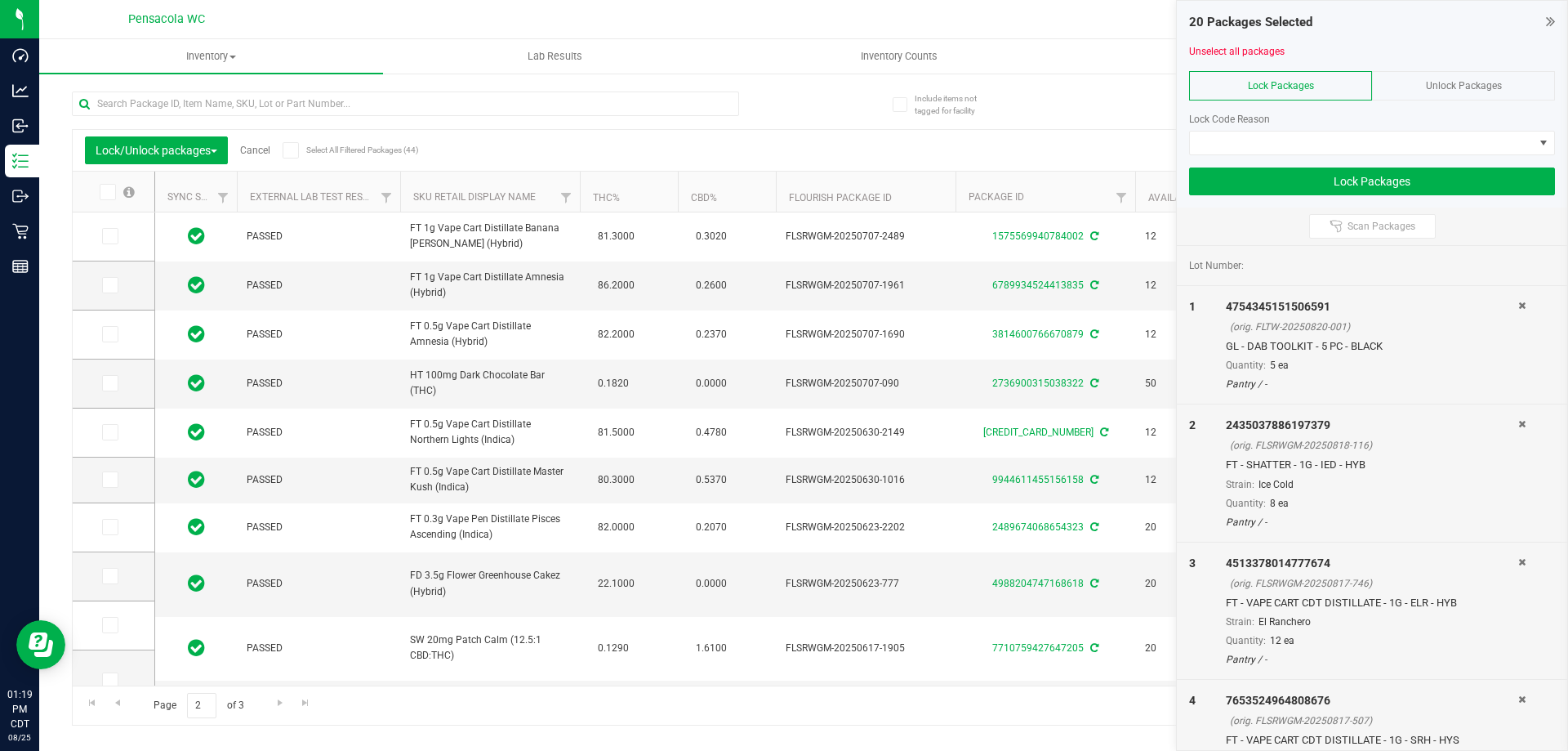
click at [110, 192] on icon at bounding box center [106, 192] width 11 height 0
click at [0, 0] on input "checkbox" at bounding box center [0, 0] width 0 height 0
click at [281, 703] on span "Go to the next page" at bounding box center [279, 702] width 13 height 13
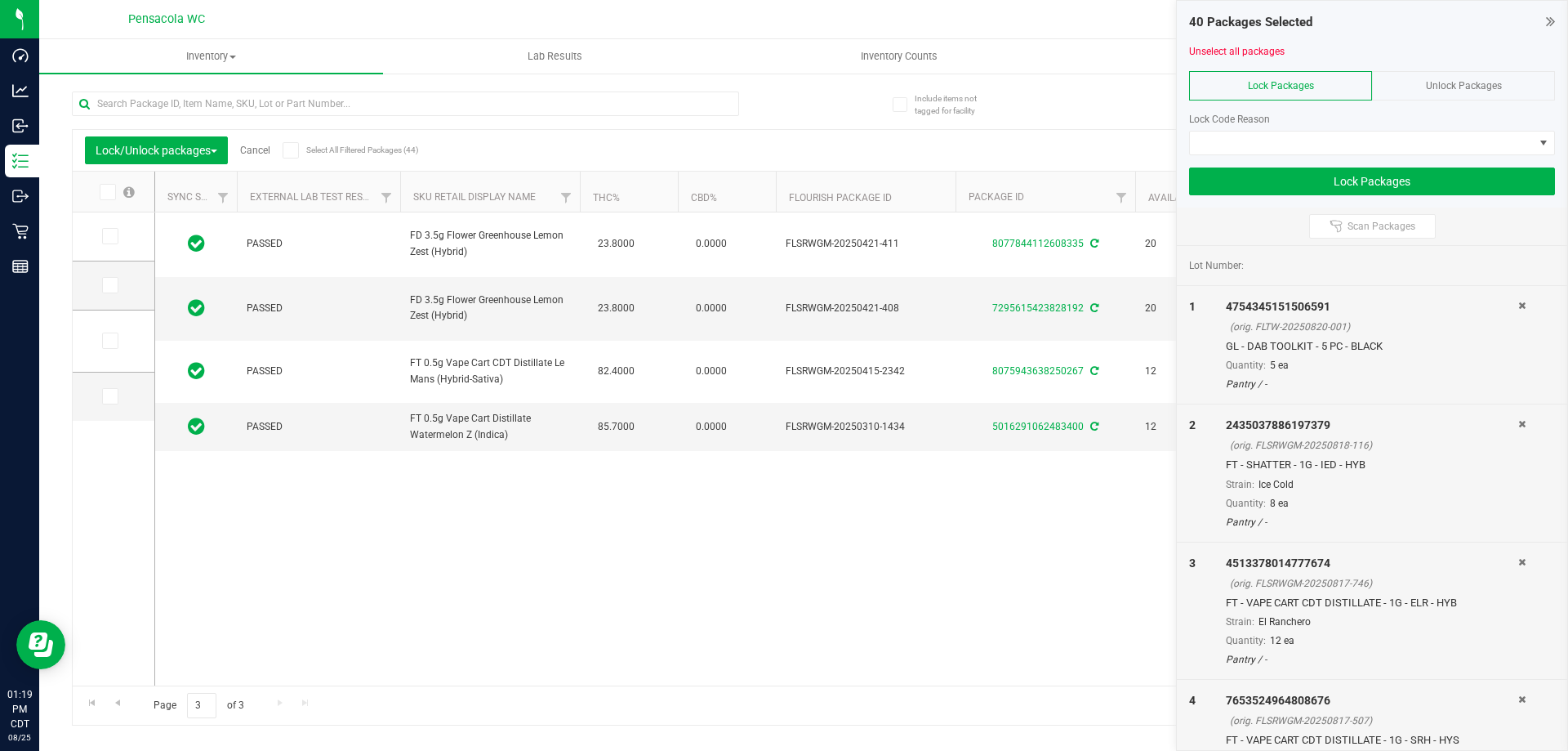
click at [113, 192] on span at bounding box center [108, 191] width 17 height 17
click at [0, 0] on input "checkbox" at bounding box center [0, 0] width 0 height 0
click at [1376, 133] on span at bounding box center [1362, 142] width 344 height 23
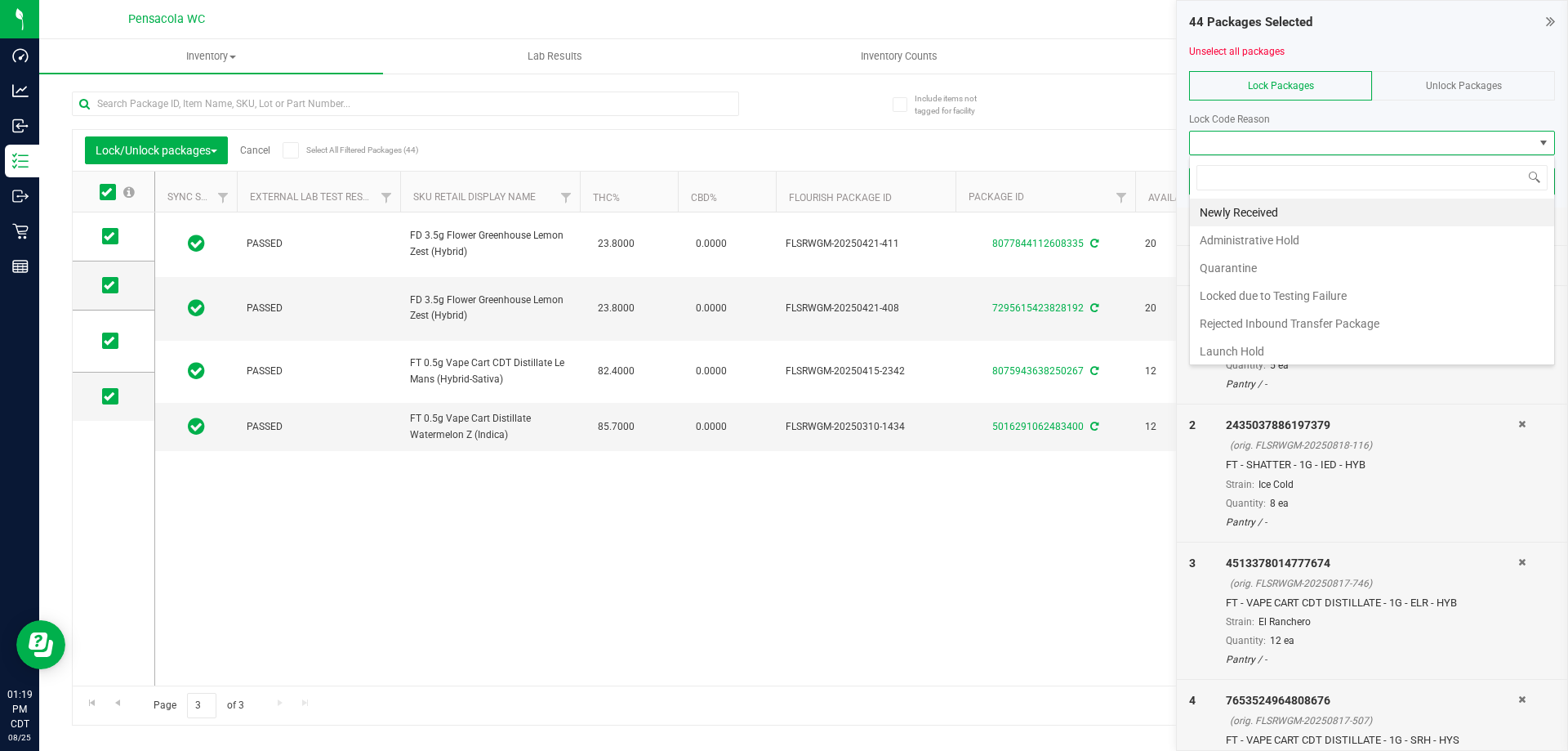
click at [1295, 243] on li "Administrative Hold" at bounding box center [1373, 240] width 365 height 27
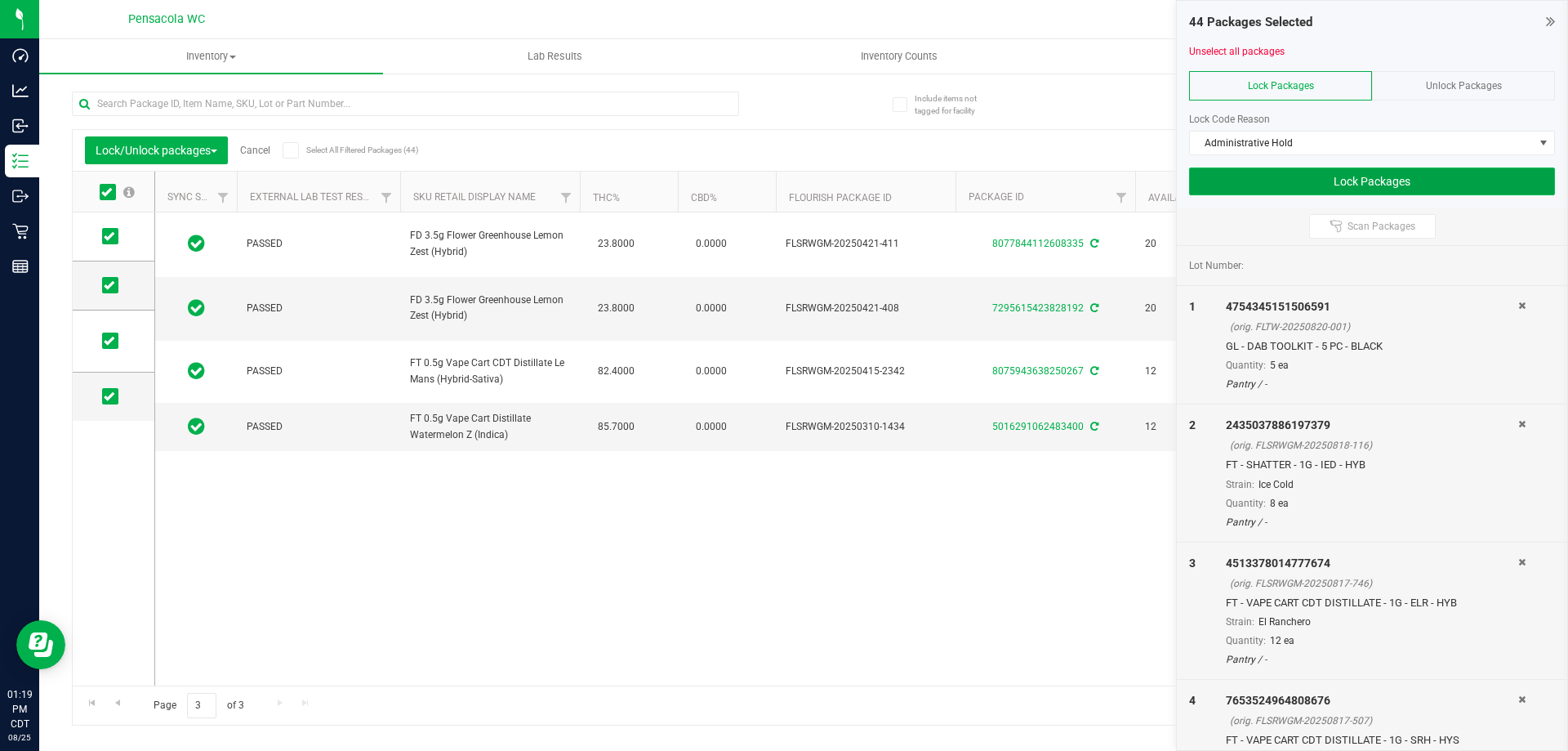
click at [1340, 179] on button "Lock Packages" at bounding box center [1372, 181] width 366 height 27
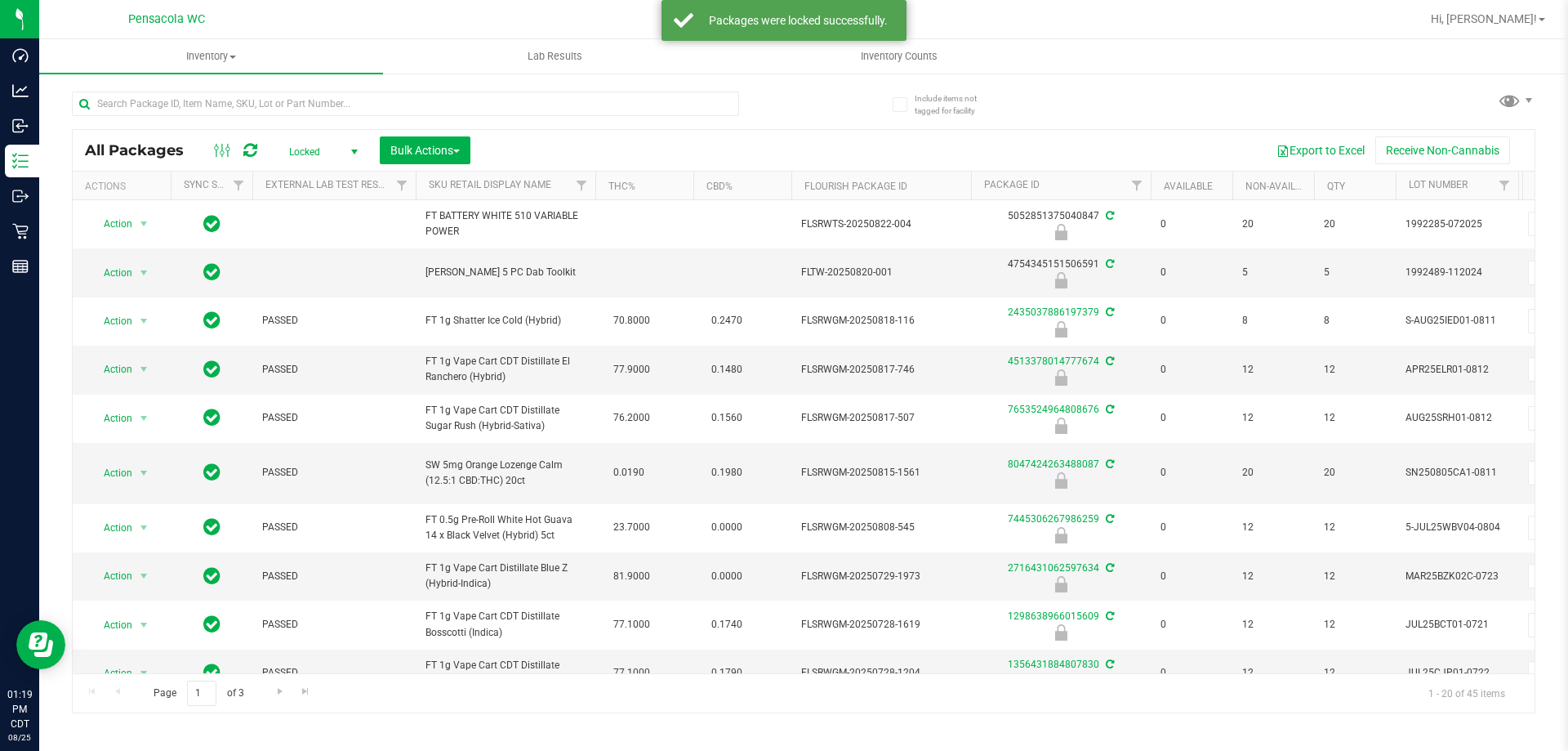
click at [326, 154] on span "Locked" at bounding box center [321, 151] width 90 height 23
drag, startPoint x: 320, startPoint y: 129, endPoint x: 321, endPoint y: 114, distance: 15.0
click at [320, 126] on div "All Packages Locked Active Only Lab Samples Locked All External Internal Bulk A…" at bounding box center [803, 394] width 1464 height 637
click at [321, 113] on input "text" at bounding box center [405, 103] width 668 height 25
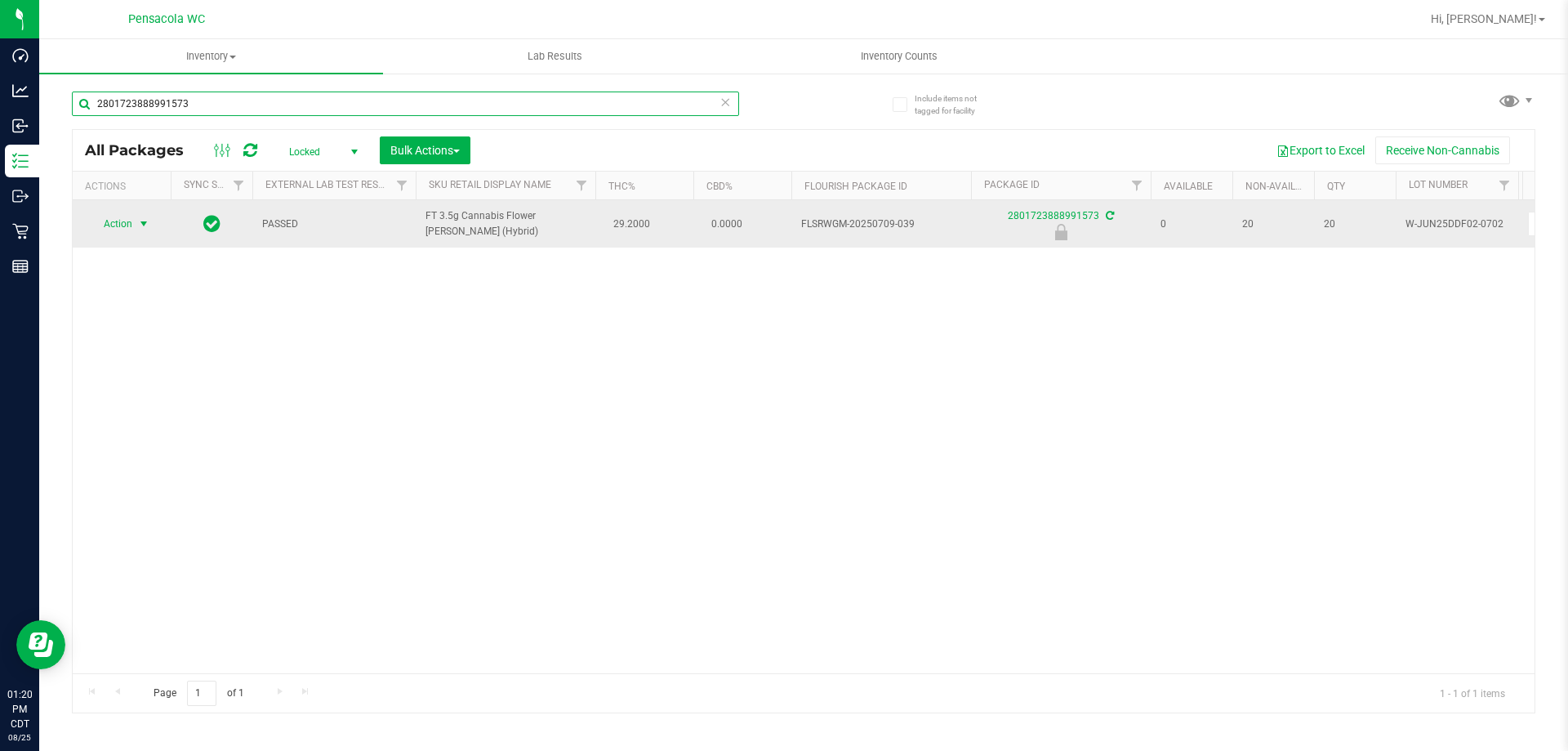
type input "2801723888991573"
click at [105, 218] on span "Action" at bounding box center [111, 224] width 44 height 23
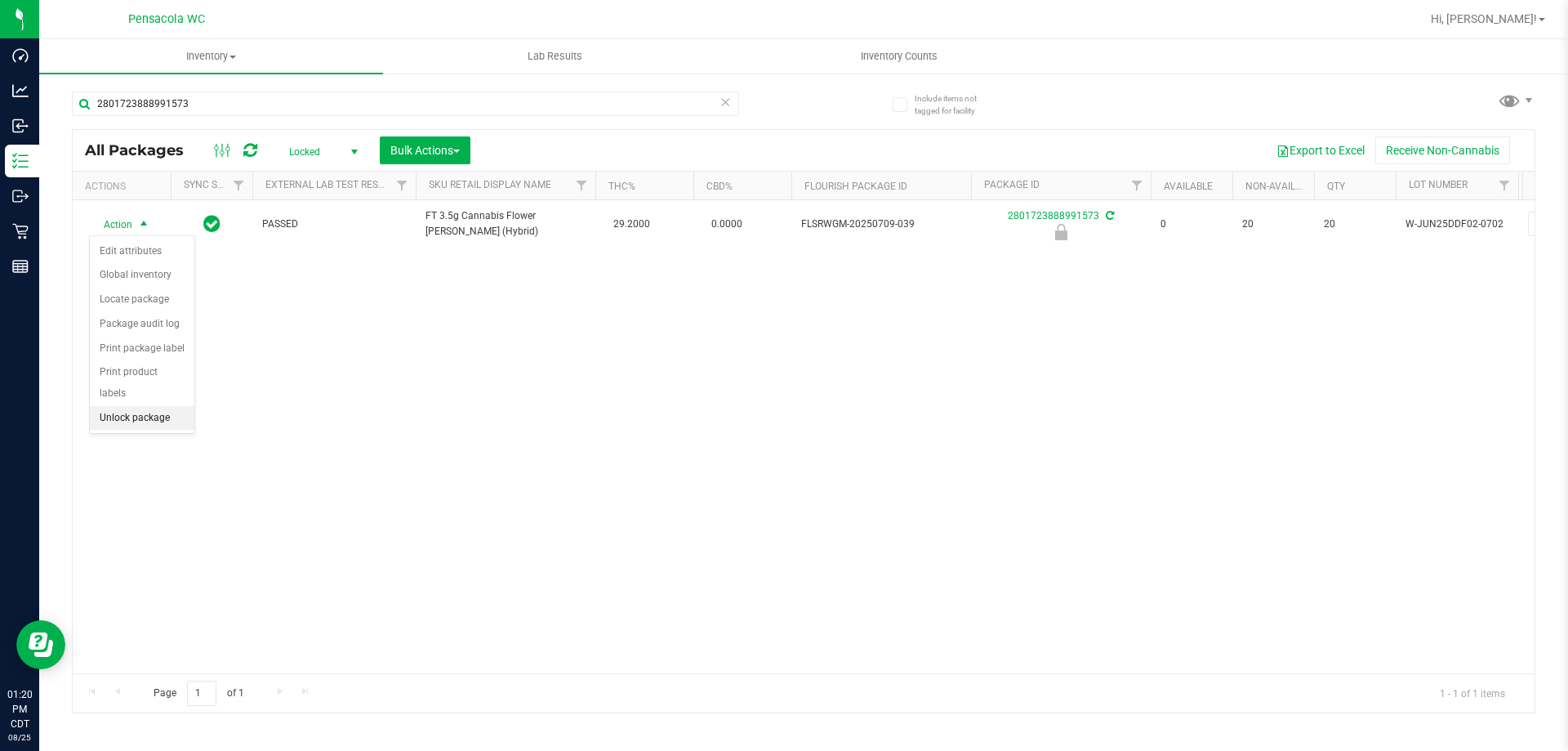
click at [115, 406] on li "Unlock package" at bounding box center [142, 418] width 105 height 25
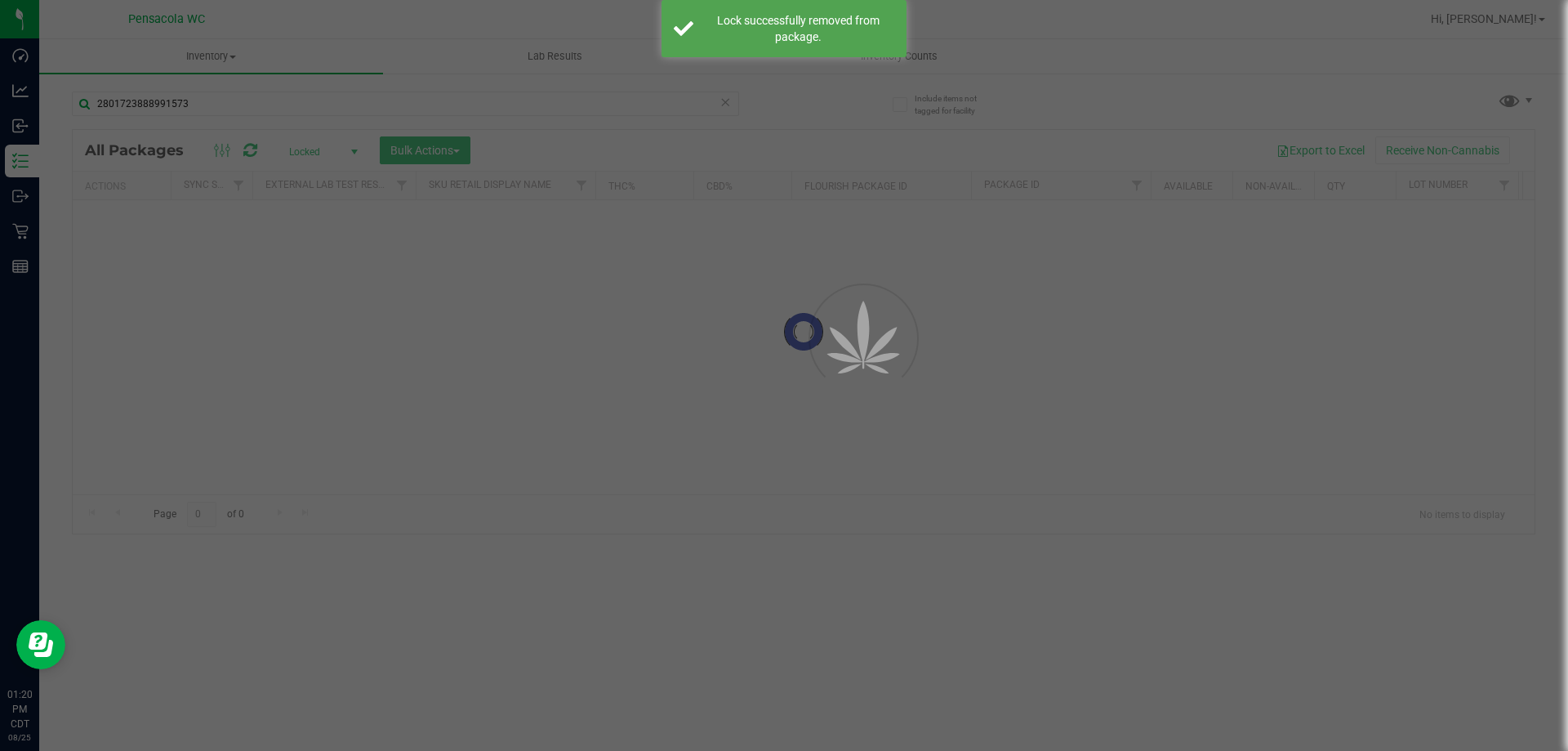
click at [132, 225] on div at bounding box center [784, 376] width 1568 height 751
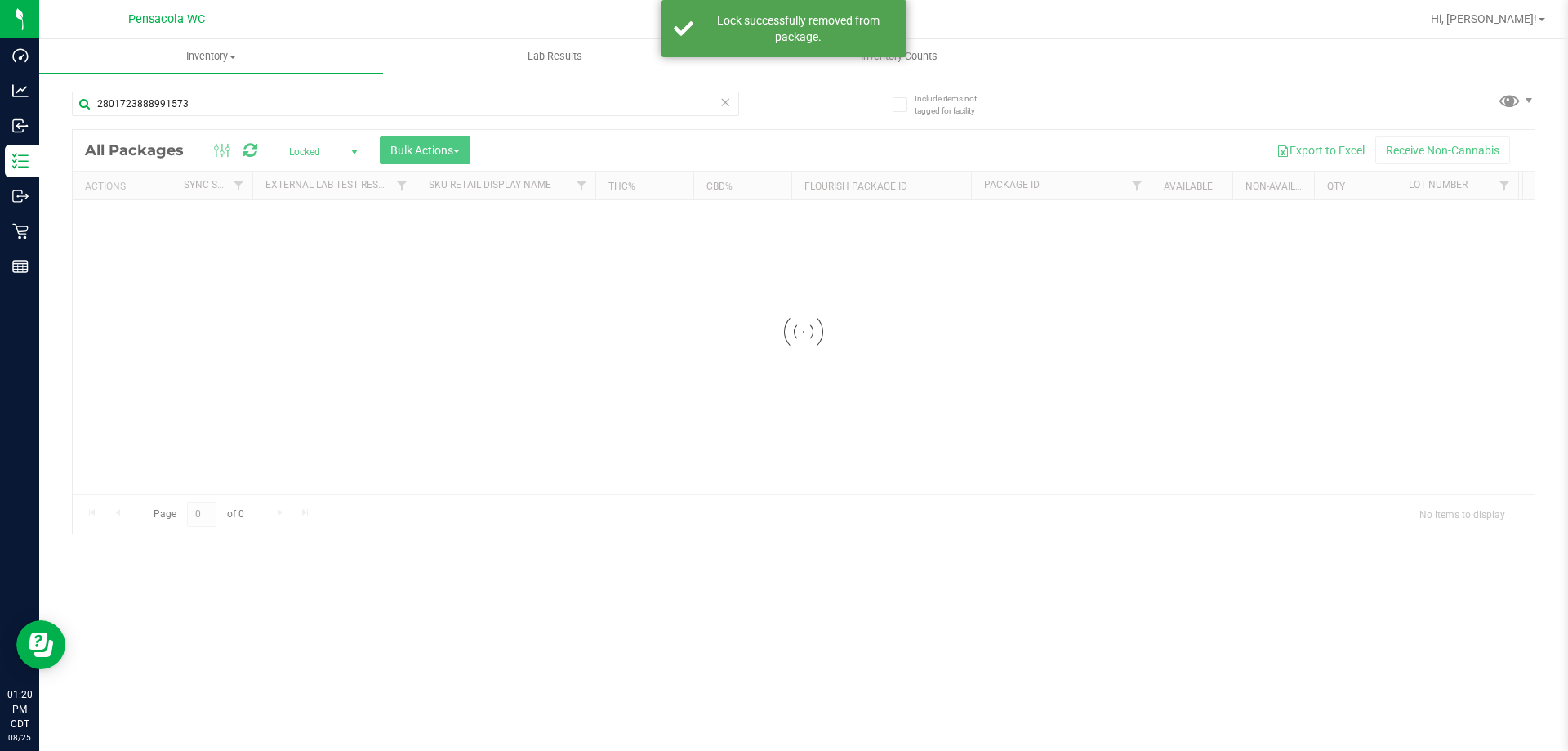
click at [132, 225] on div at bounding box center [803, 330] width 1462 height 403
click at [132, 225] on div "No packages match filter criteria." at bounding box center [803, 491] width 1462 height 583
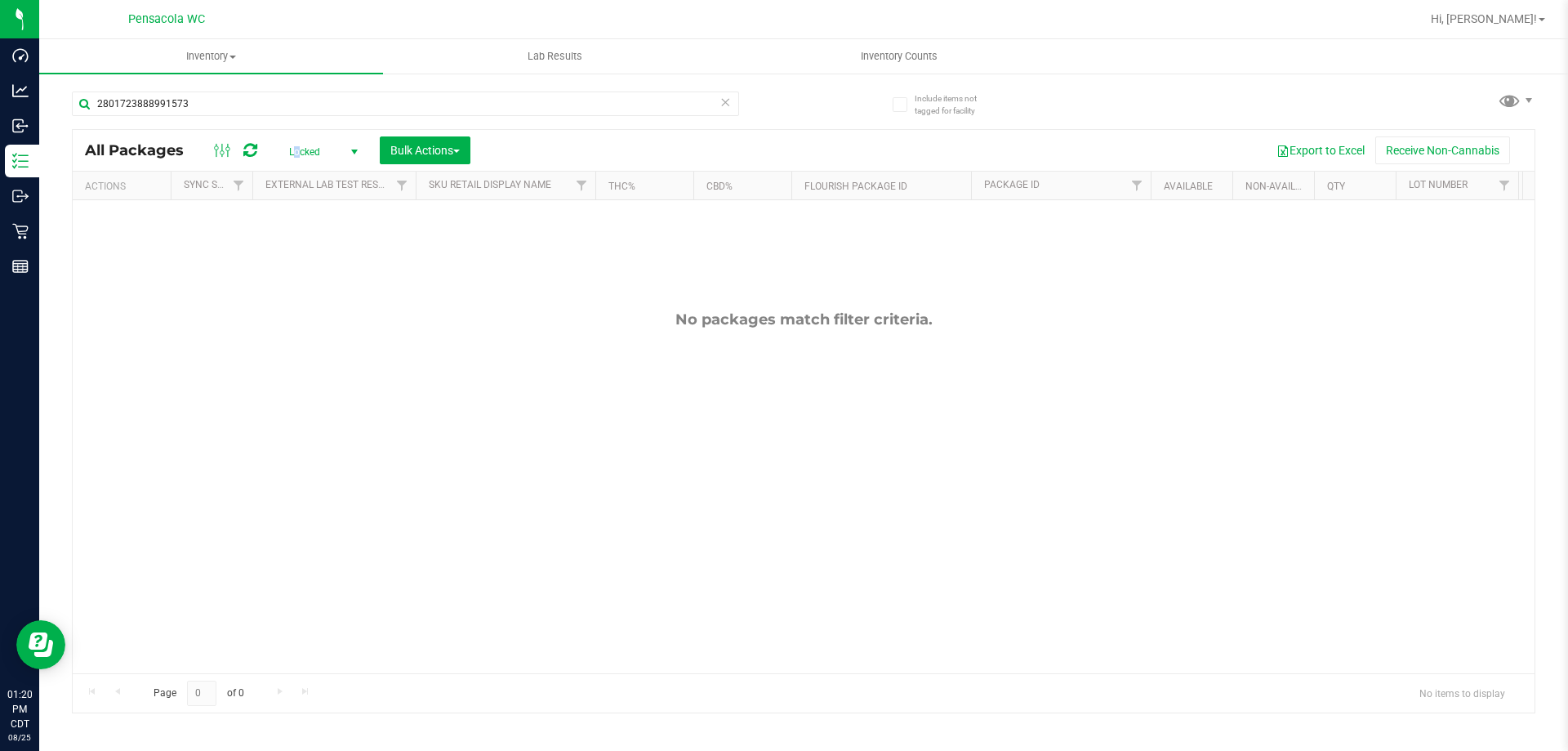
click at [297, 140] on span "Locked" at bounding box center [321, 151] width 90 height 23
click at [323, 172] on li "Active Only" at bounding box center [320, 177] width 88 height 25
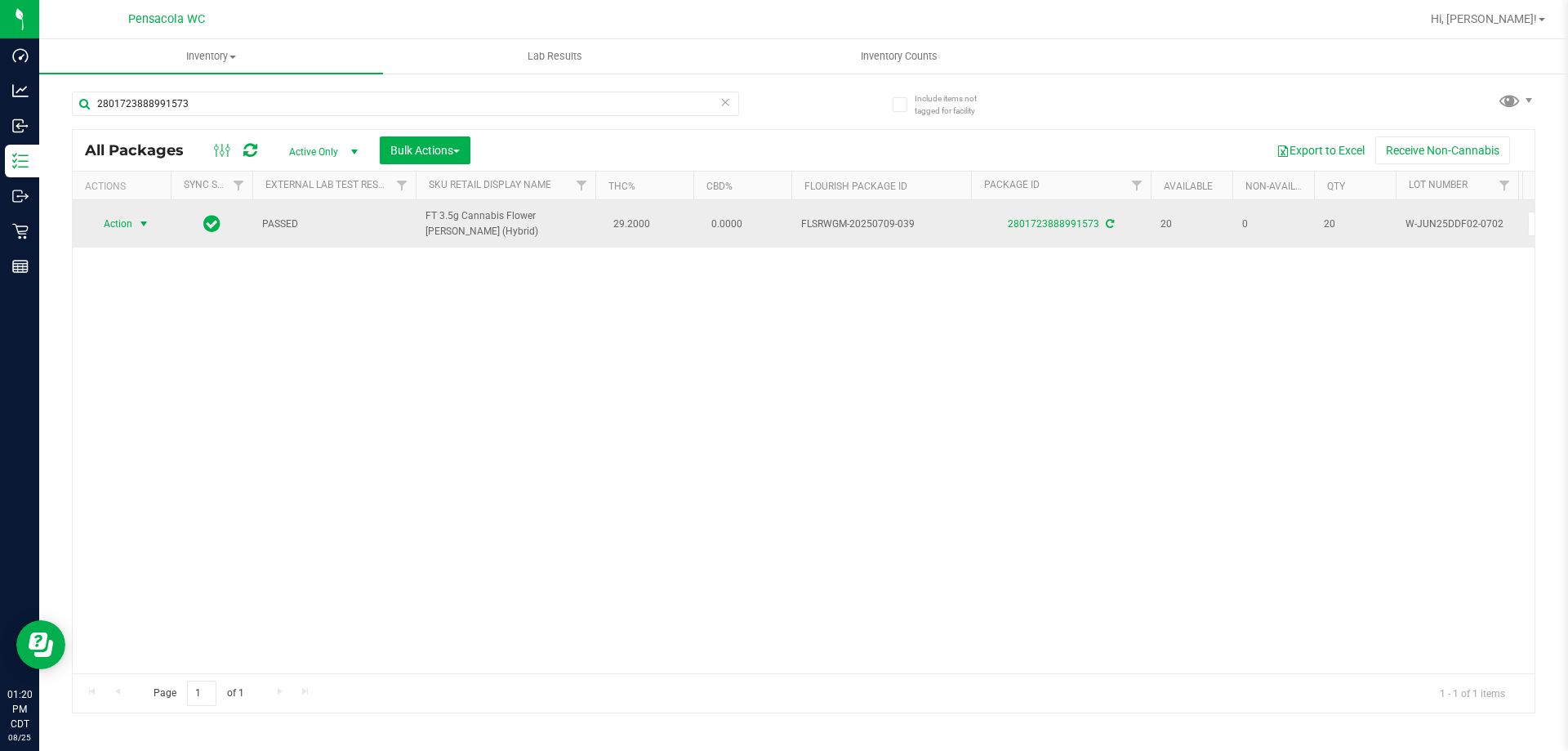
click at [143, 225] on span "select" at bounding box center [143, 224] width 13 height 13
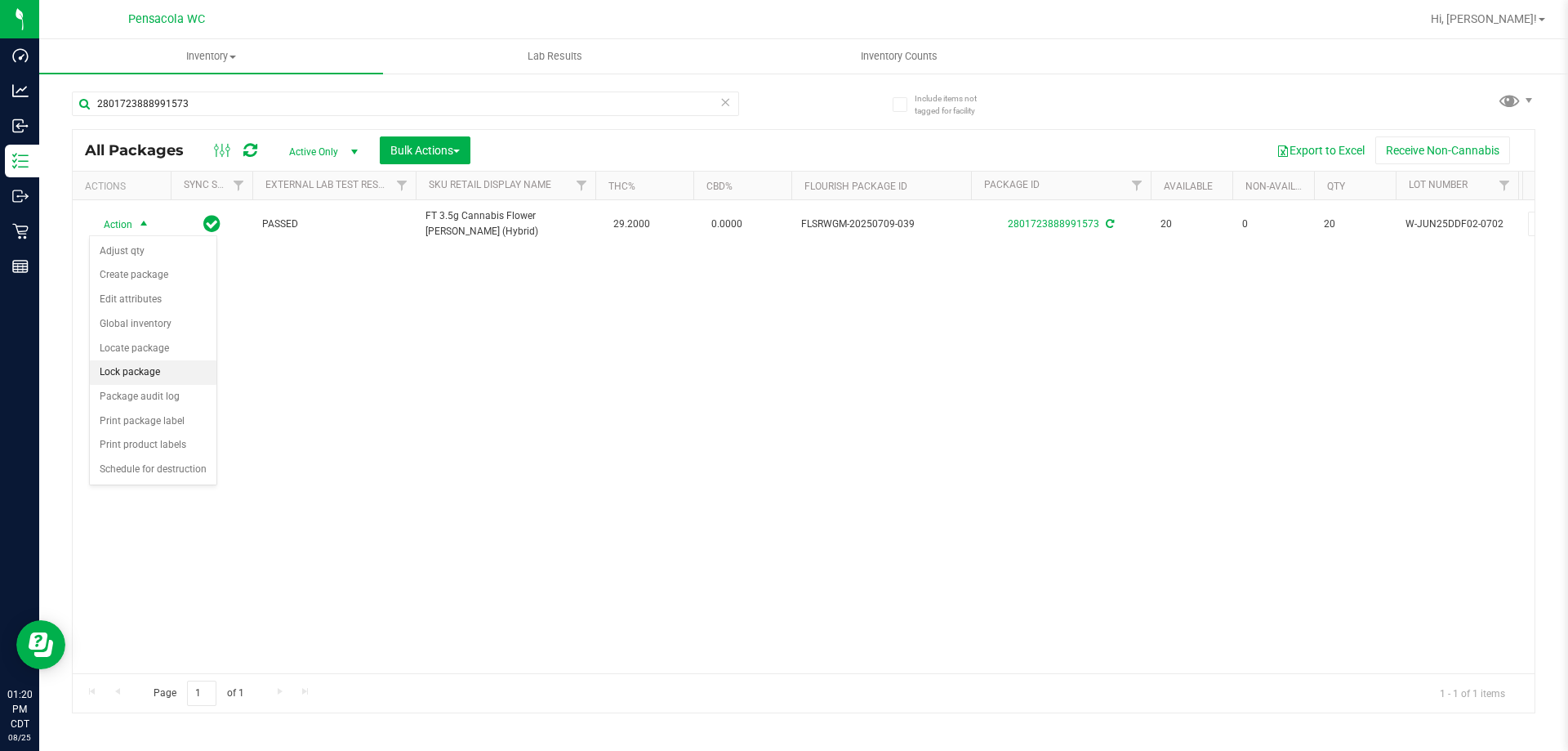
click at [188, 381] on li "Lock package" at bounding box center [153, 372] width 126 height 25
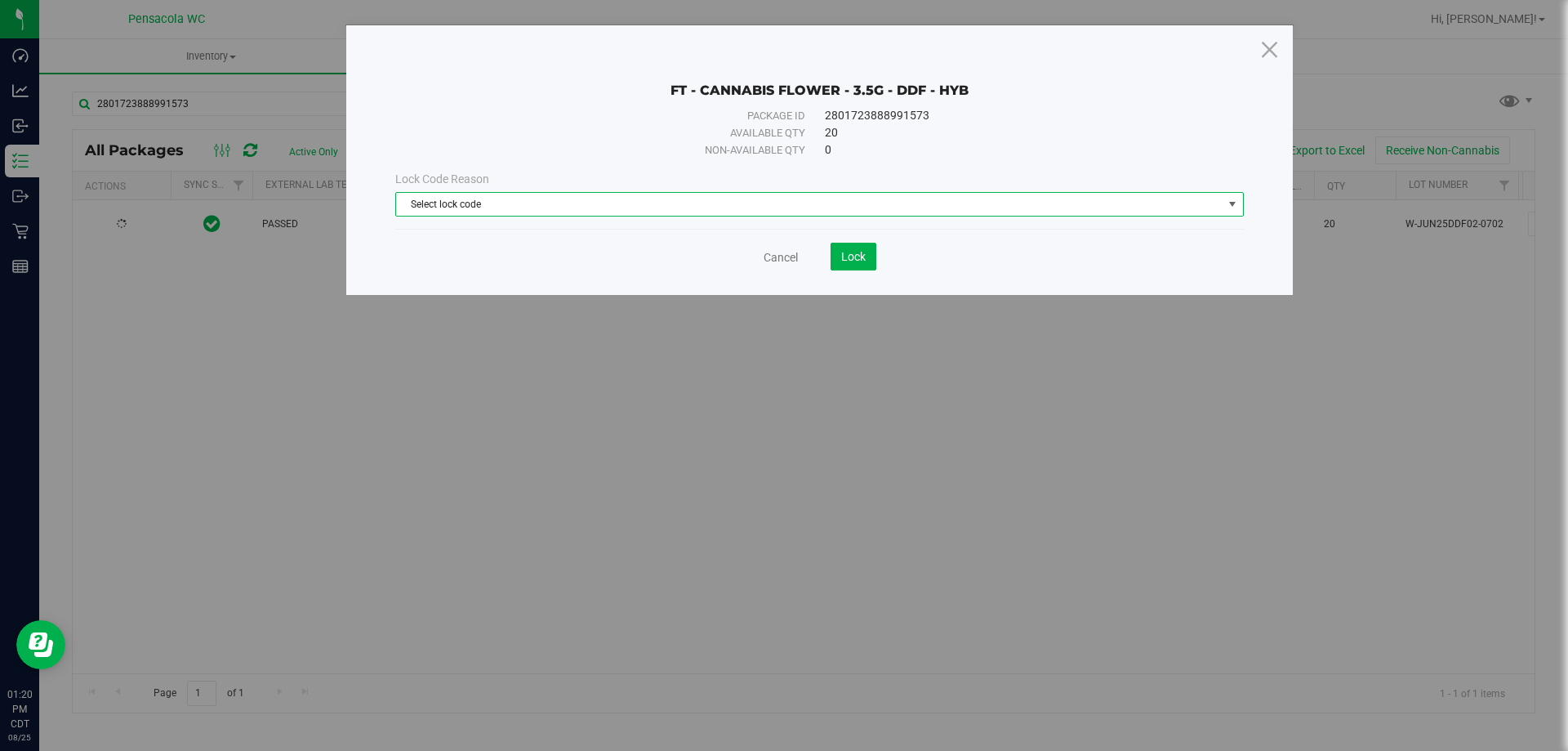
click at [461, 203] on span "Select lock code" at bounding box center [809, 204] width 827 height 23
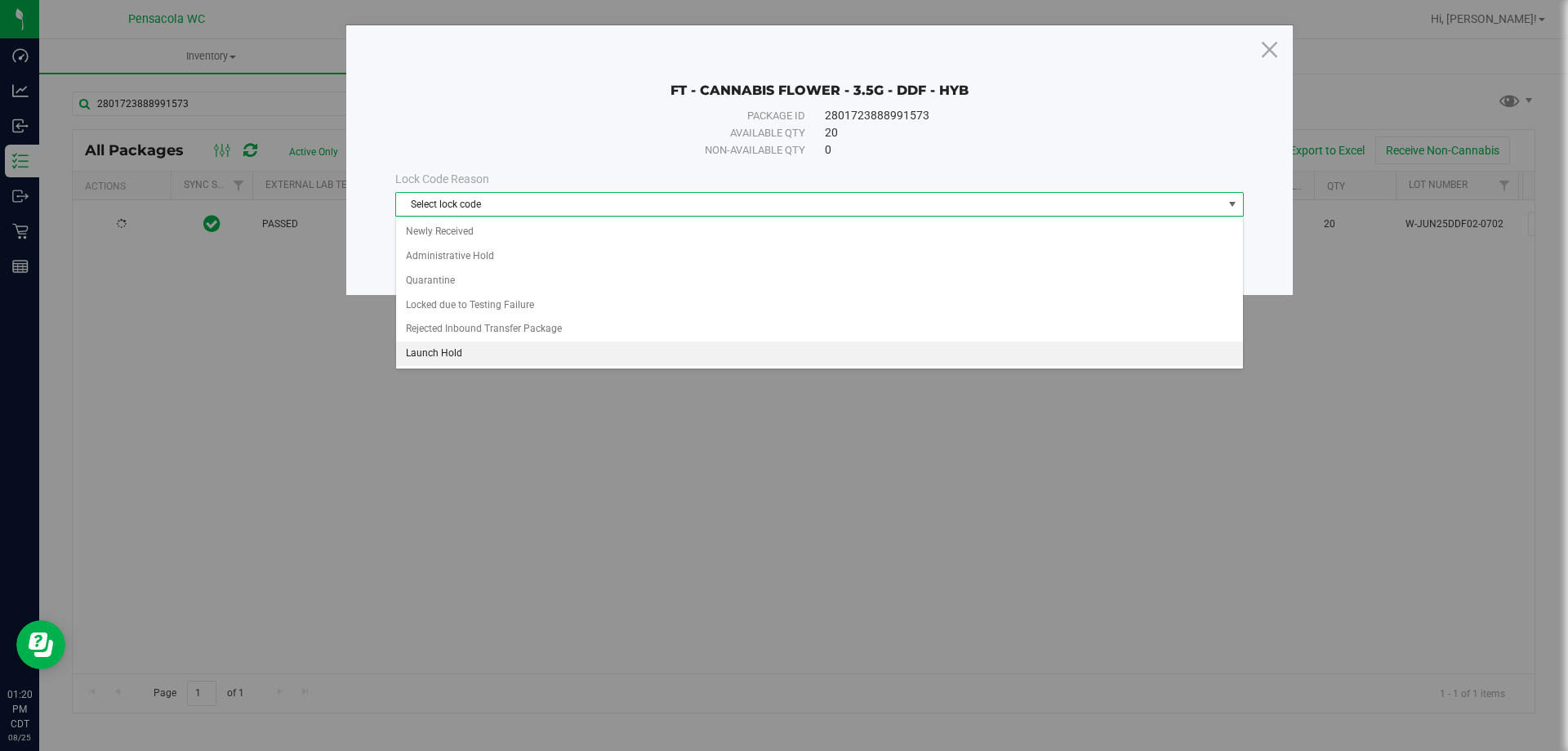
click at [484, 360] on li "Launch Hold" at bounding box center [820, 353] width 847 height 25
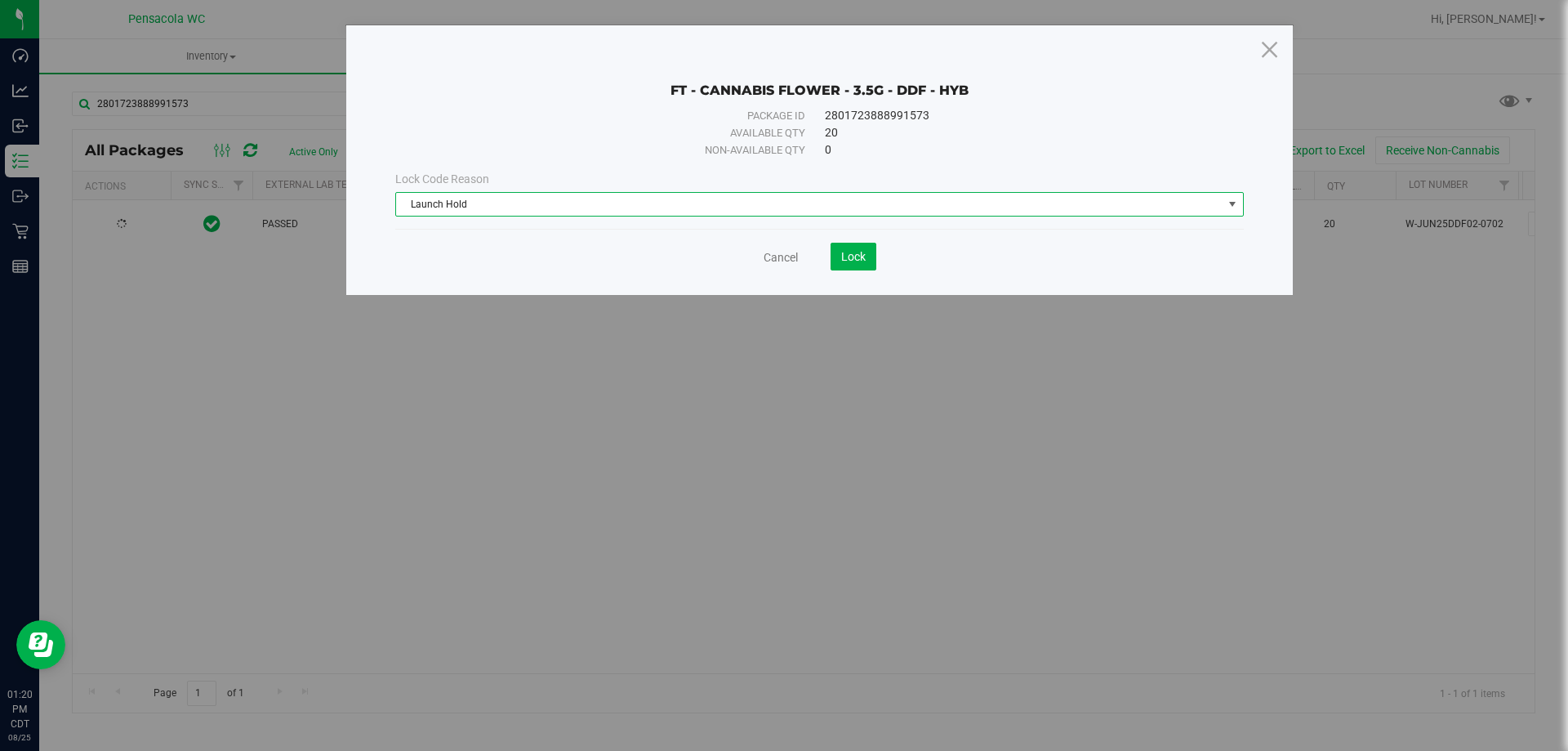
click at [853, 240] on div "Cancel Lock" at bounding box center [819, 250] width 848 height 40
click at [848, 253] on span "Lock" at bounding box center [853, 256] width 25 height 13
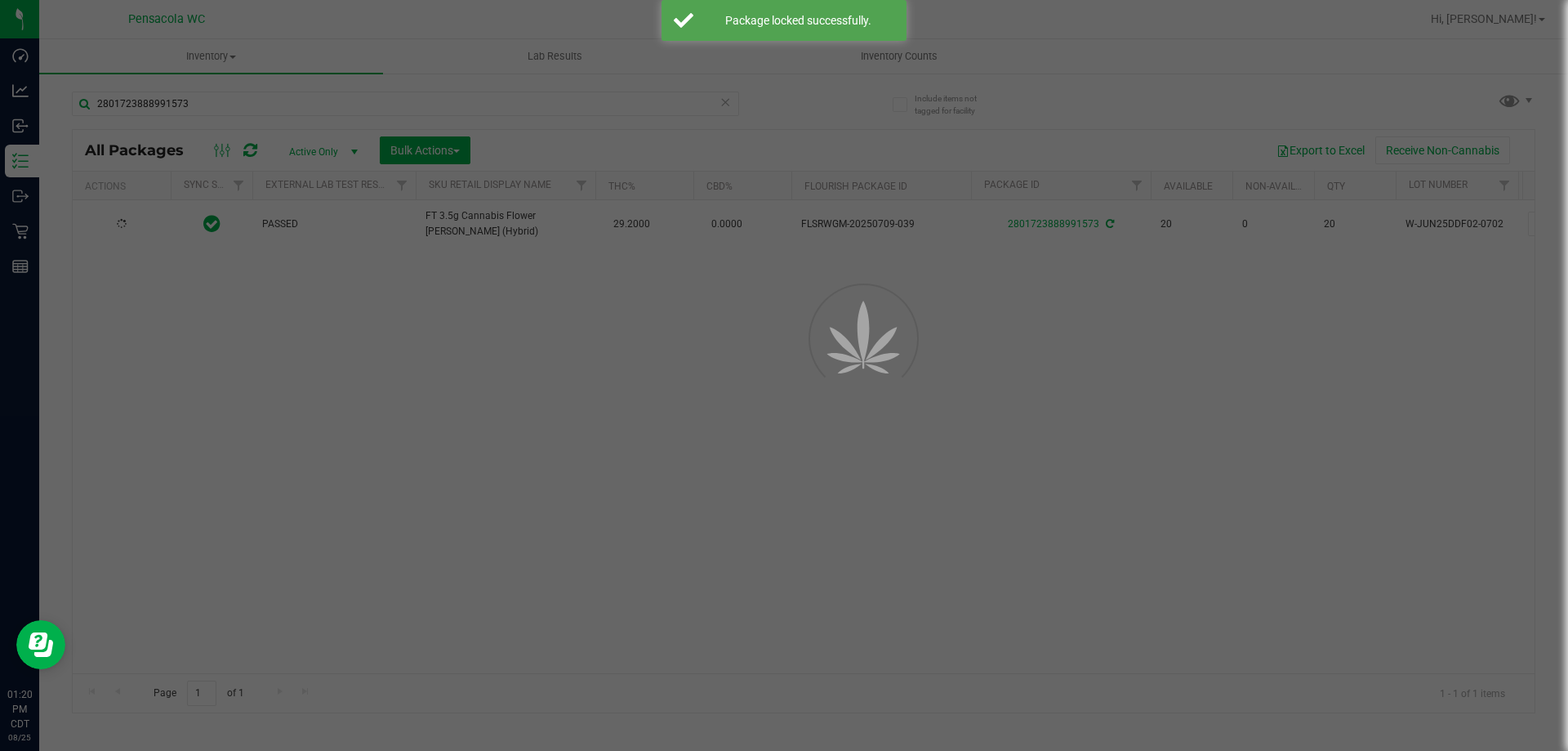
click at [748, 279] on div at bounding box center [784, 376] width 1568 height 751
click at [744, 283] on div "Inventory All packages All inventory Waste log Create inventory Lab Results Inv…" at bounding box center [803, 395] width 1529 height 712
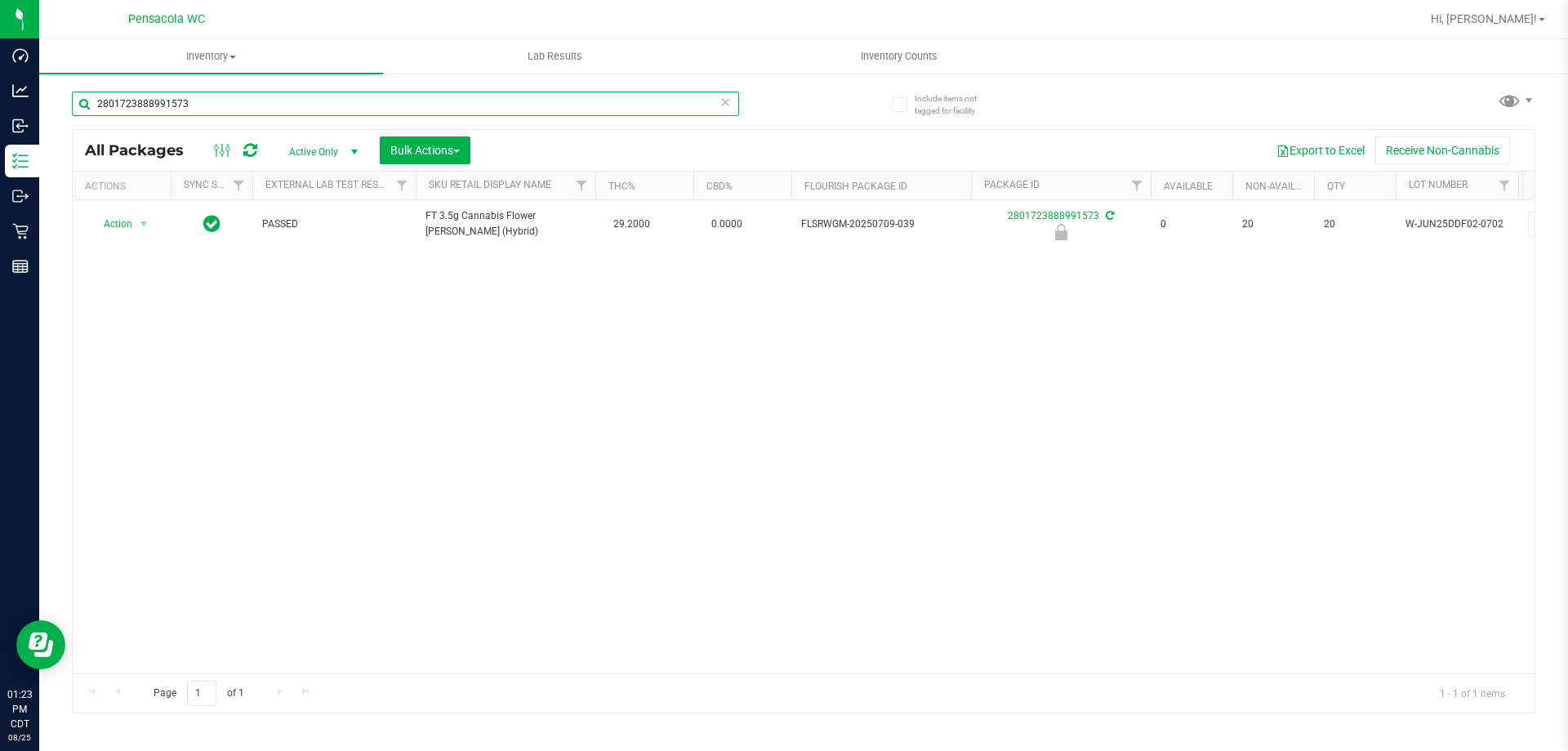
drag, startPoint x: 553, startPoint y: 111, endPoint x: 60, endPoint y: 177, distance: 497.4
click at [61, 176] on div "Include items not tagged for facility 2801723888991573 All Packages Active Only…" at bounding box center [803, 321] width 1529 height 498
click at [729, 100] on icon at bounding box center [726, 101] width 12 height 20
click at [683, 101] on input "text" at bounding box center [405, 103] width 668 height 25
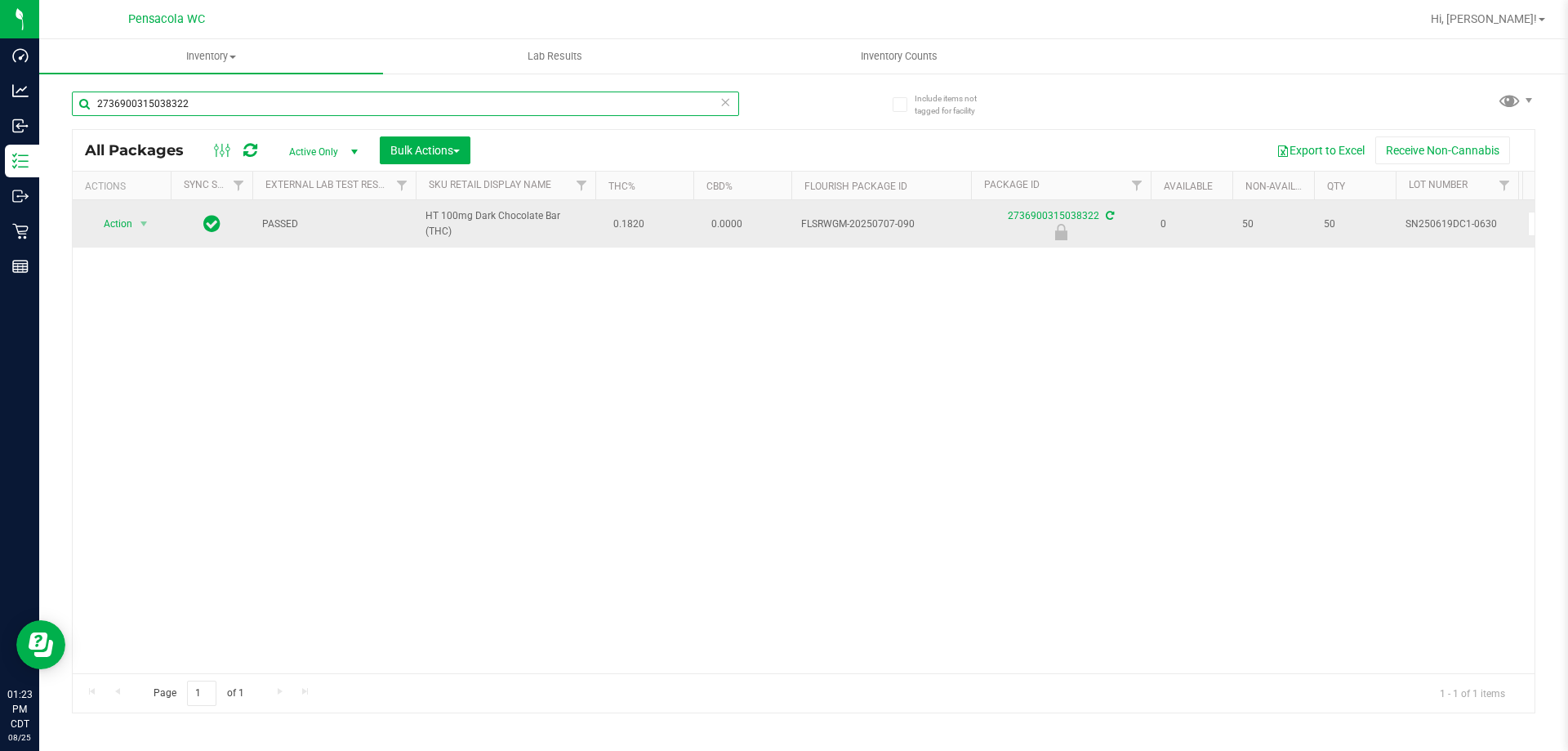
type input "2736900315038322"
click at [137, 230] on span "select" at bounding box center [144, 224] width 21 height 23
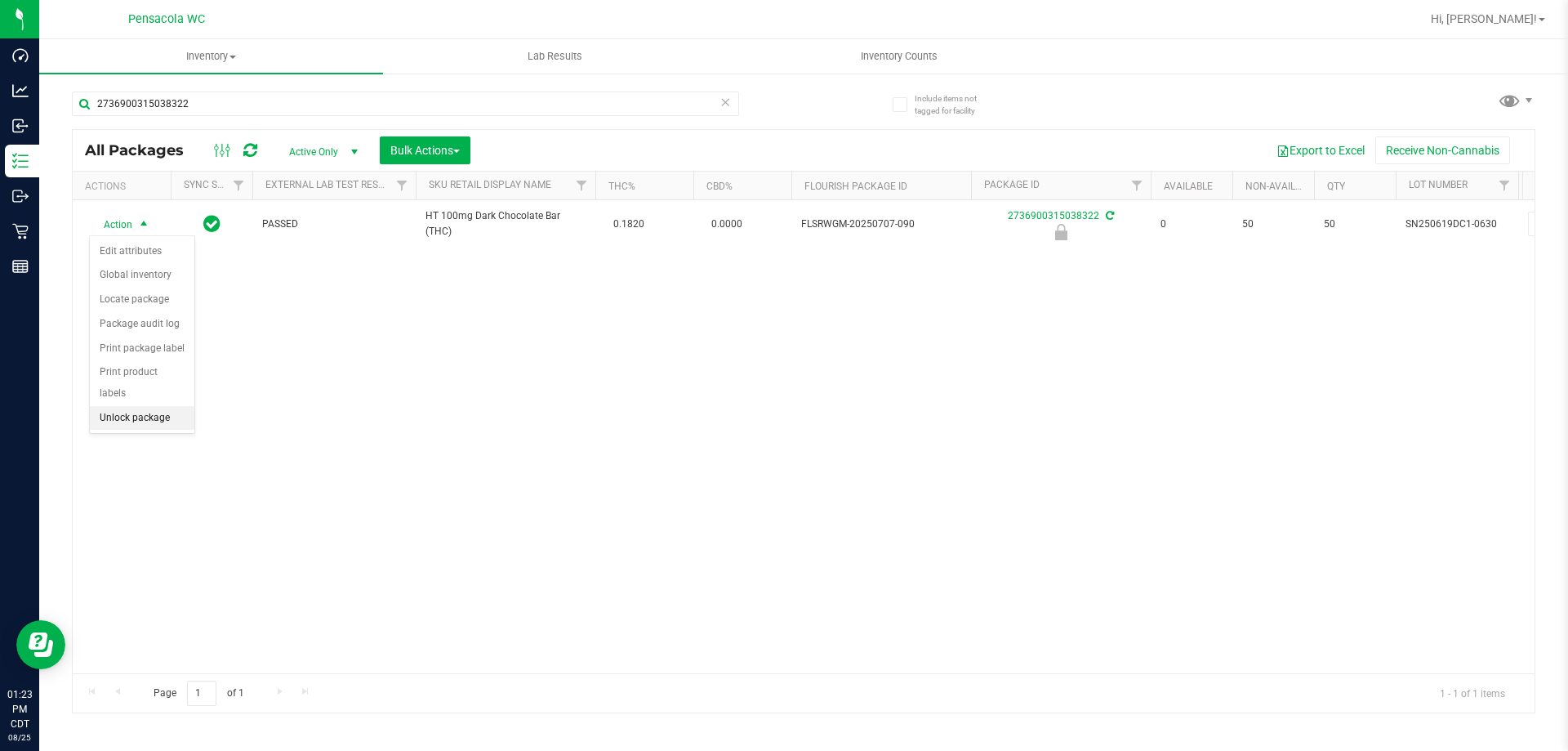
drag, startPoint x: 129, startPoint y: 390, endPoint x: 118, endPoint y: 340, distance: 51.2
click at [128, 406] on li "Unlock package" at bounding box center [142, 418] width 105 height 25
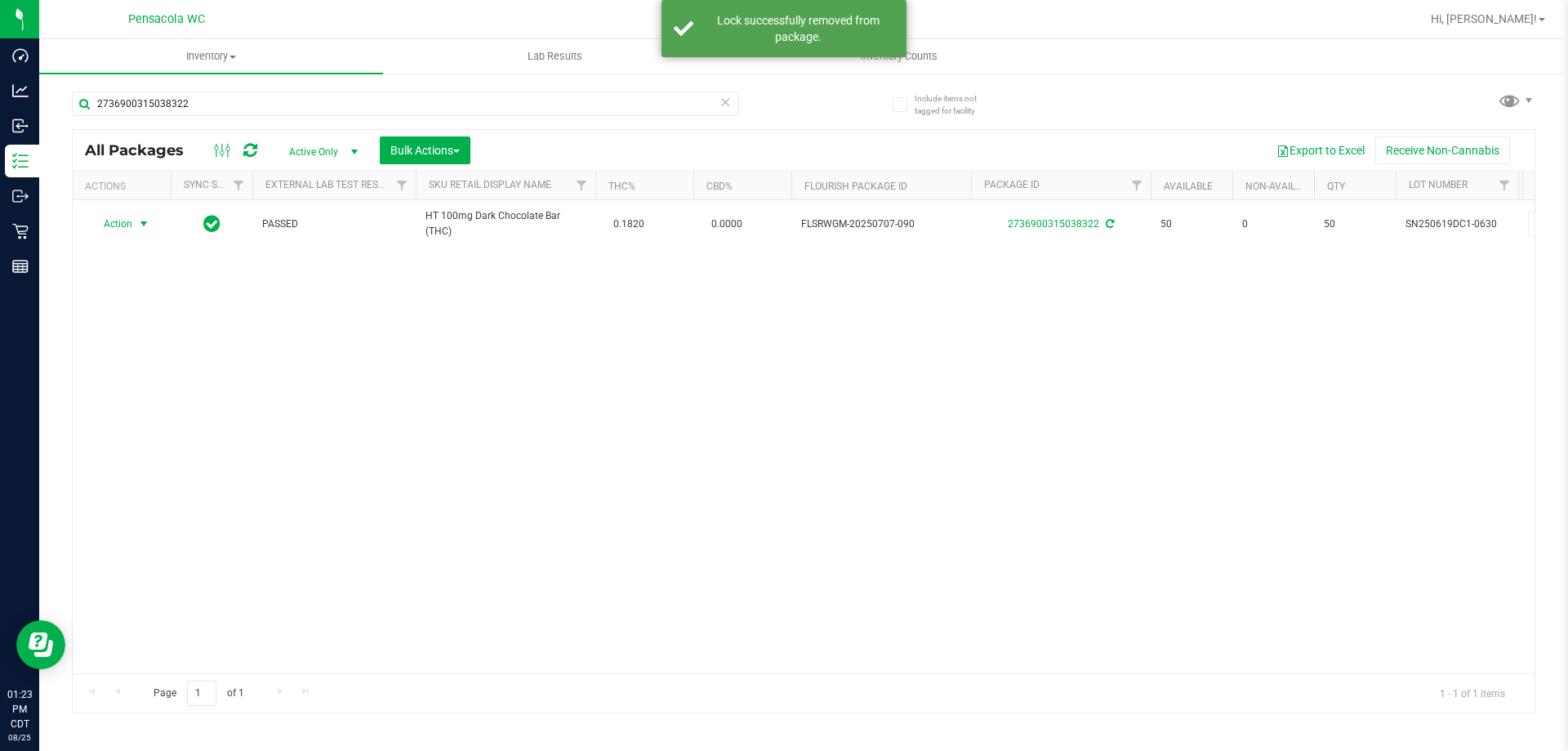
click at [131, 218] on span "Action" at bounding box center [111, 224] width 44 height 23
click at [138, 416] on li "Print package label" at bounding box center [153, 421] width 126 height 25
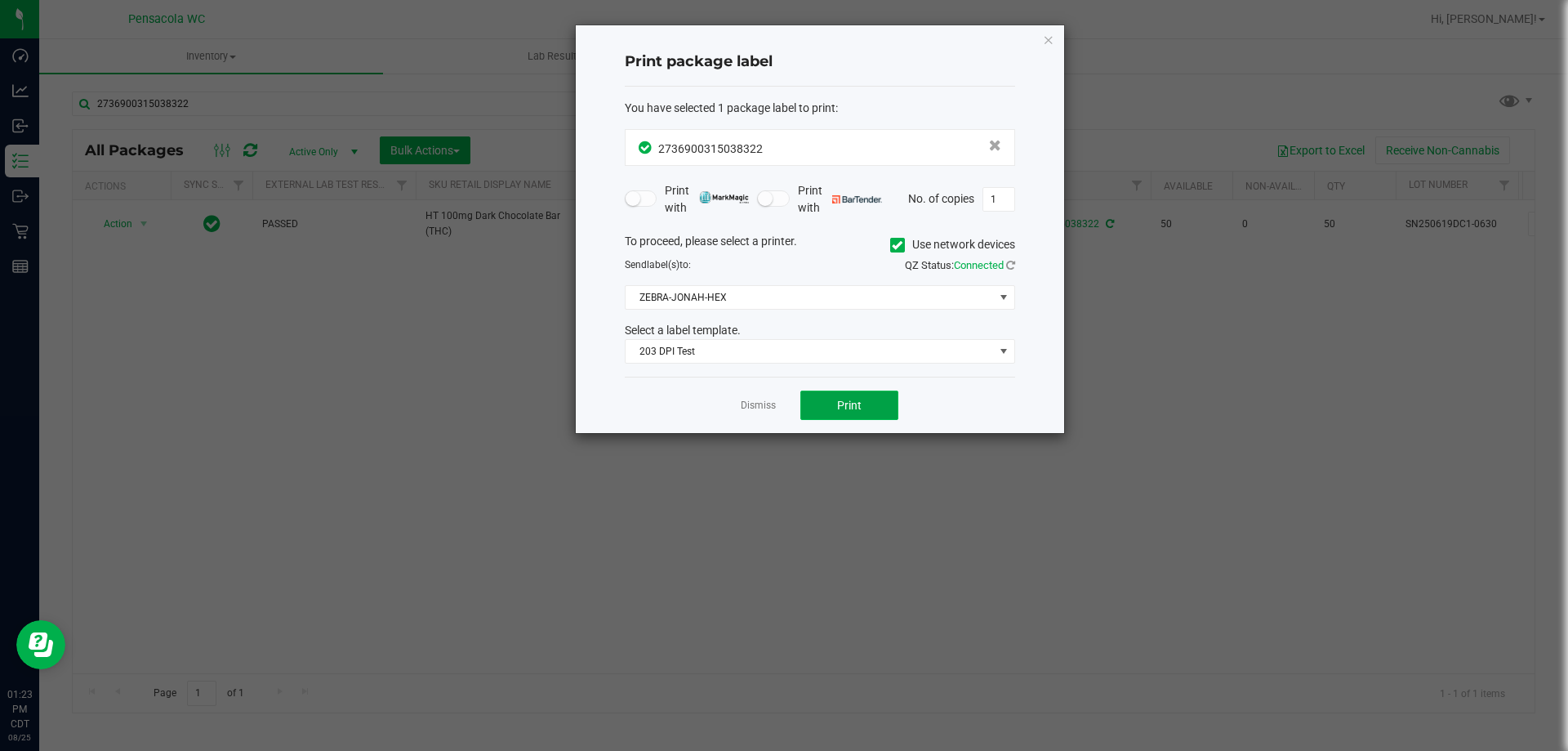
click at [824, 396] on button "Print" at bounding box center [849, 405] width 98 height 29
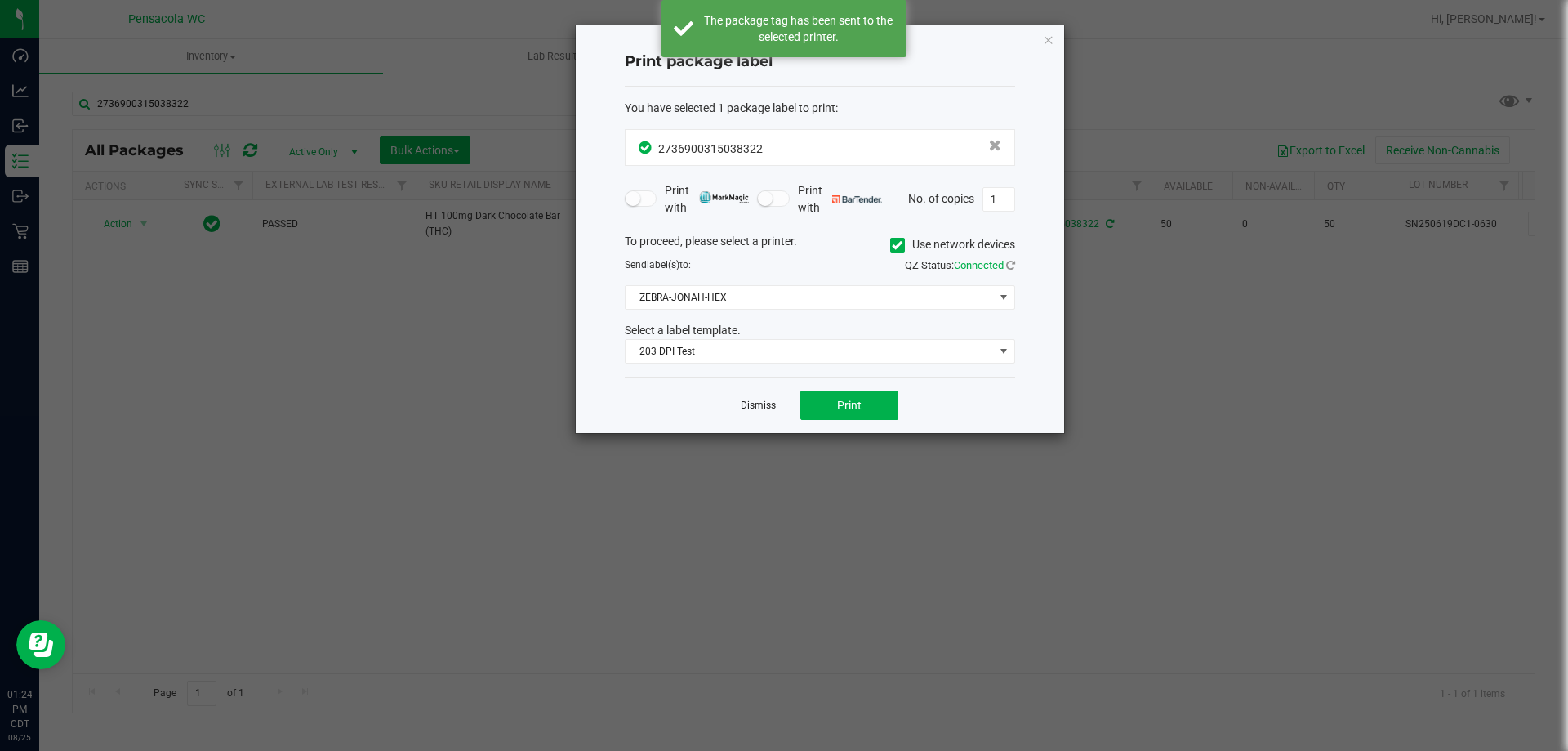
click at [753, 401] on link "Dismiss" at bounding box center [759, 406] width 35 height 14
